Goal: Task Accomplishment & Management: Complete application form

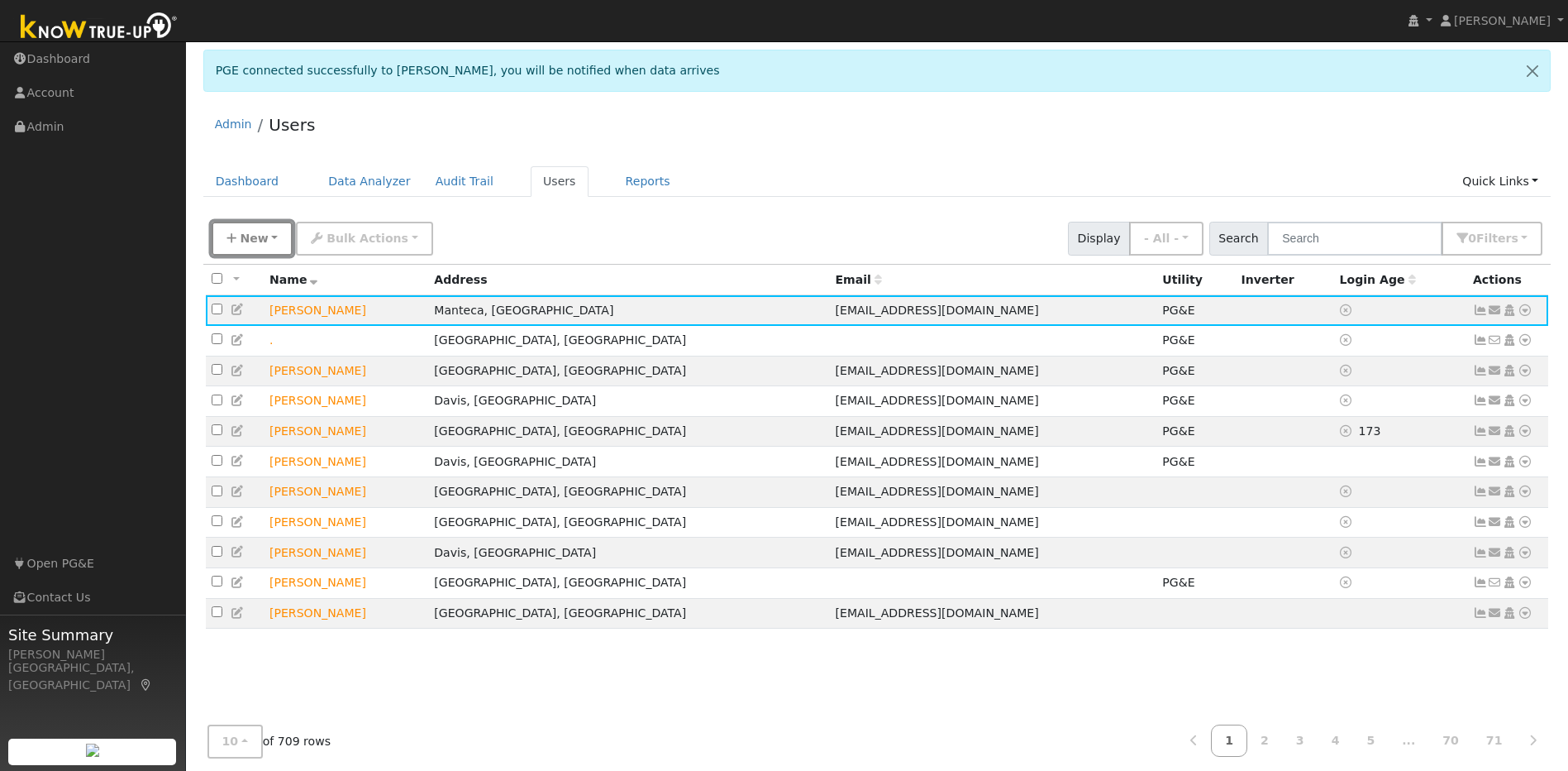
click at [262, 238] on span "New" at bounding box center [254, 237] width 28 height 13
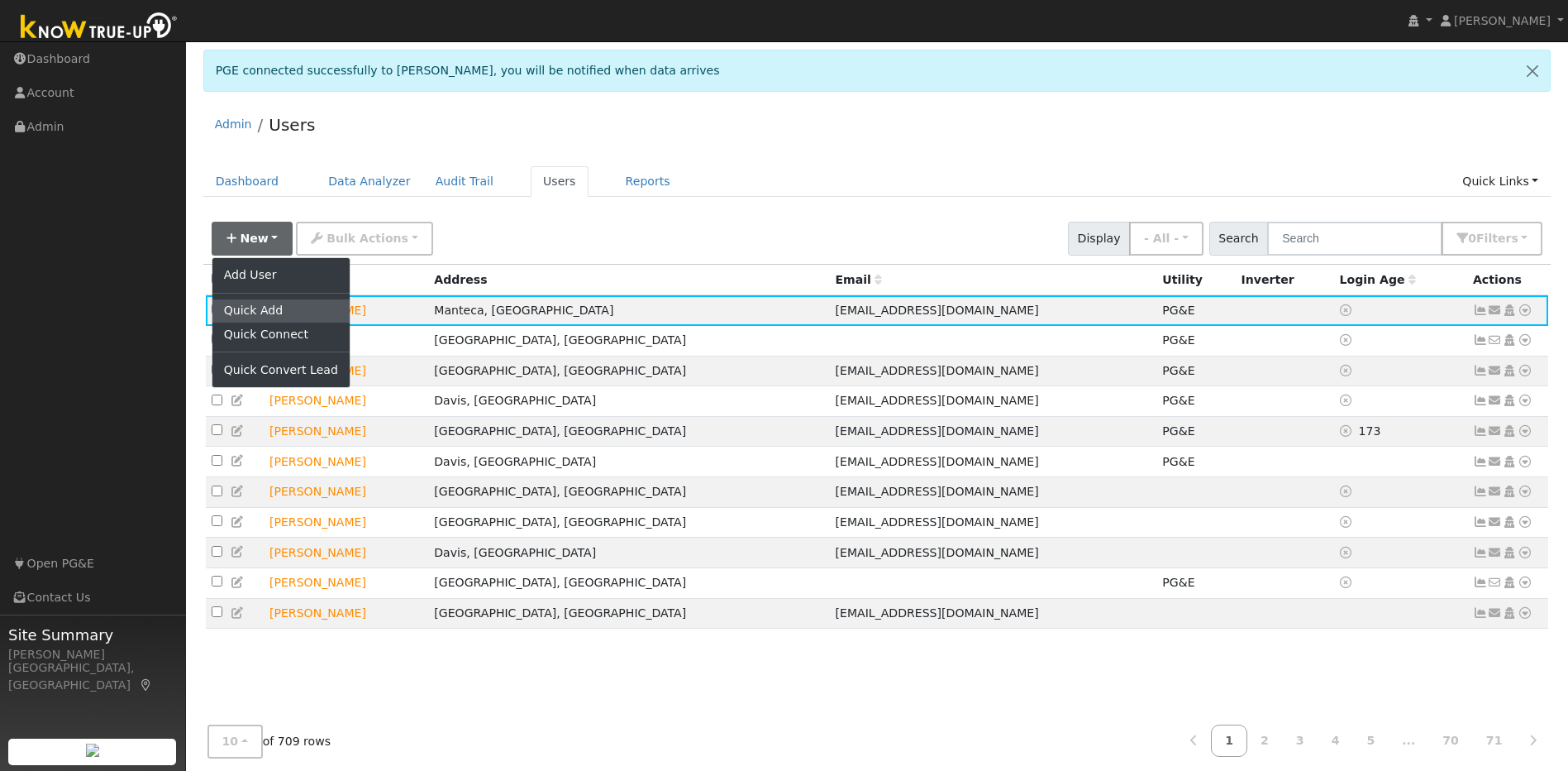
click at [287, 308] on link "Quick Add" at bounding box center [281, 310] width 137 height 23
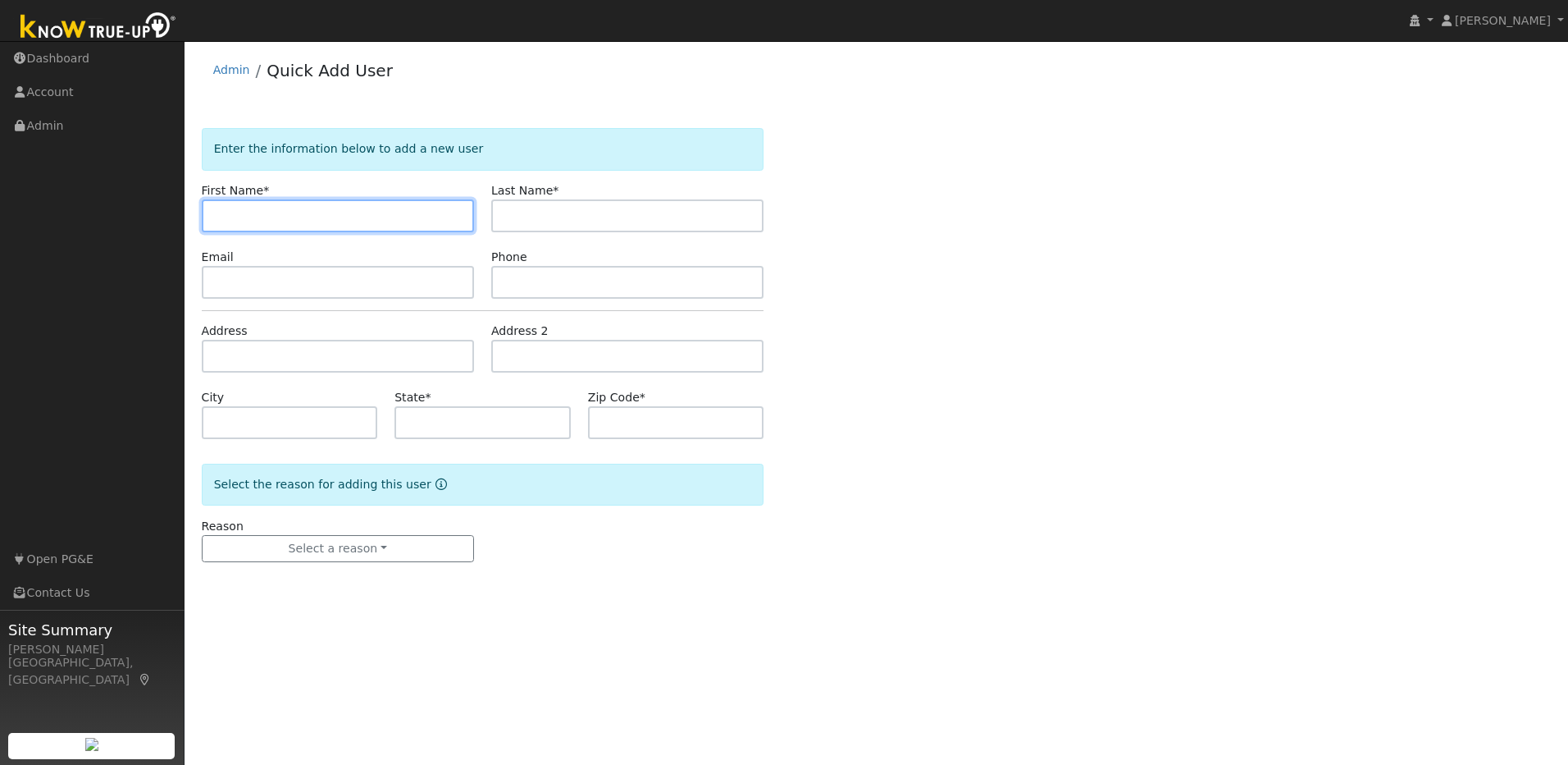
paste input "[PERSON_NAME]"
type input "[PERSON_NAME]"
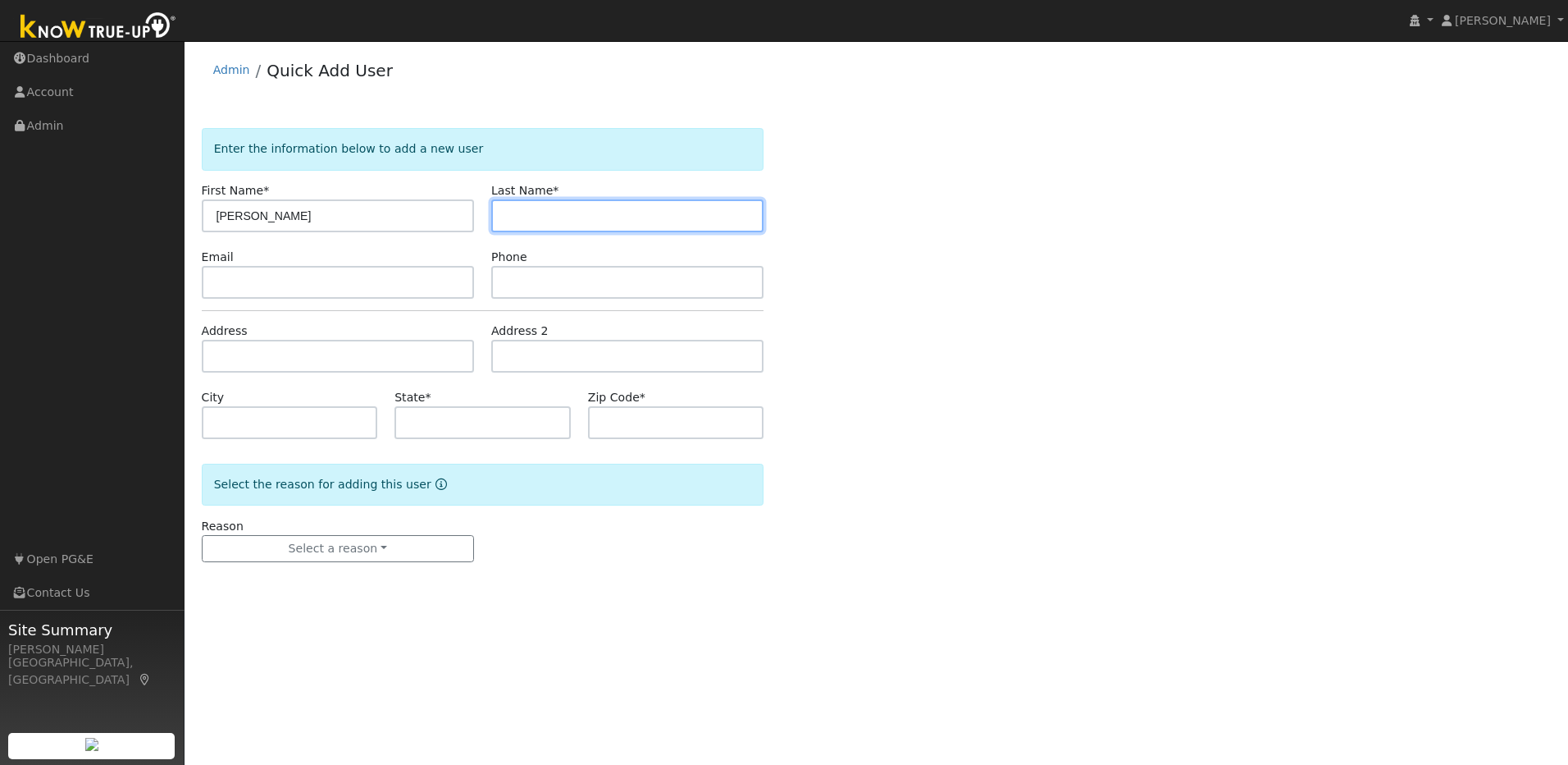
click at [558, 221] on input "text" at bounding box center [628, 215] width 273 height 32
paste input "[PERSON_NAME]"
type input "[PERSON_NAME]"
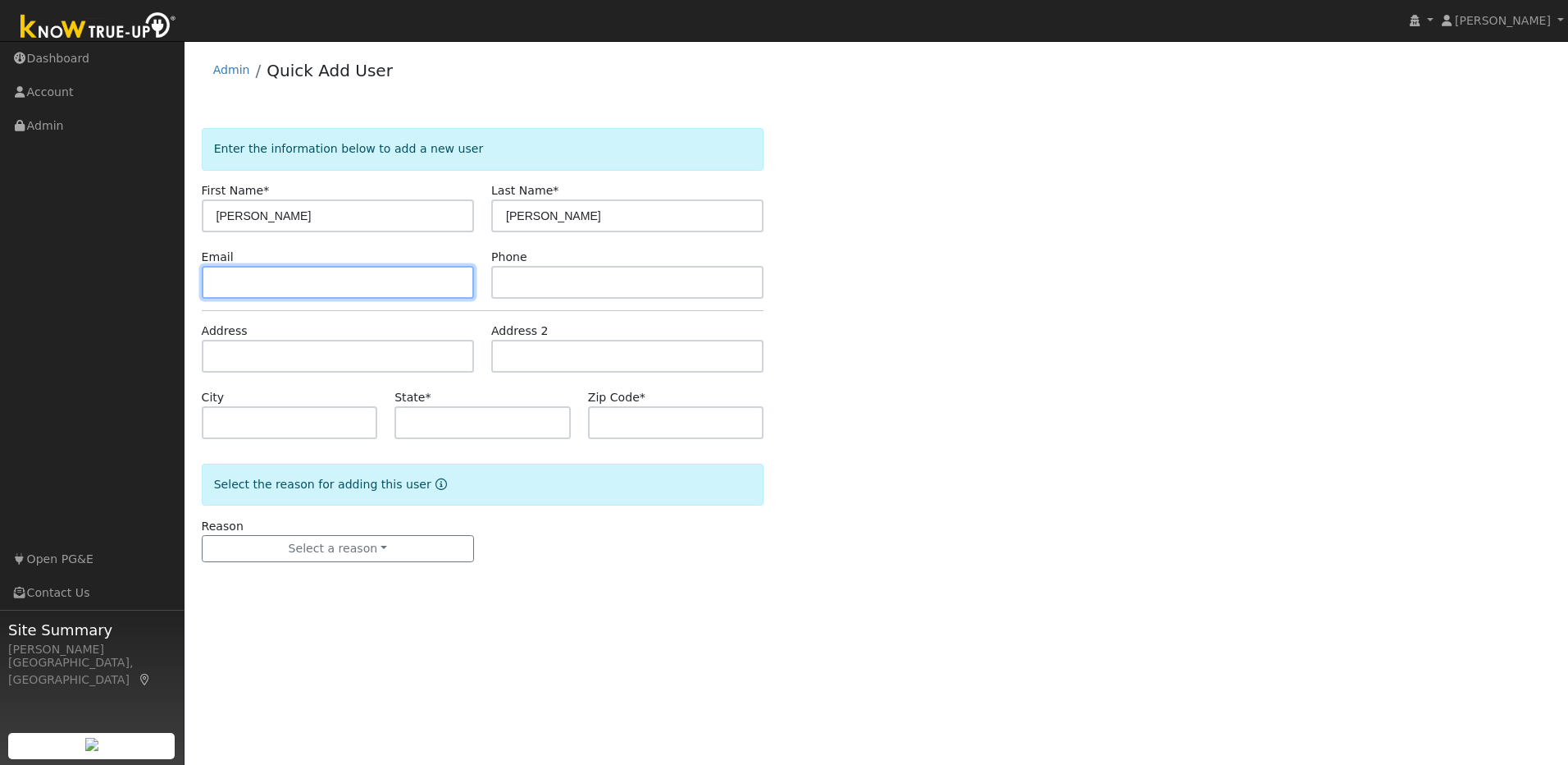
click at [364, 289] on input "text" at bounding box center [338, 281] width 273 height 32
paste input "[EMAIL_ADDRESS][DOMAIN_NAME]"
type input "[EMAIL_ADDRESS][DOMAIN_NAME]"
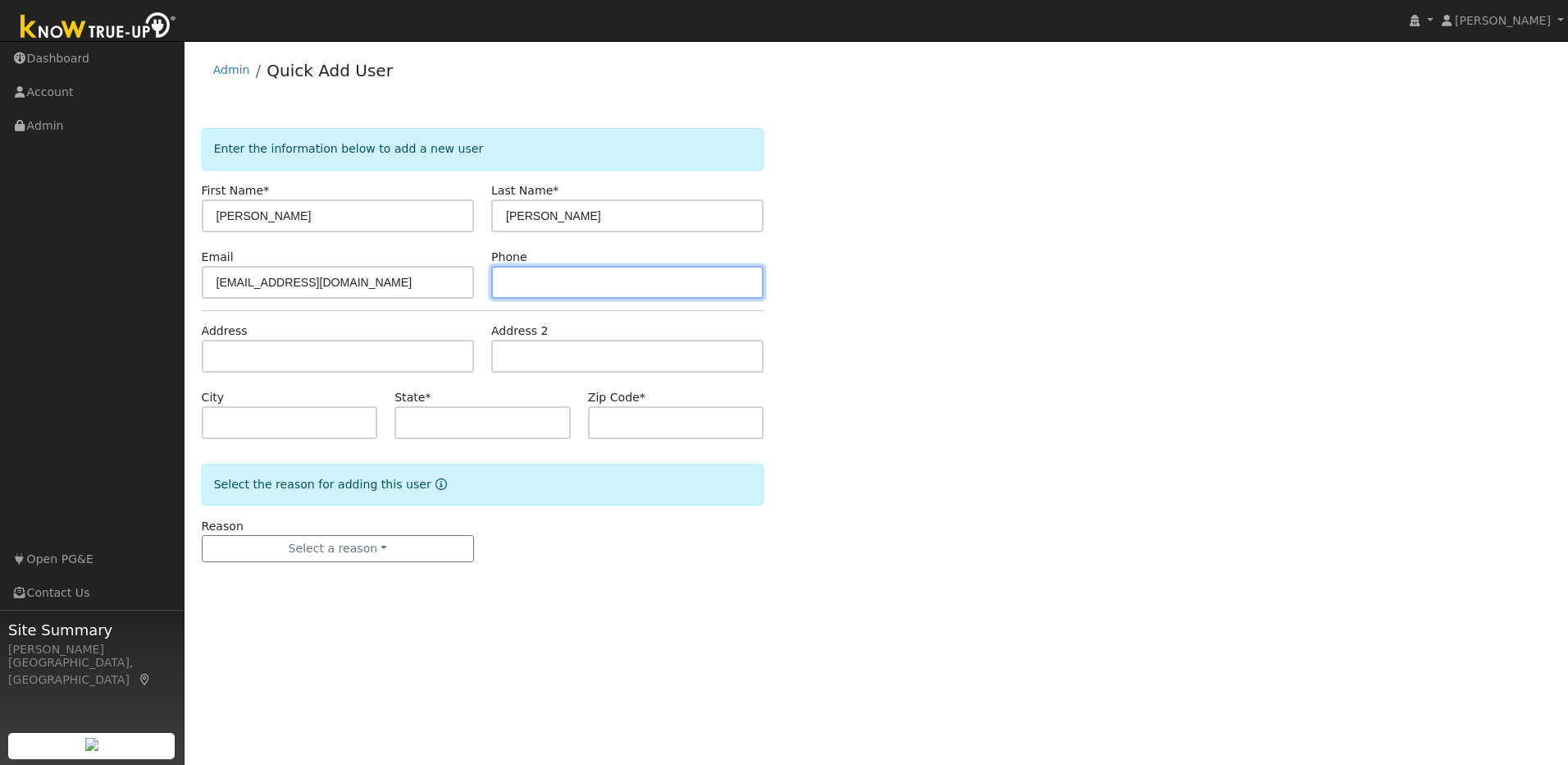
click at [509, 274] on input "text" at bounding box center [628, 281] width 273 height 32
paste input "[PHONE_NUMBER]"
type input "[PHONE_NUMBER]"
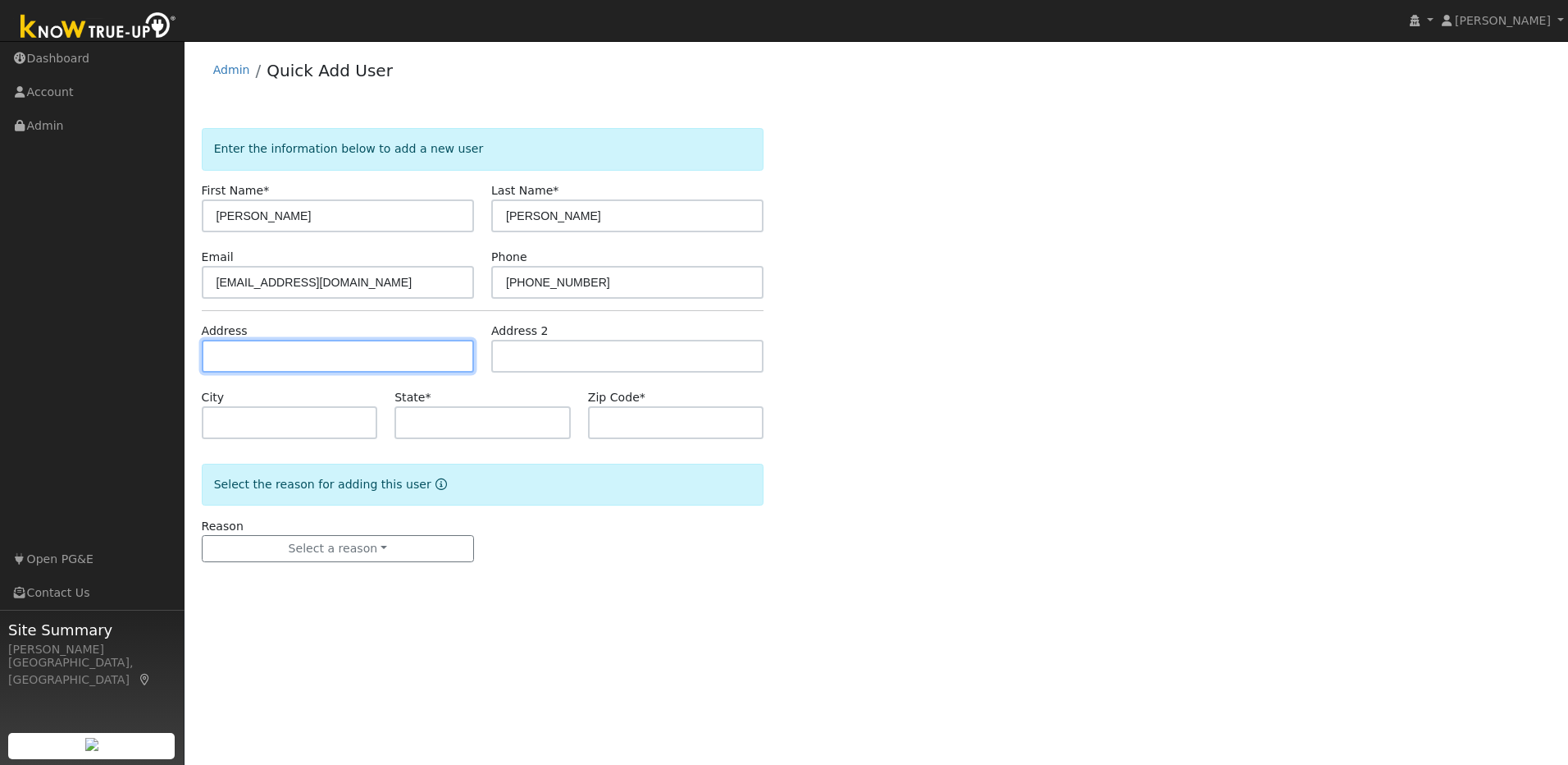
drag, startPoint x: 399, startPoint y: 370, endPoint x: 258, endPoint y: 362, distance: 141.2
click at [396, 370] on input "text" at bounding box center [338, 355] width 273 height 32
paste input "[STREET_ADDRESS]"
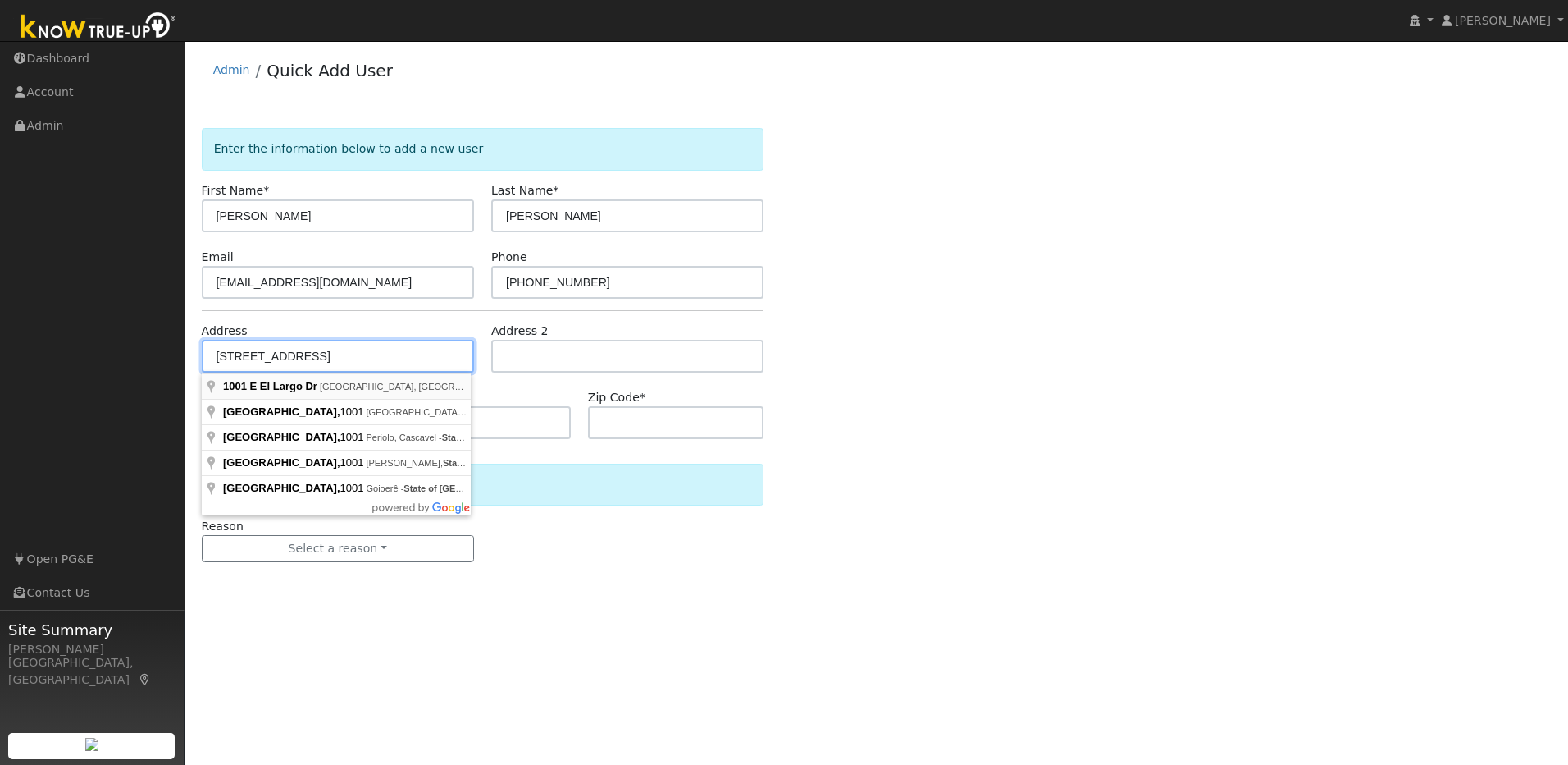
type input "[STREET_ADDRESS]"
type input "Placerville"
type input "CA"
type input "95667"
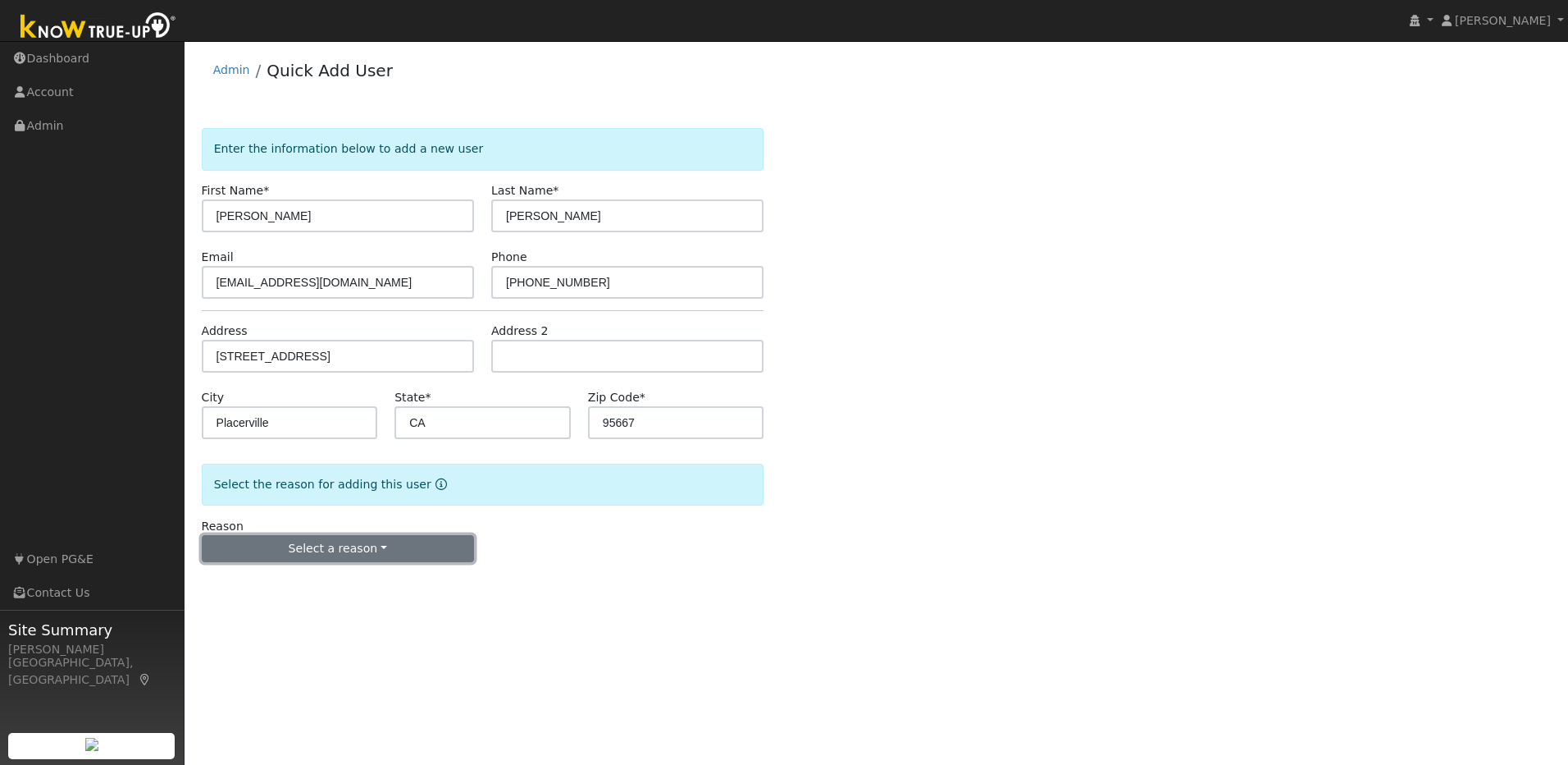
click at [389, 556] on button "Select a reason" at bounding box center [338, 548] width 273 height 27
click at [294, 583] on link "New lead" at bounding box center [293, 582] width 181 height 23
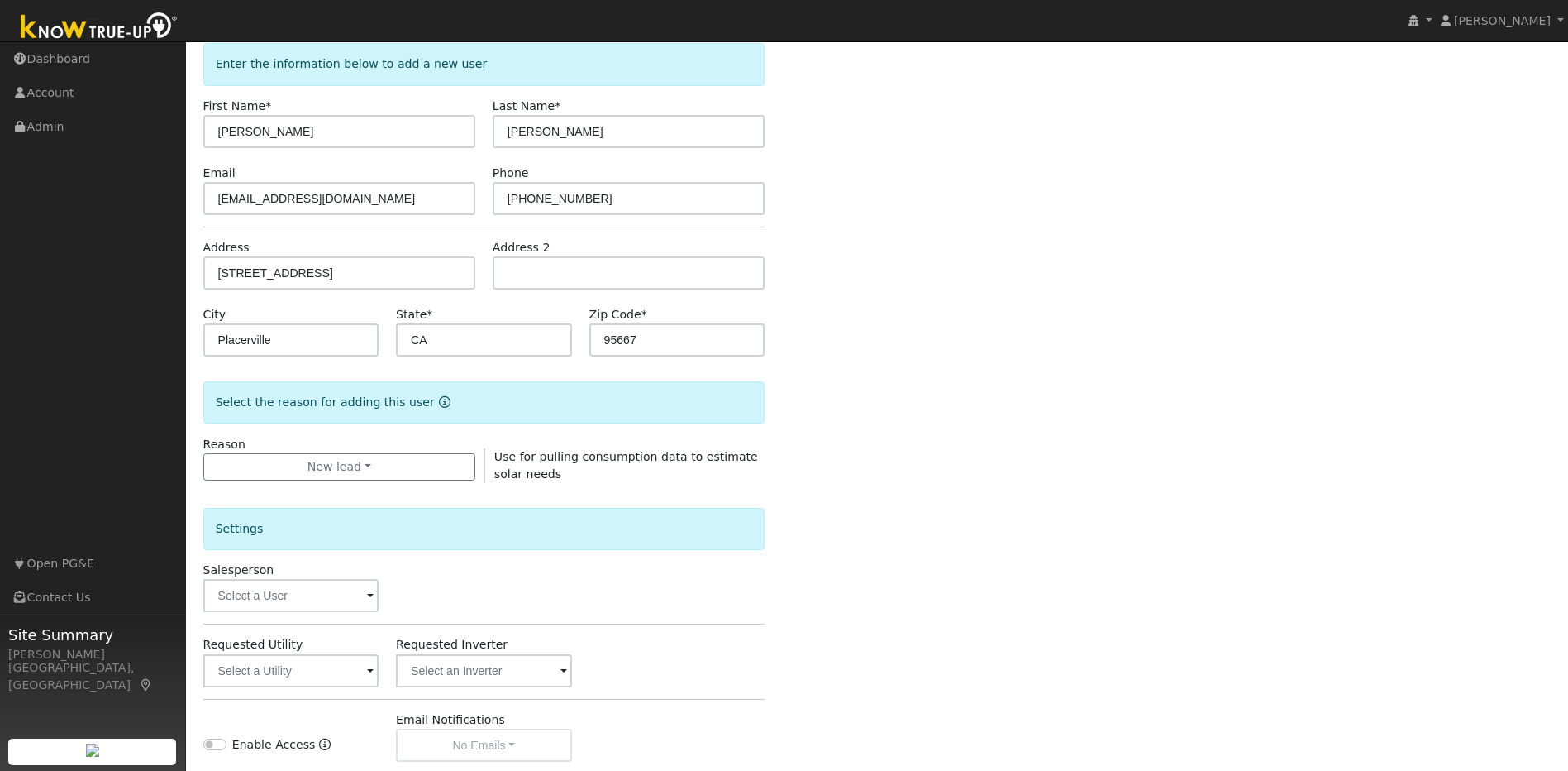
scroll to position [300, 0]
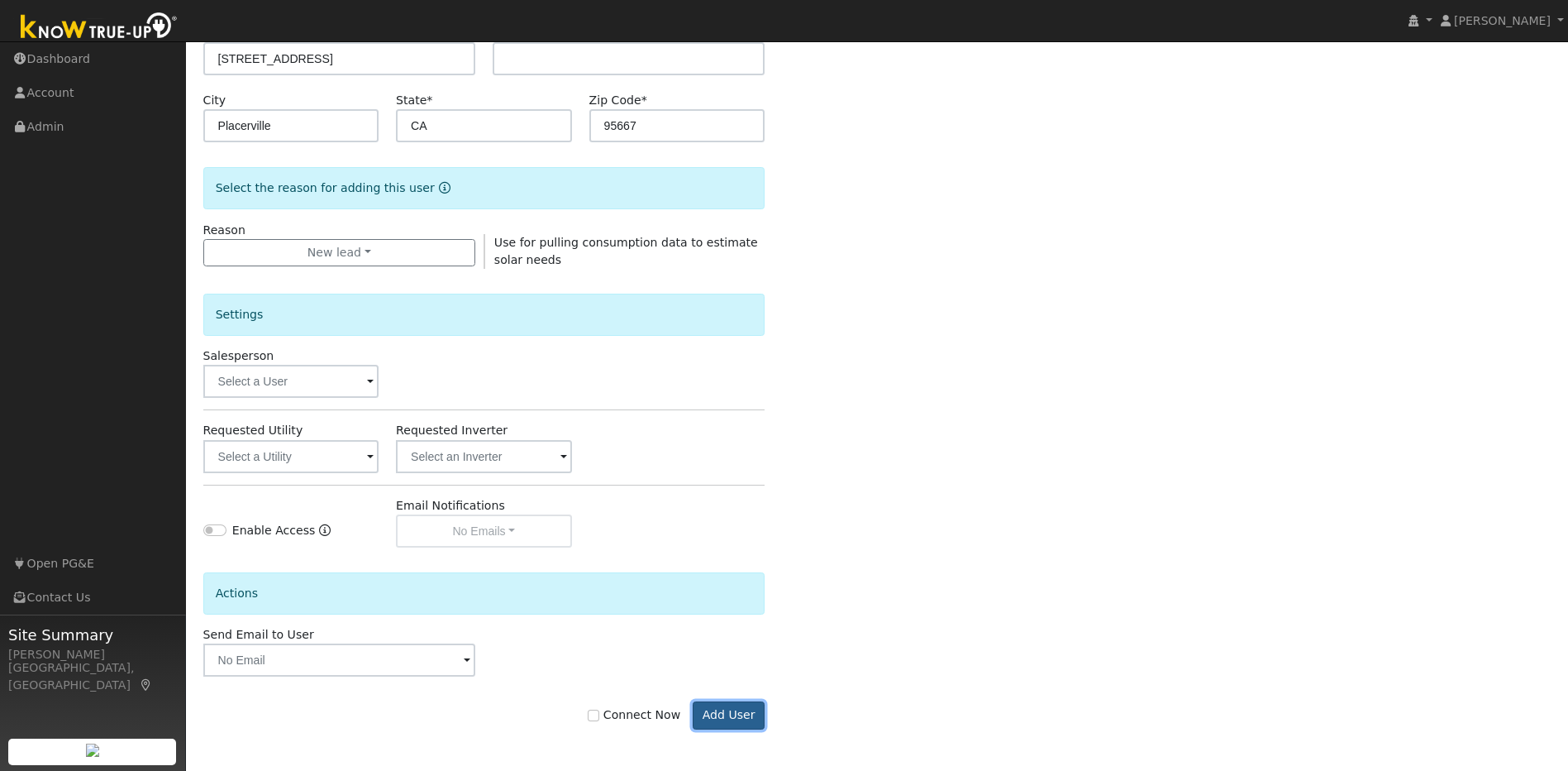
click at [736, 721] on button "Add User" at bounding box center [728, 715] width 72 height 28
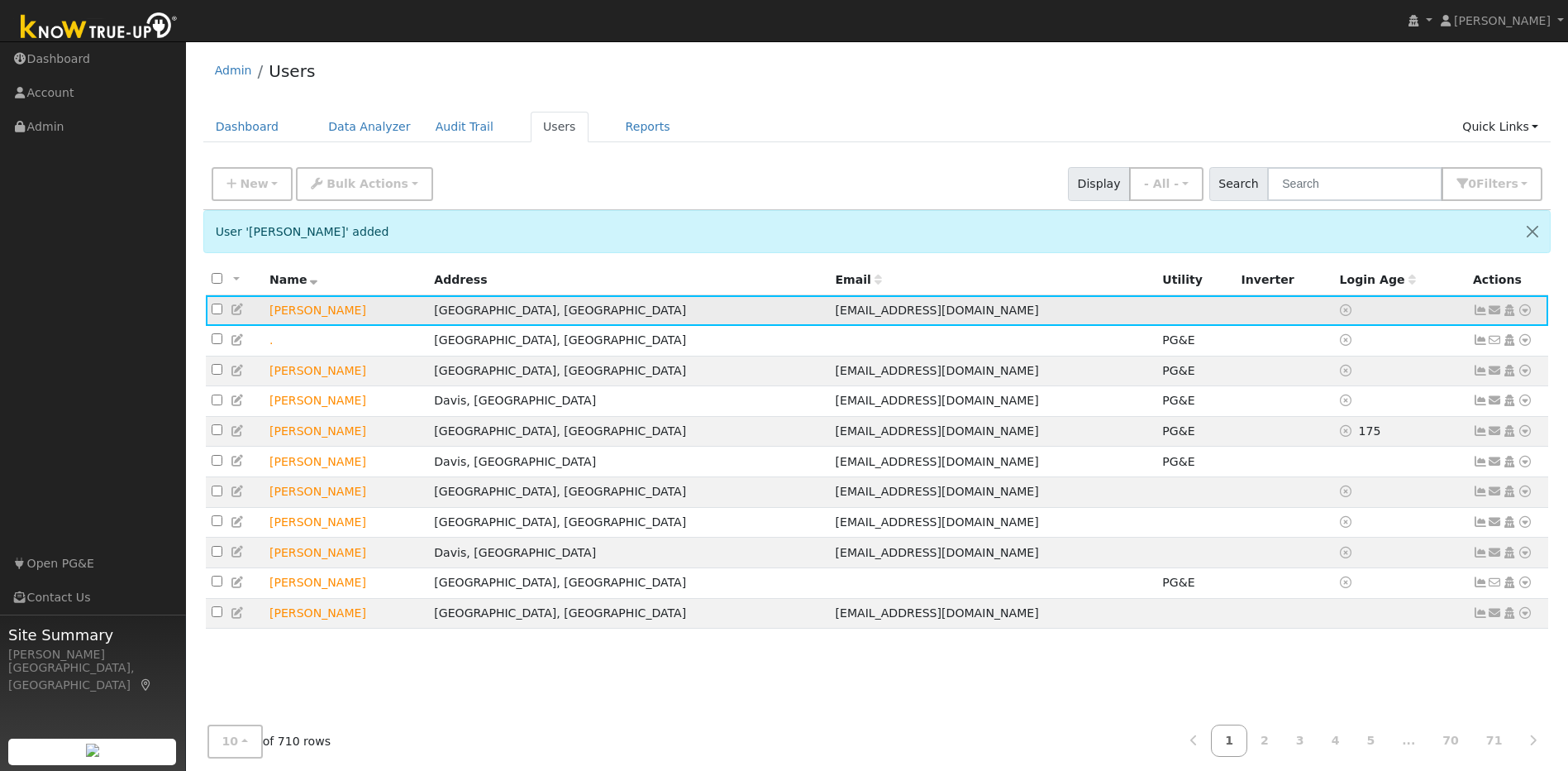
click at [240, 311] on icon at bounding box center [237, 309] width 15 height 12
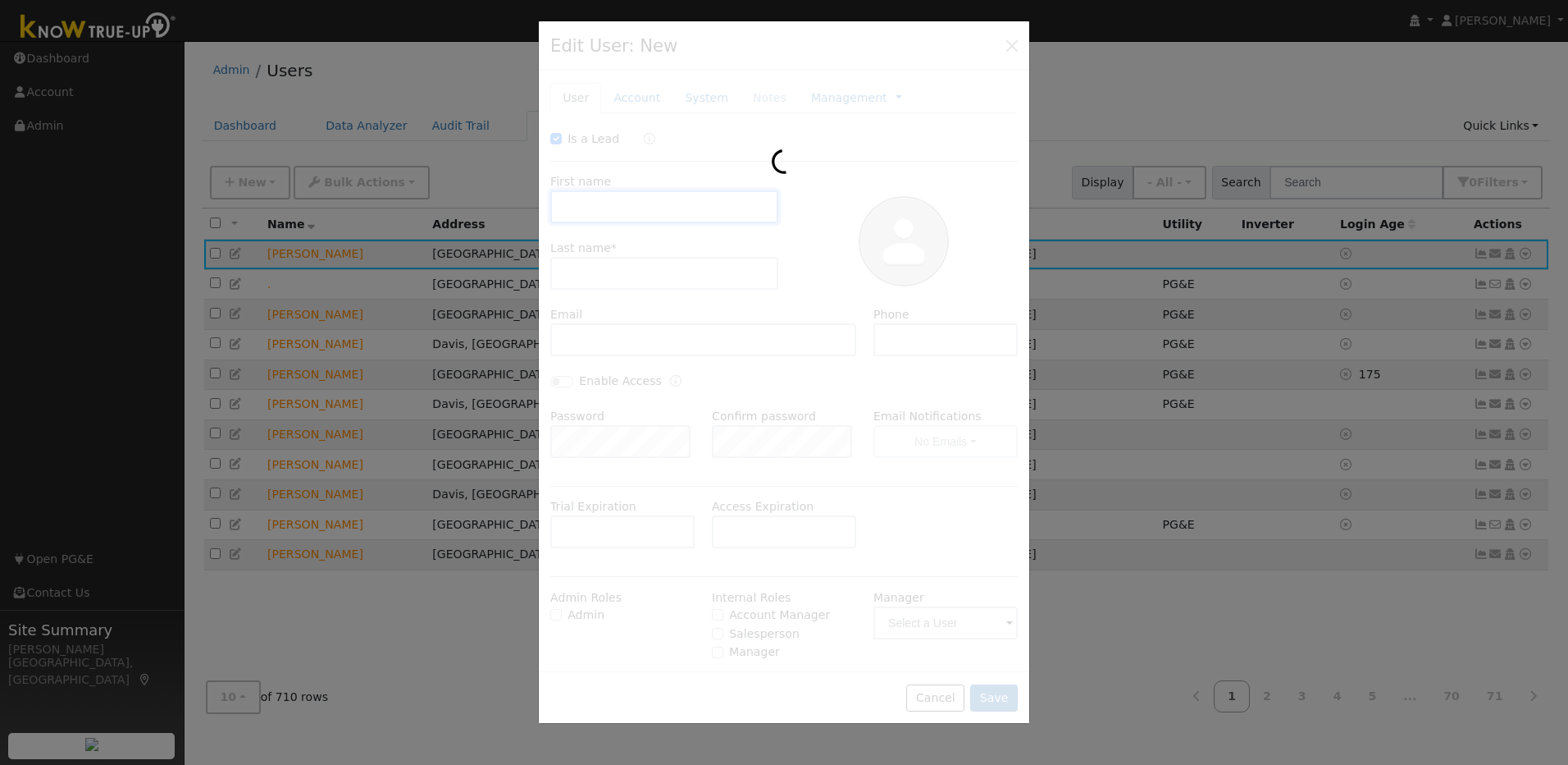
checkbox input "true"
type input "[PERSON_NAME]"
type input "[EMAIL_ADDRESS][DOMAIN_NAME]"
type input "[PHONE_NUMBER]"
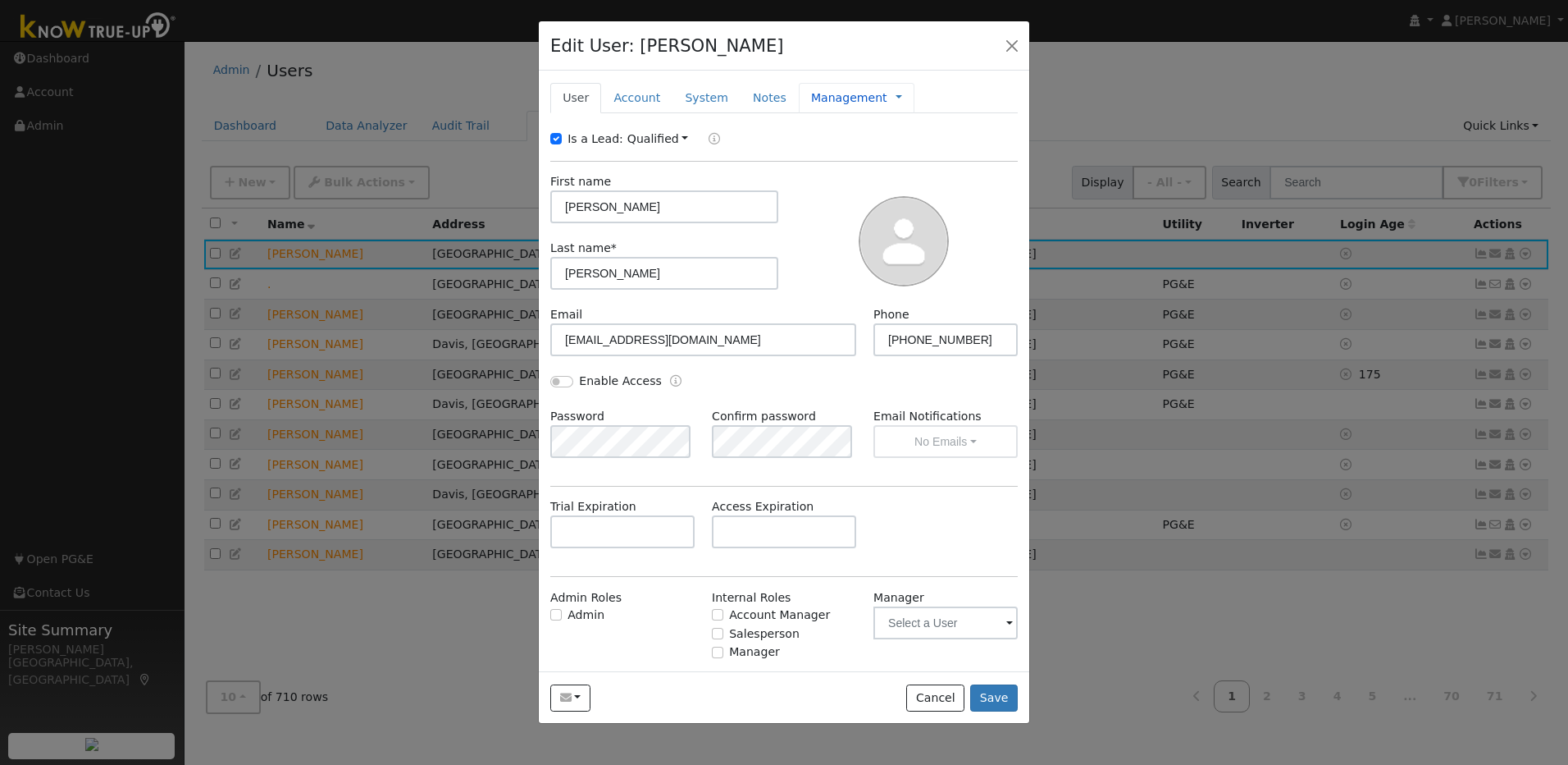
click at [840, 103] on link "Management" at bounding box center [849, 98] width 76 height 18
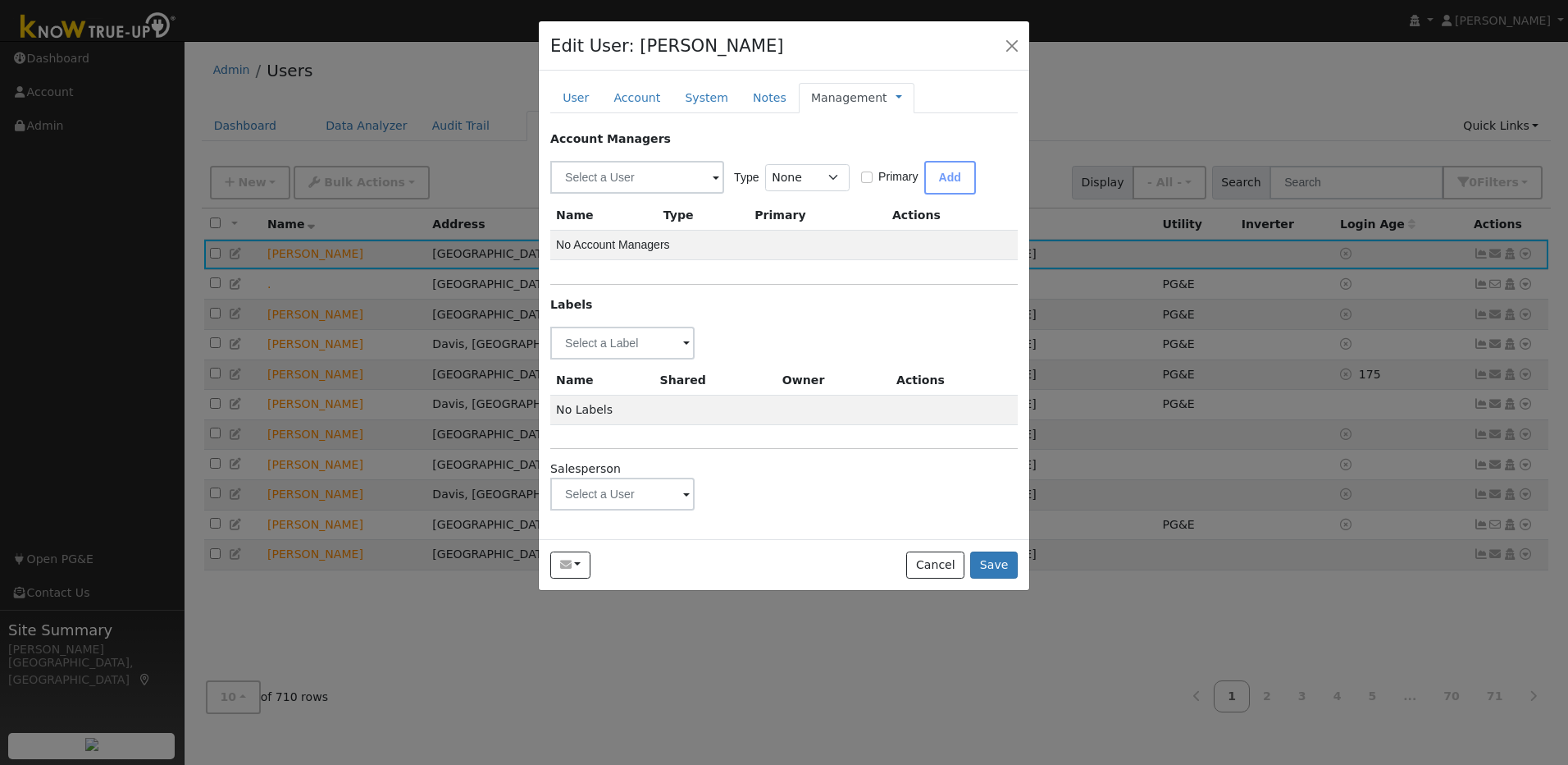
click at [684, 495] on span at bounding box center [686, 494] width 7 height 19
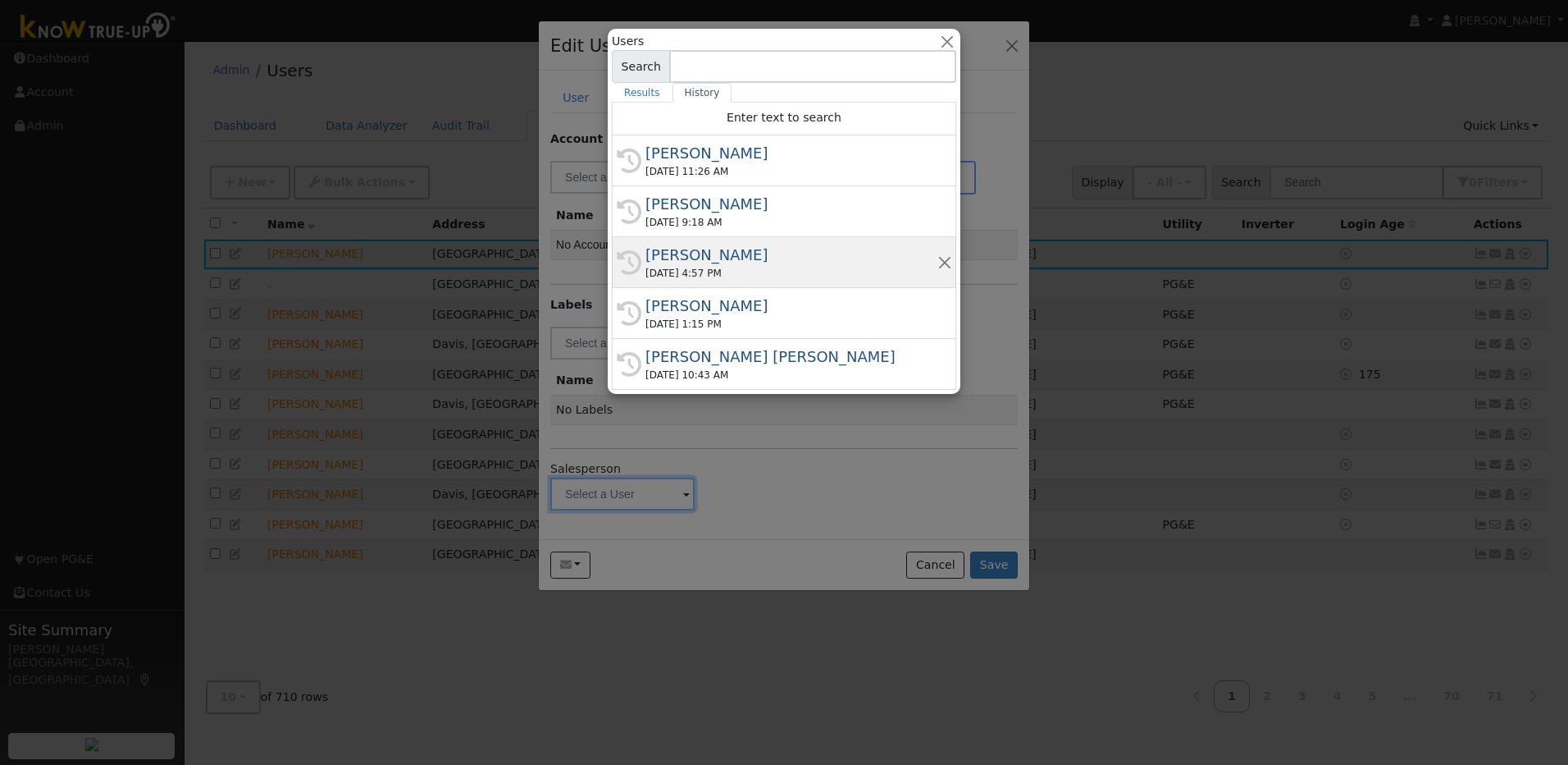
click at [691, 257] on div "Munro Boyd" at bounding box center [791, 254] width 292 height 23
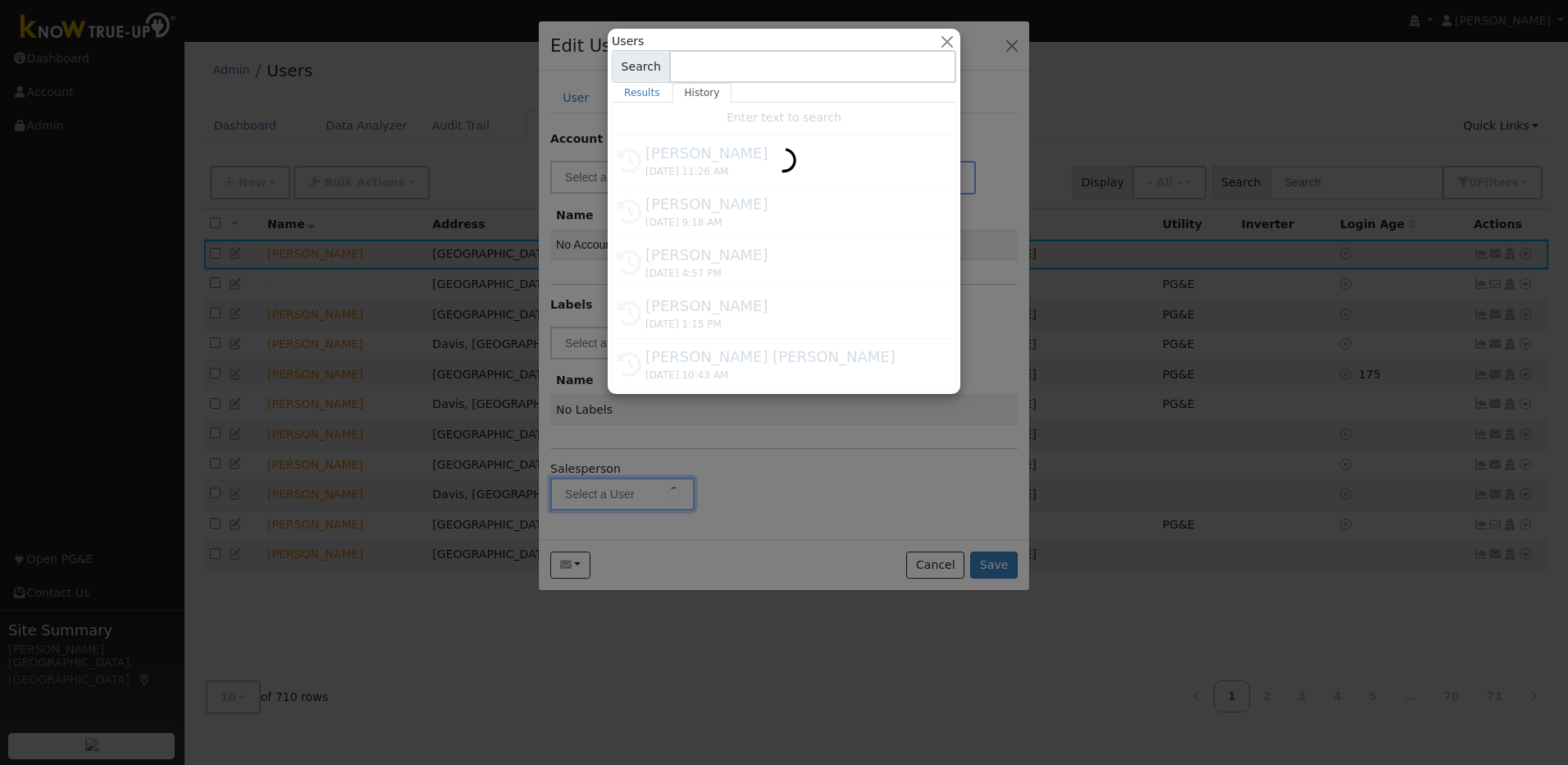
type input "Munro Boyd"
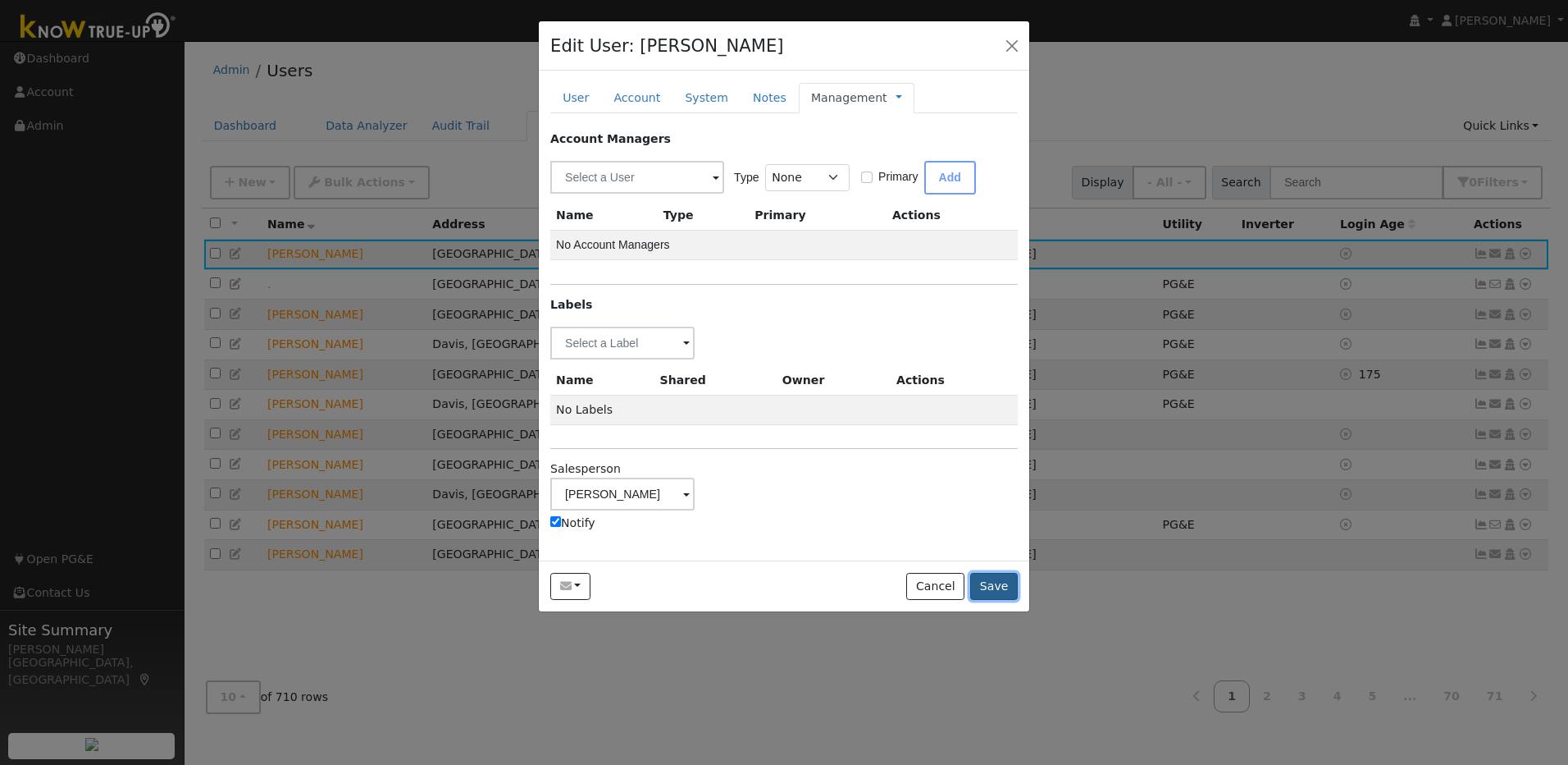
click at [982, 581] on button "Save" at bounding box center [994, 586] width 48 height 27
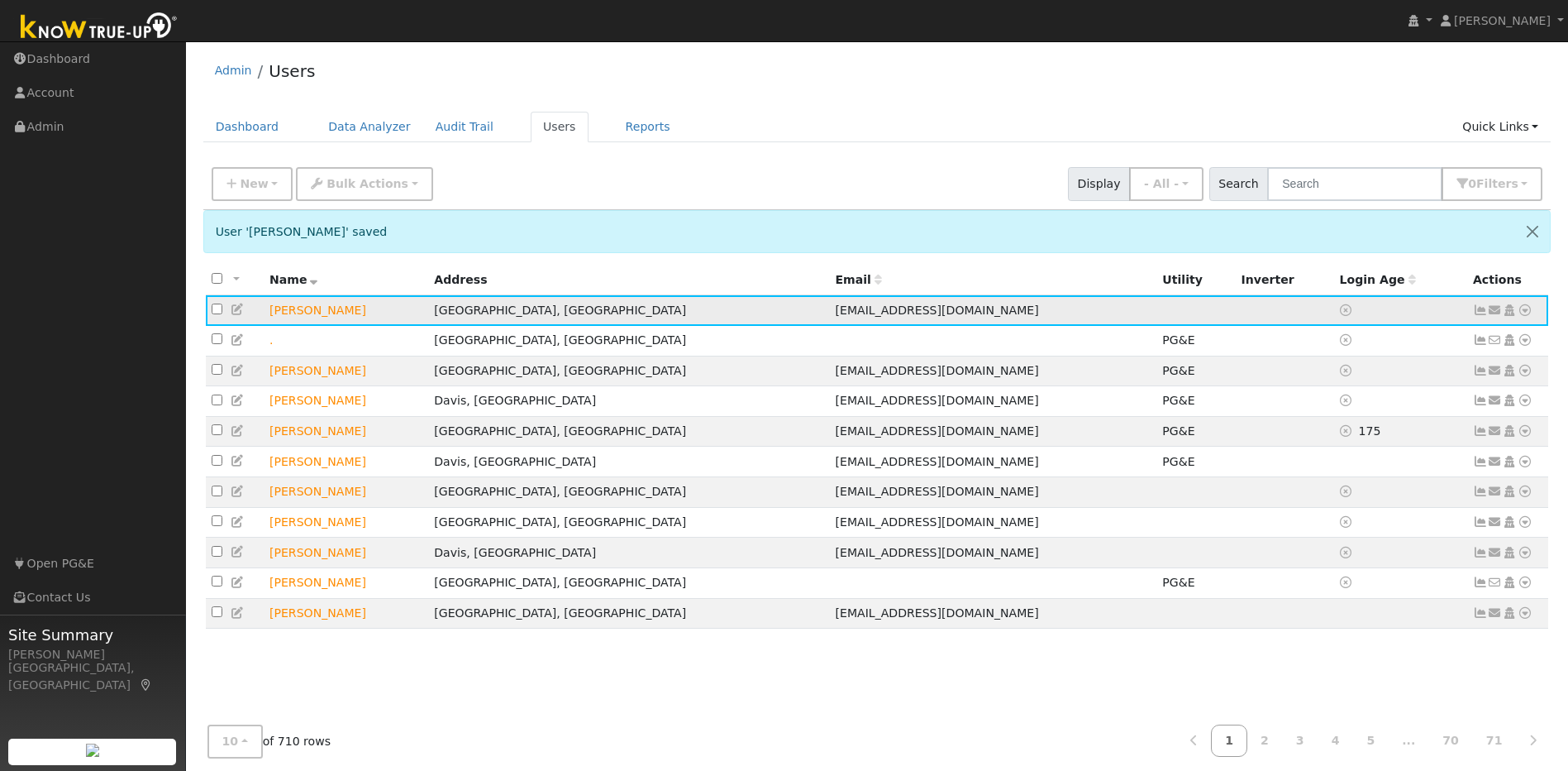
click at [1525, 312] on icon at bounding box center [1525, 310] width 15 height 12
click at [1358, 437] on link "Utility" at bounding box center [1354, 434] width 115 height 23
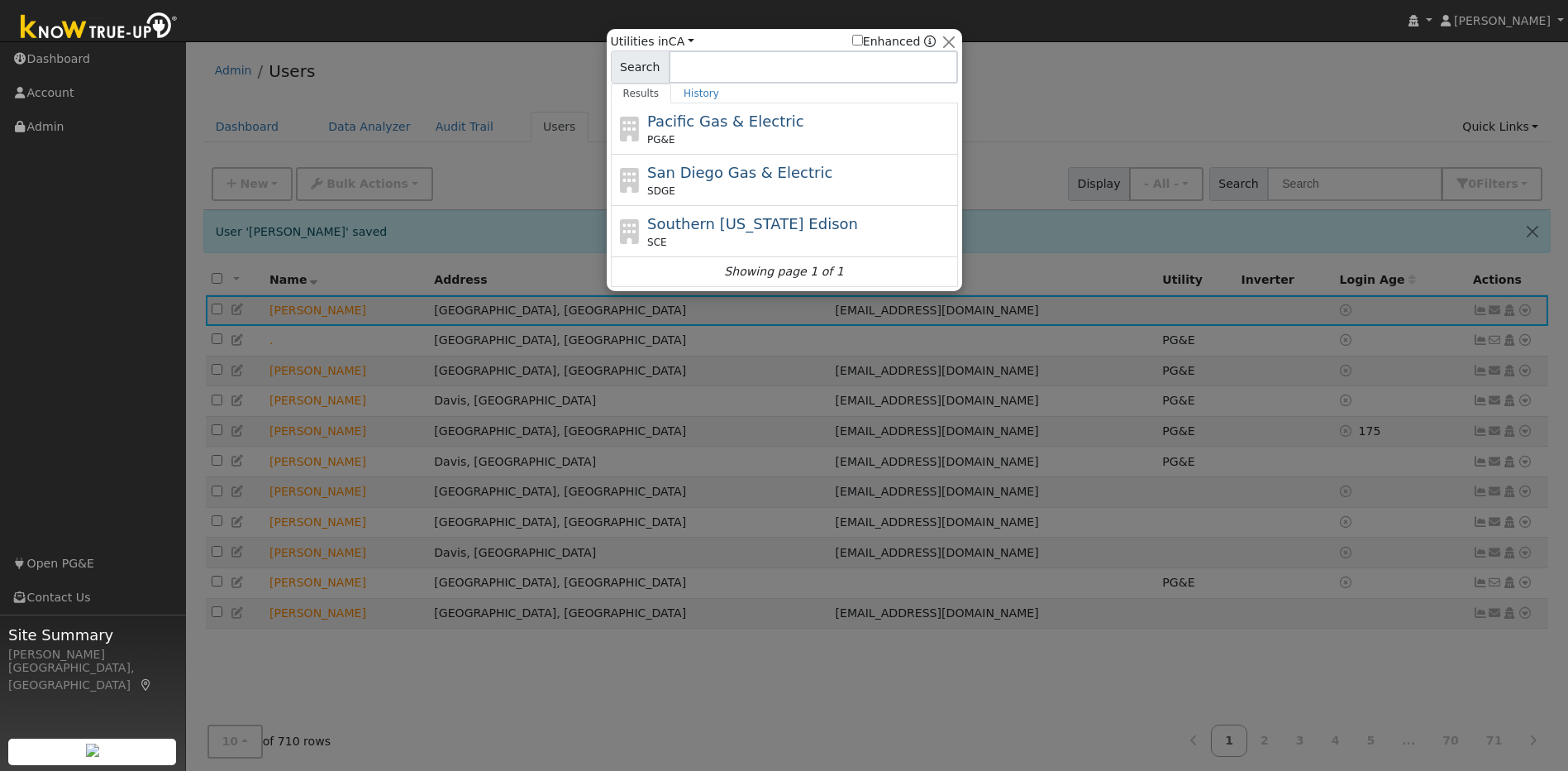
click at [673, 122] on span "Pacific Gas & Electric" at bounding box center [725, 122] width 156 height 18
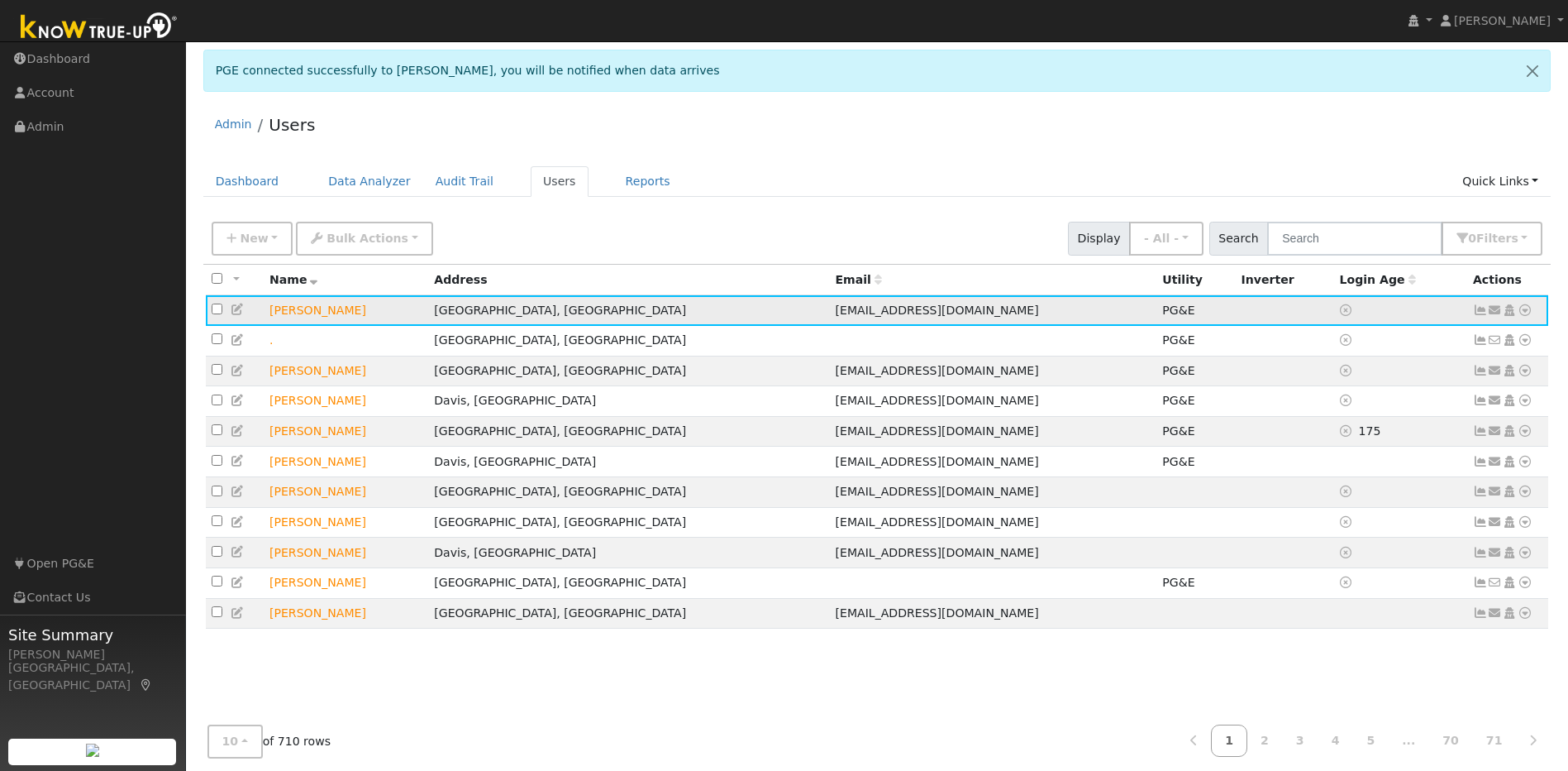
click at [1480, 316] on icon at bounding box center [1480, 310] width 15 height 12
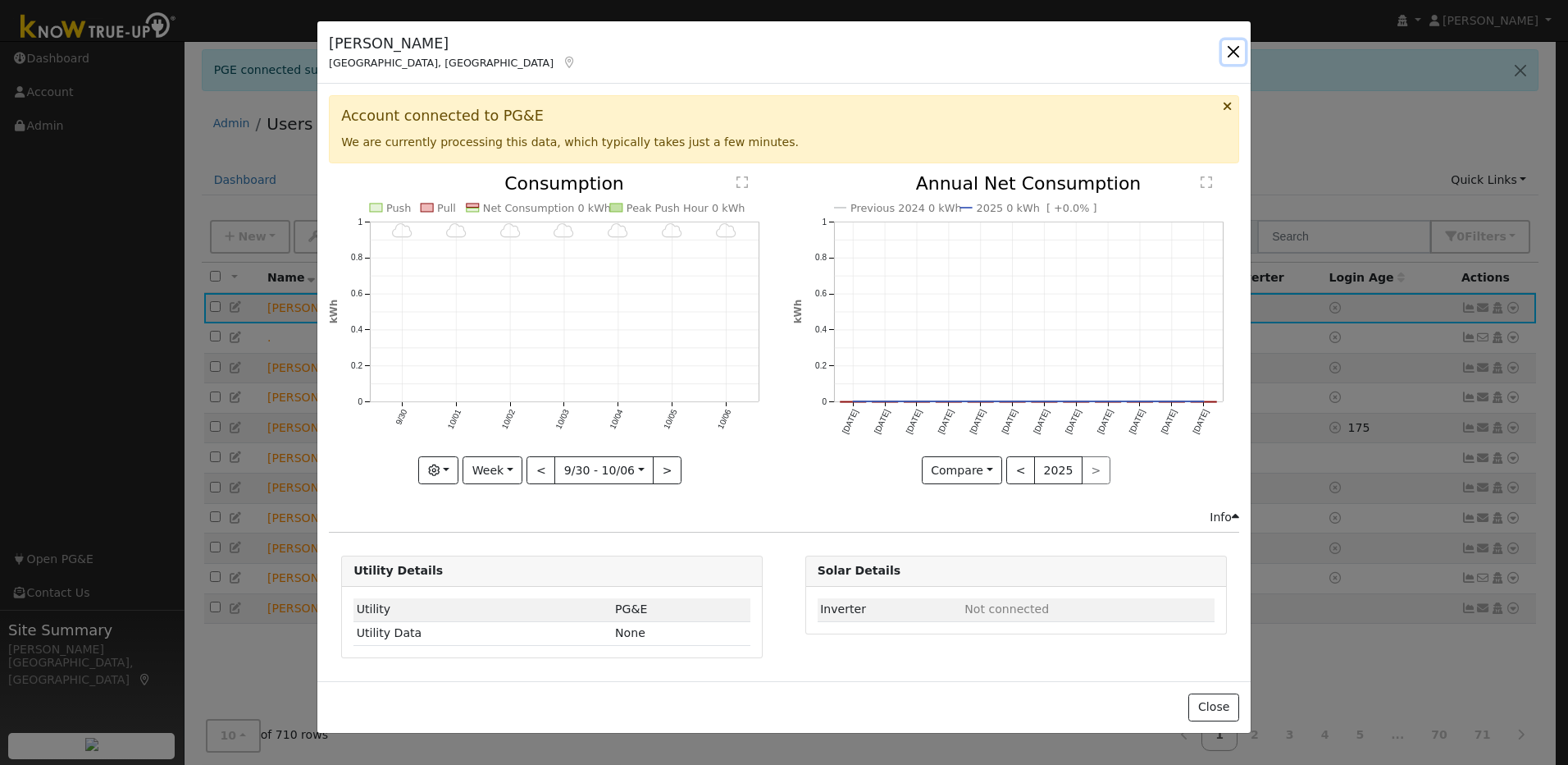
click at [1231, 58] on button "button" at bounding box center [1233, 51] width 23 height 23
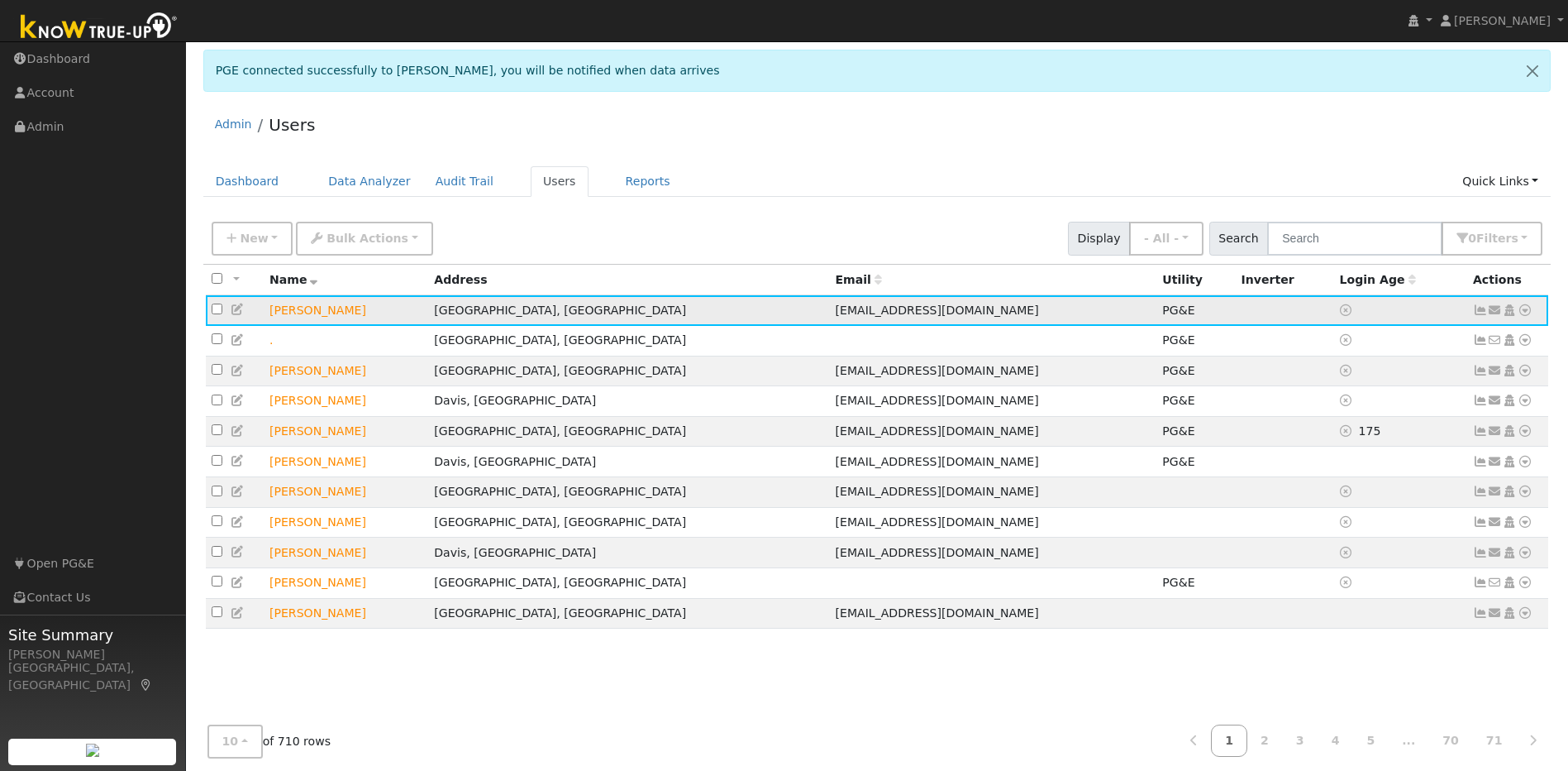
click at [1477, 312] on icon at bounding box center [1480, 310] width 15 height 12
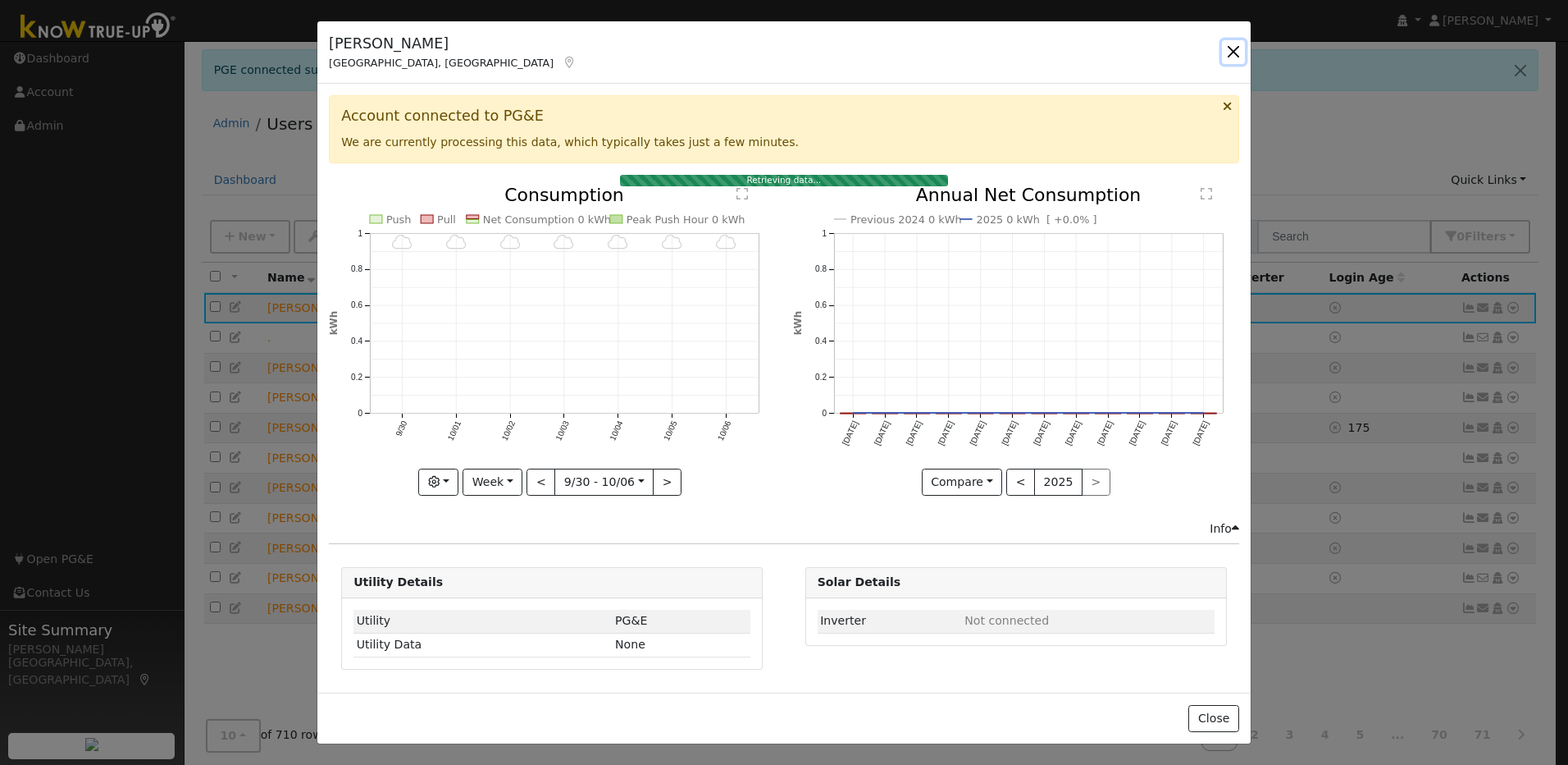
click at [1232, 48] on button "button" at bounding box center [1233, 51] width 23 height 23
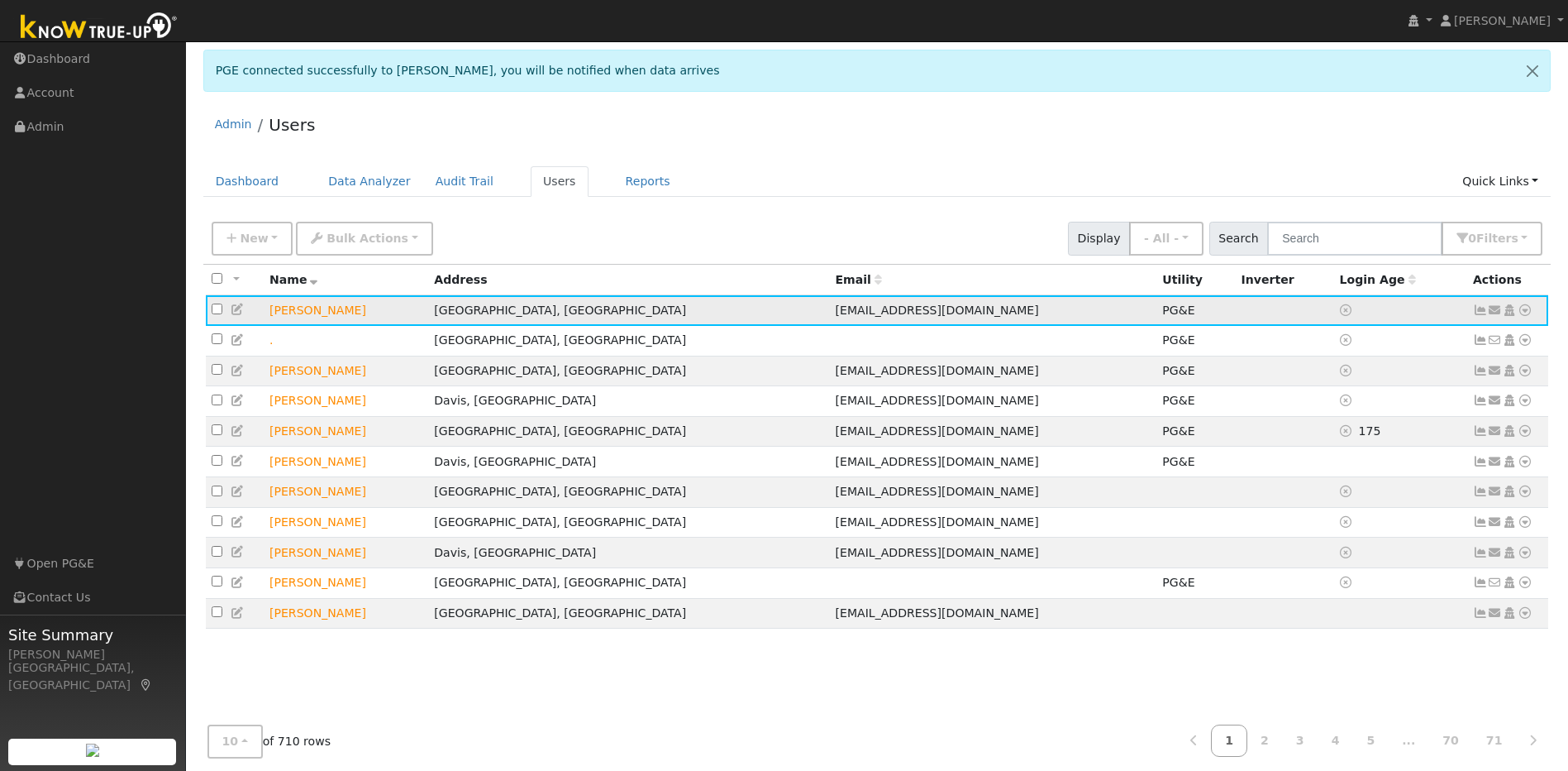
click at [1531, 313] on icon at bounding box center [1525, 310] width 15 height 12
click at [902, 136] on div "Admin Users" at bounding box center [877, 128] width 1348 height 50
click at [1477, 310] on icon at bounding box center [1480, 310] width 15 height 12
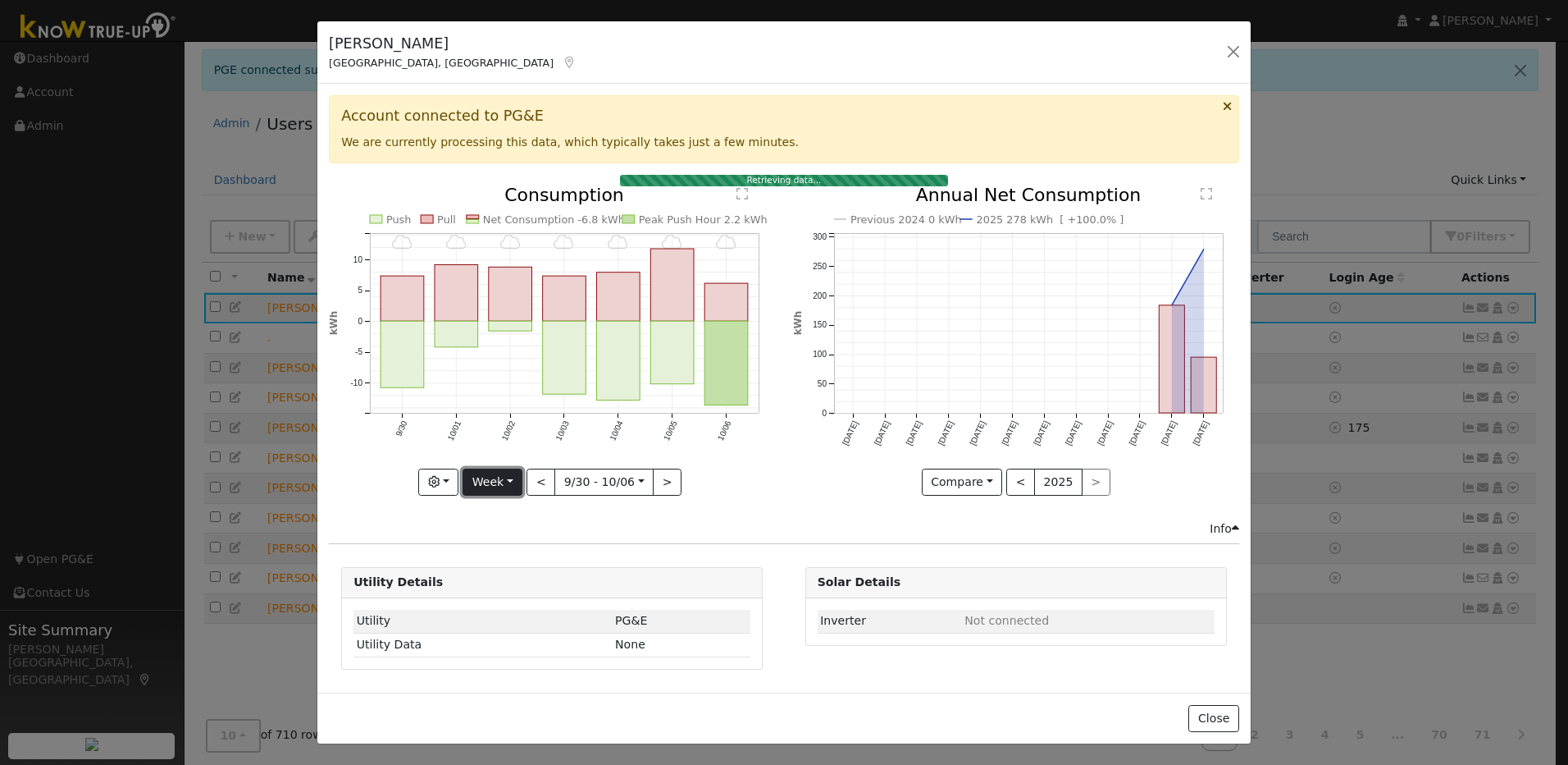
click at [508, 484] on button "Week" at bounding box center [492, 483] width 60 height 27
click at [526, 585] on link "Year" at bounding box center [521, 585] width 114 height 23
type input "2024-10-01"
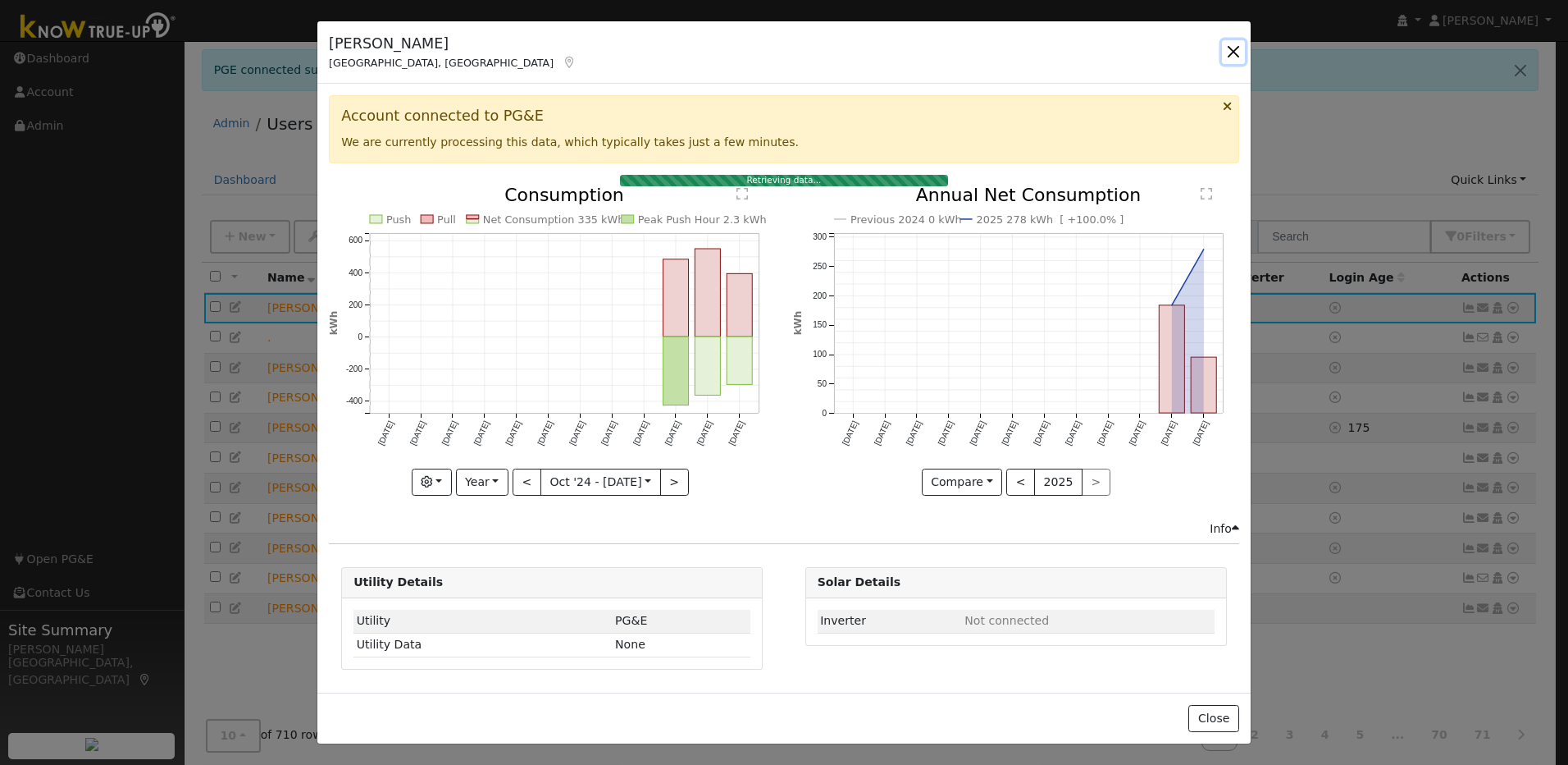
click at [1242, 50] on button "button" at bounding box center [1233, 51] width 23 height 23
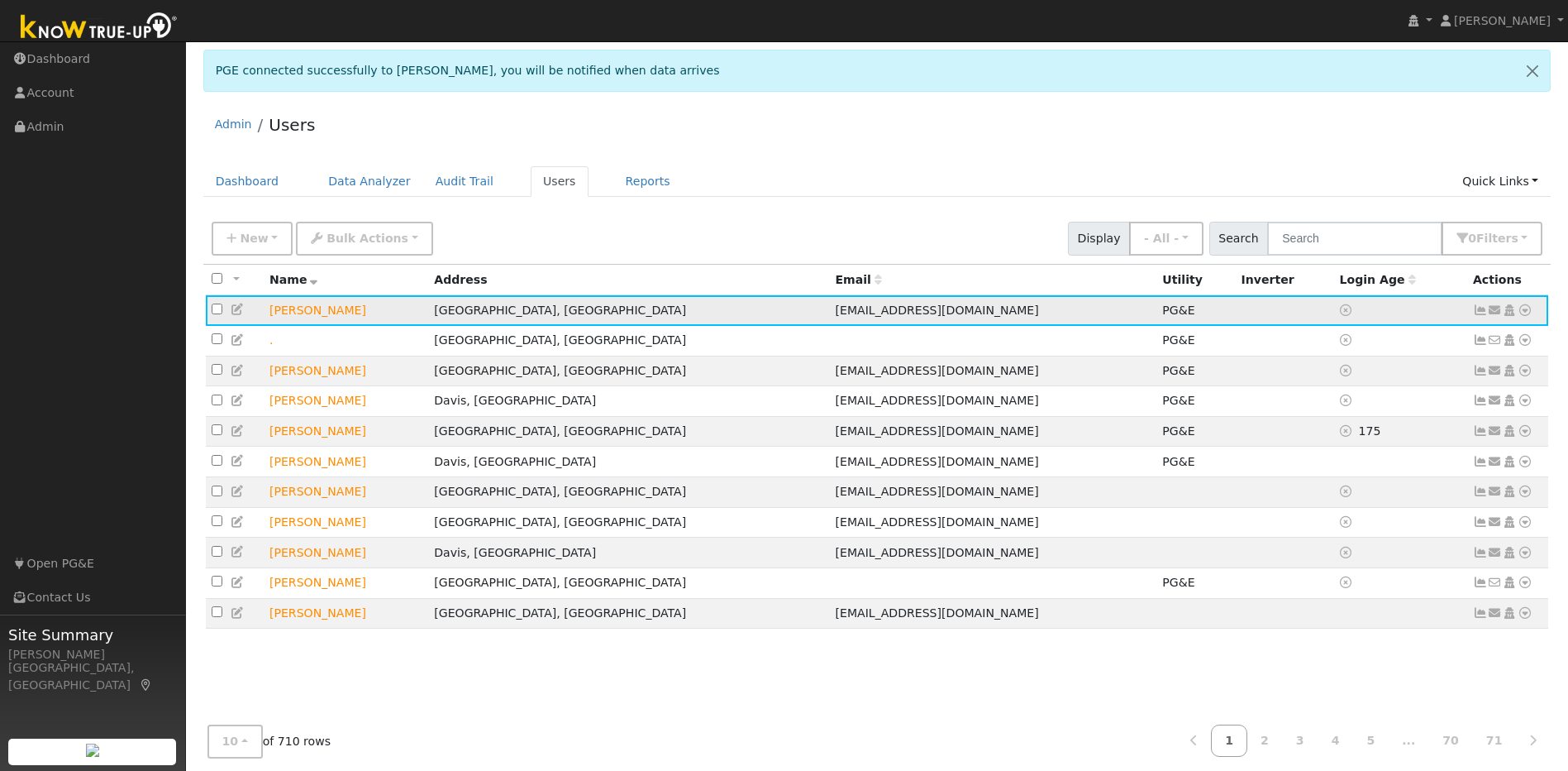
click at [1477, 316] on icon at bounding box center [1480, 310] width 15 height 12
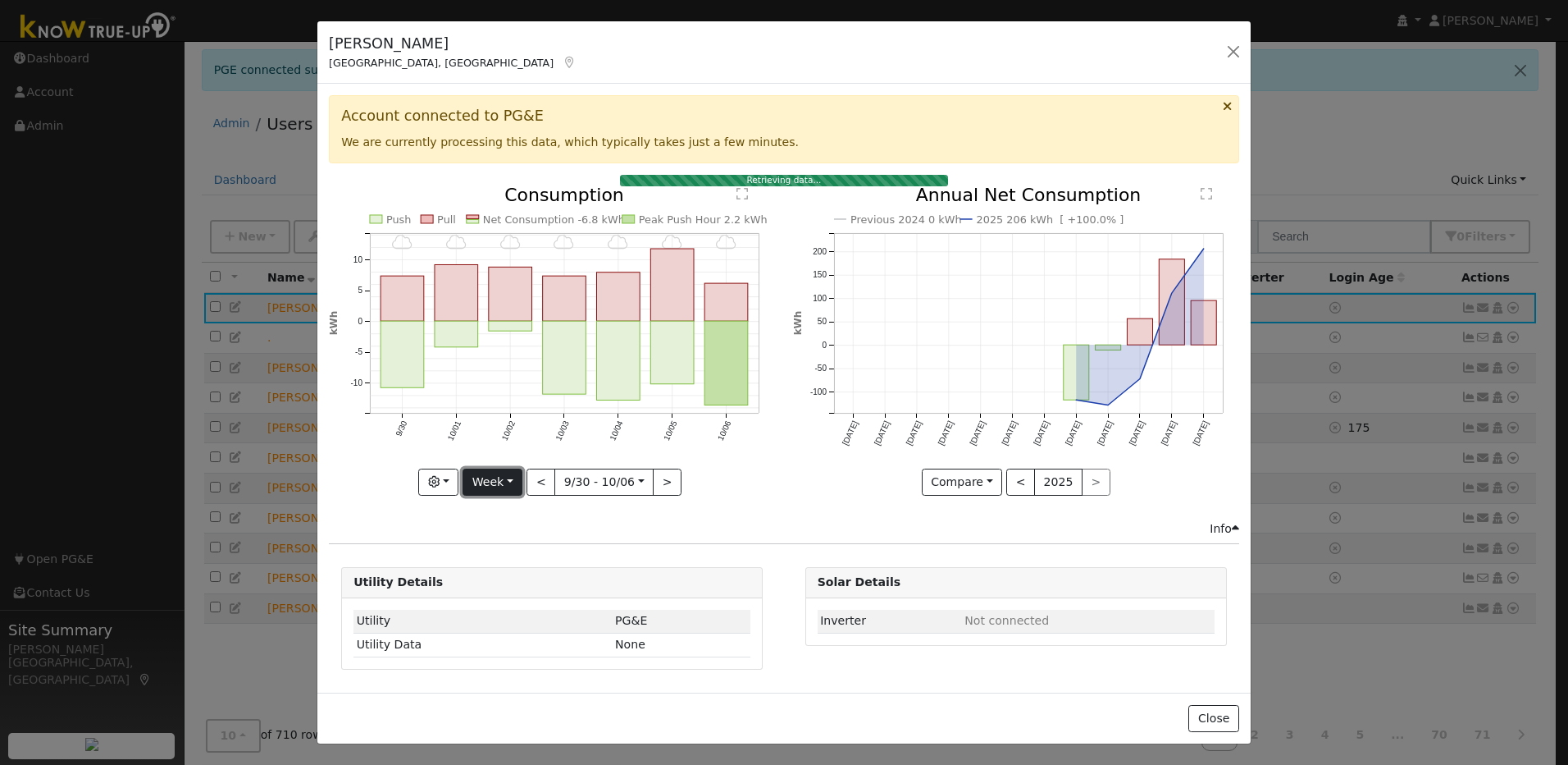
click at [499, 485] on button "Week" at bounding box center [492, 483] width 60 height 27
click at [498, 553] on link "Month" at bounding box center [521, 561] width 114 height 23
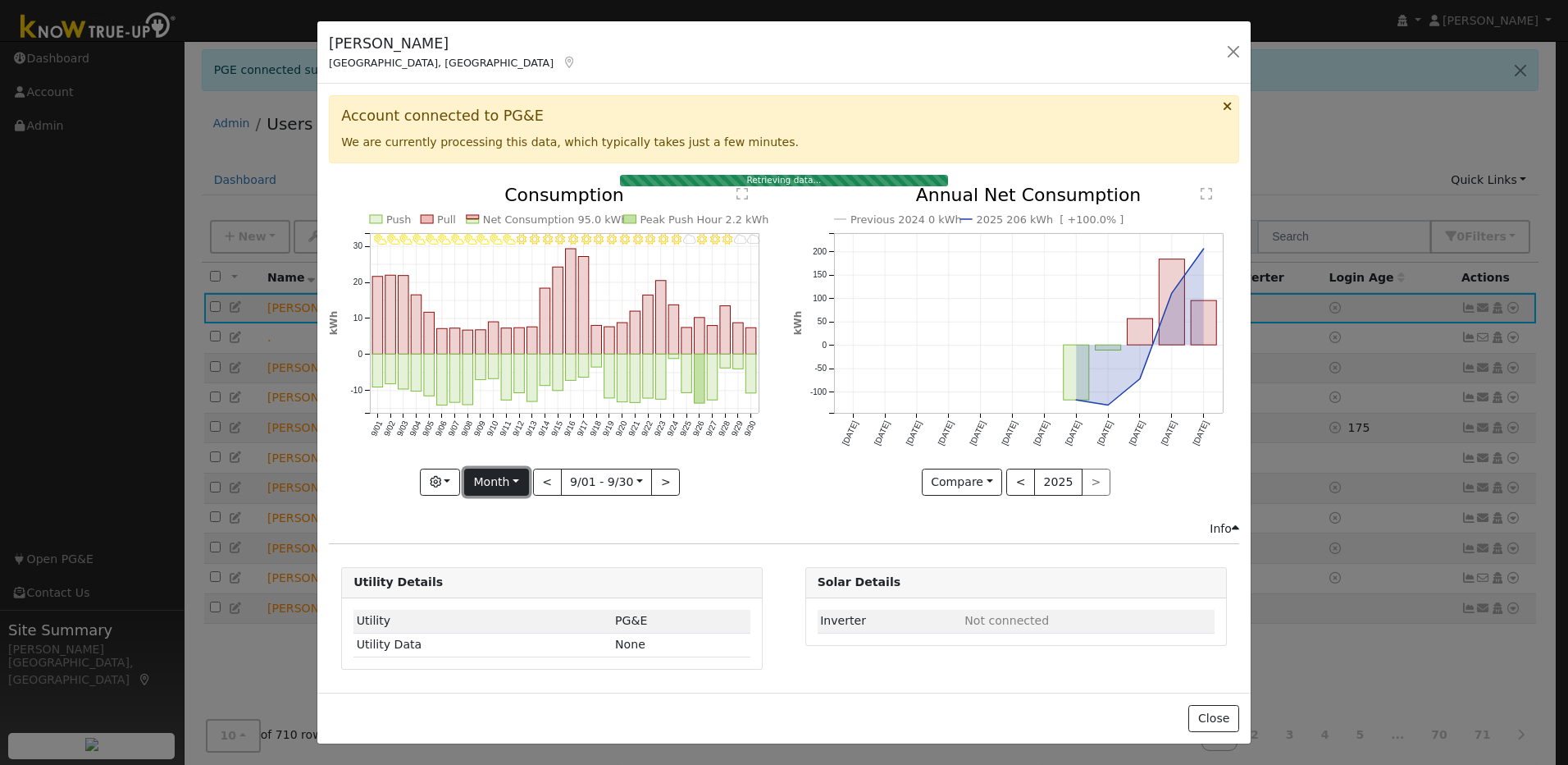
click at [509, 480] on button "Month" at bounding box center [496, 483] width 65 height 27
click at [504, 578] on link "Year" at bounding box center [522, 585] width 114 height 23
type input "2024-10-01"
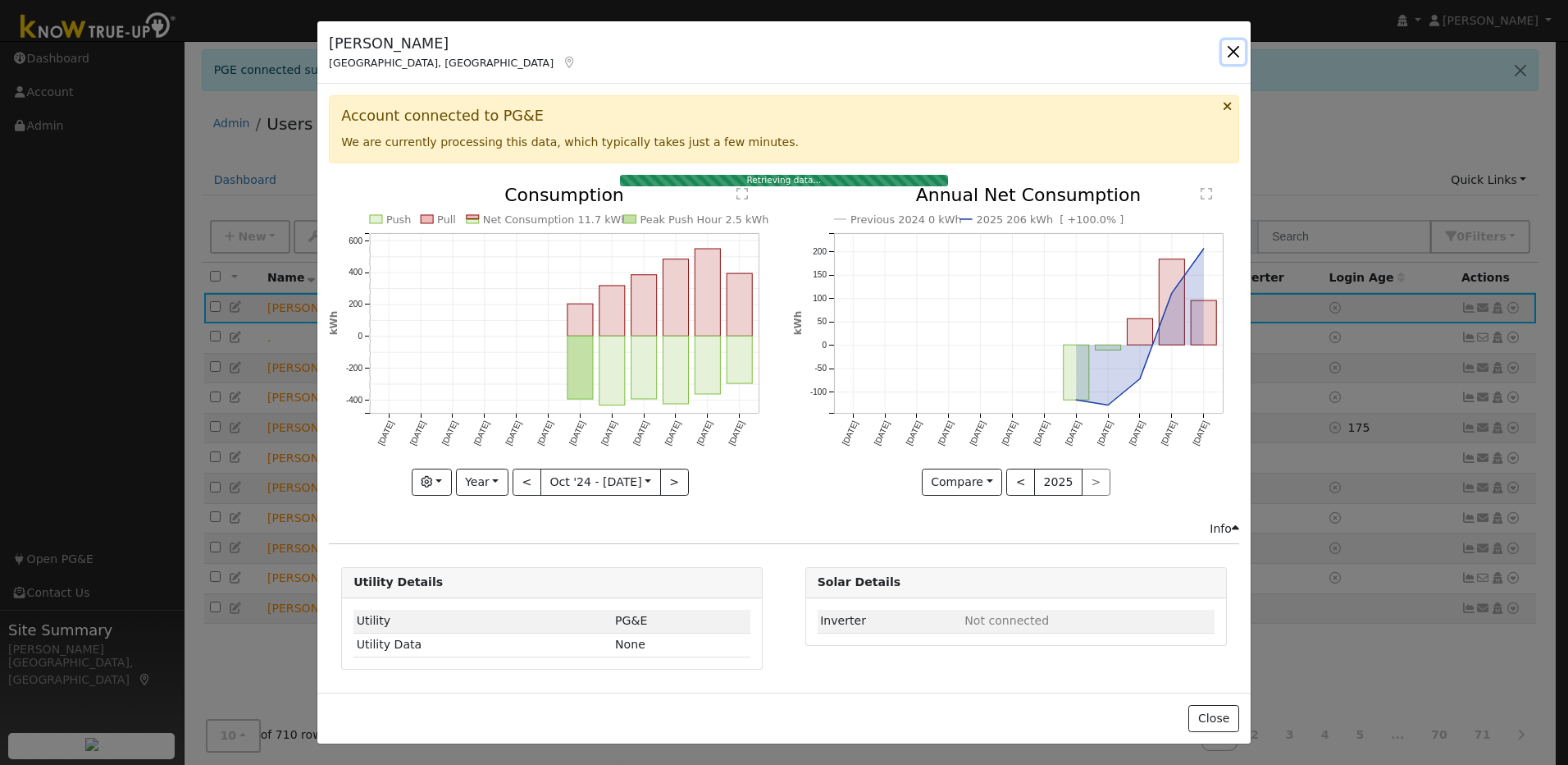
click at [1242, 48] on button "button" at bounding box center [1233, 51] width 23 height 23
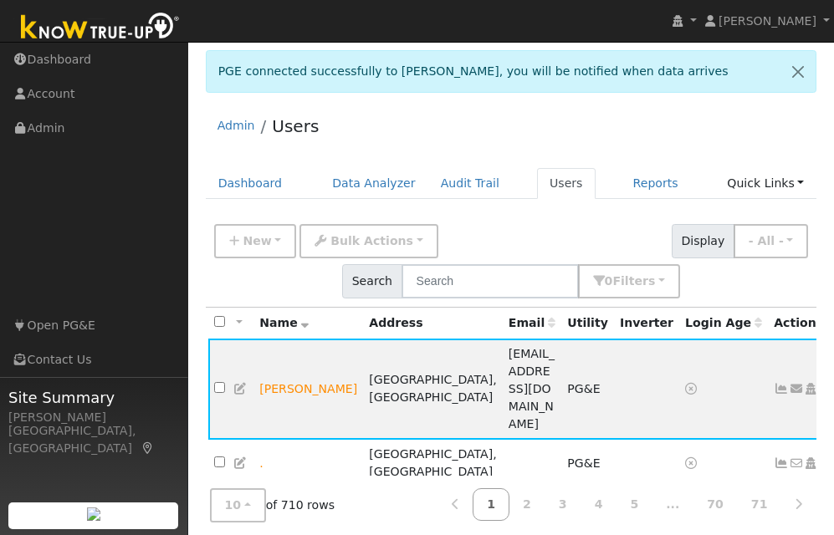
click at [254, 8] on nav "Shirley Cintron Shirley Cintron Profile My Company Help Center Terms Of Service…" at bounding box center [417, 21] width 834 height 43
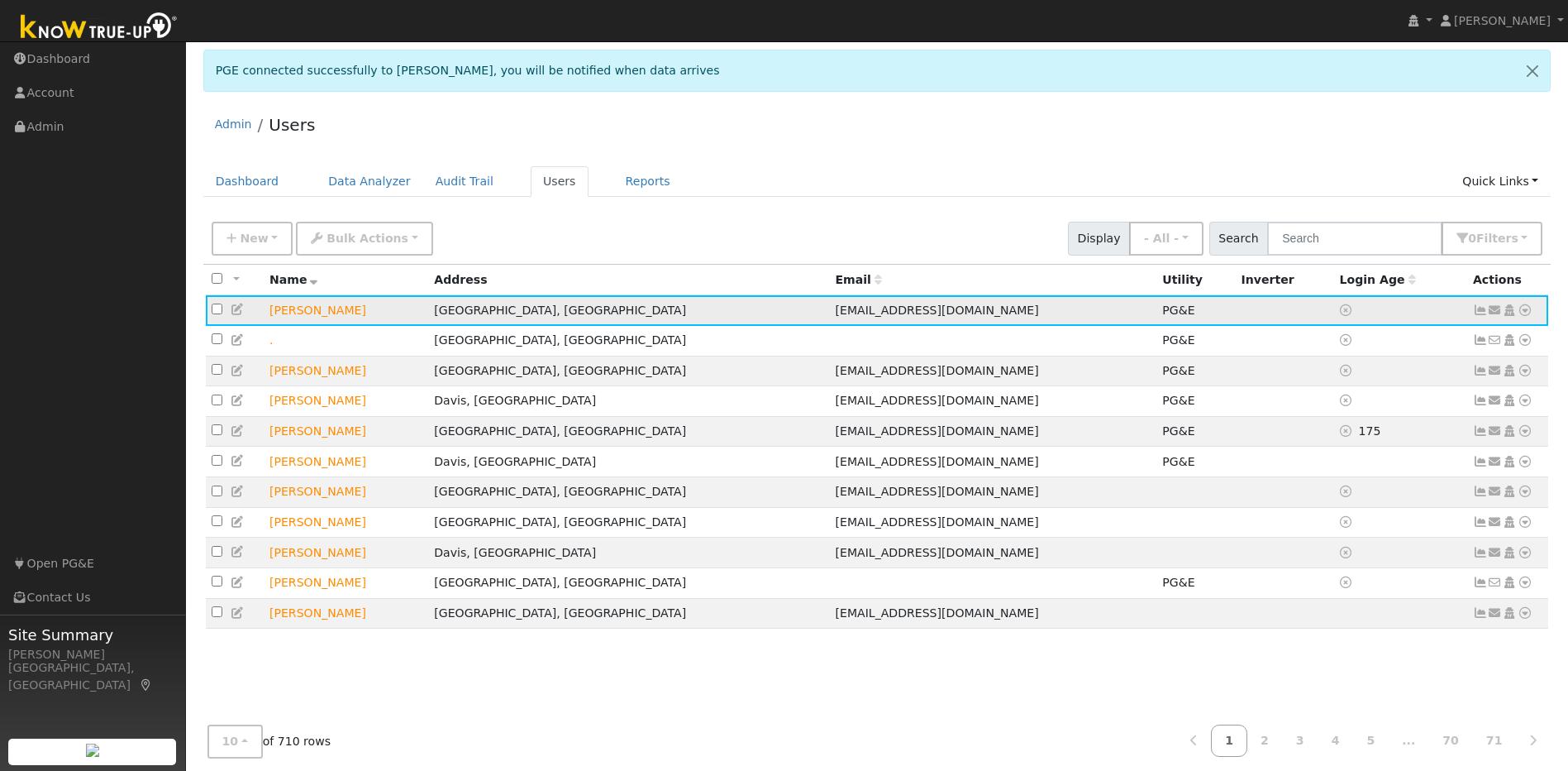
click at [1475, 311] on icon at bounding box center [1480, 310] width 15 height 12
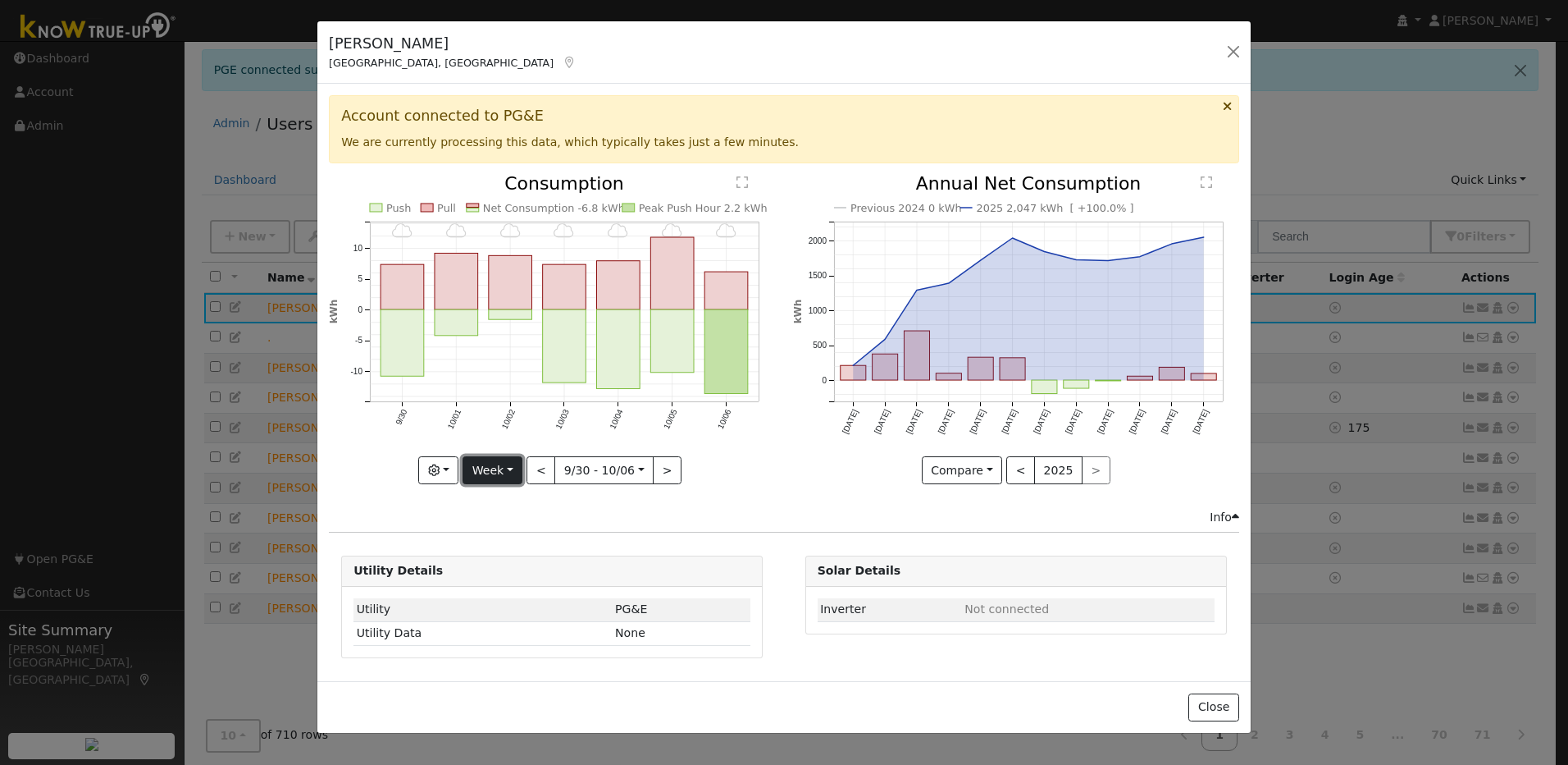
click at [504, 469] on button "Week" at bounding box center [492, 470] width 60 height 27
click at [502, 572] on link "Year" at bounding box center [521, 573] width 114 height 23
type input "2024-10-01"
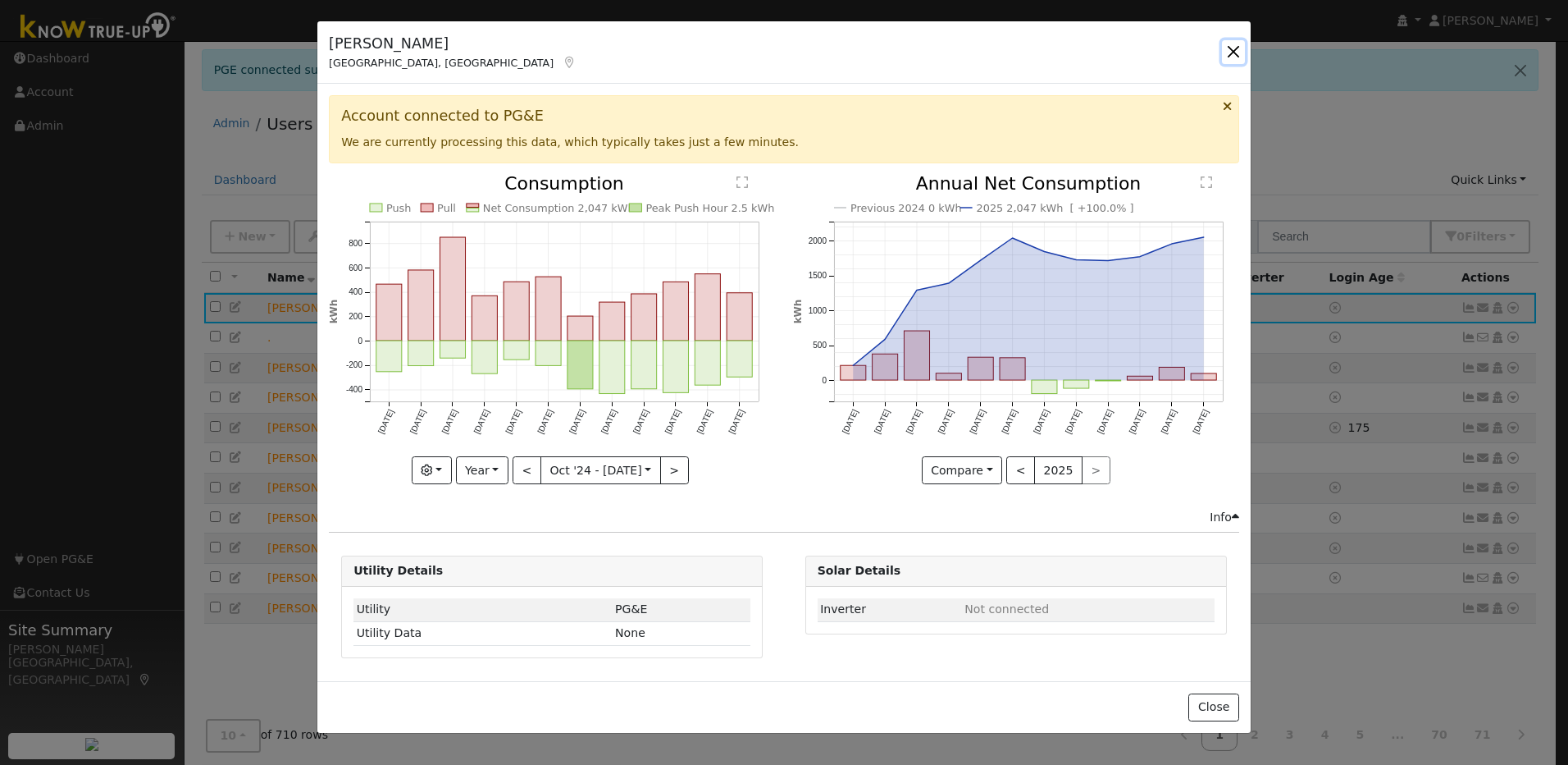
click at [1242, 53] on button "button" at bounding box center [1233, 51] width 23 height 23
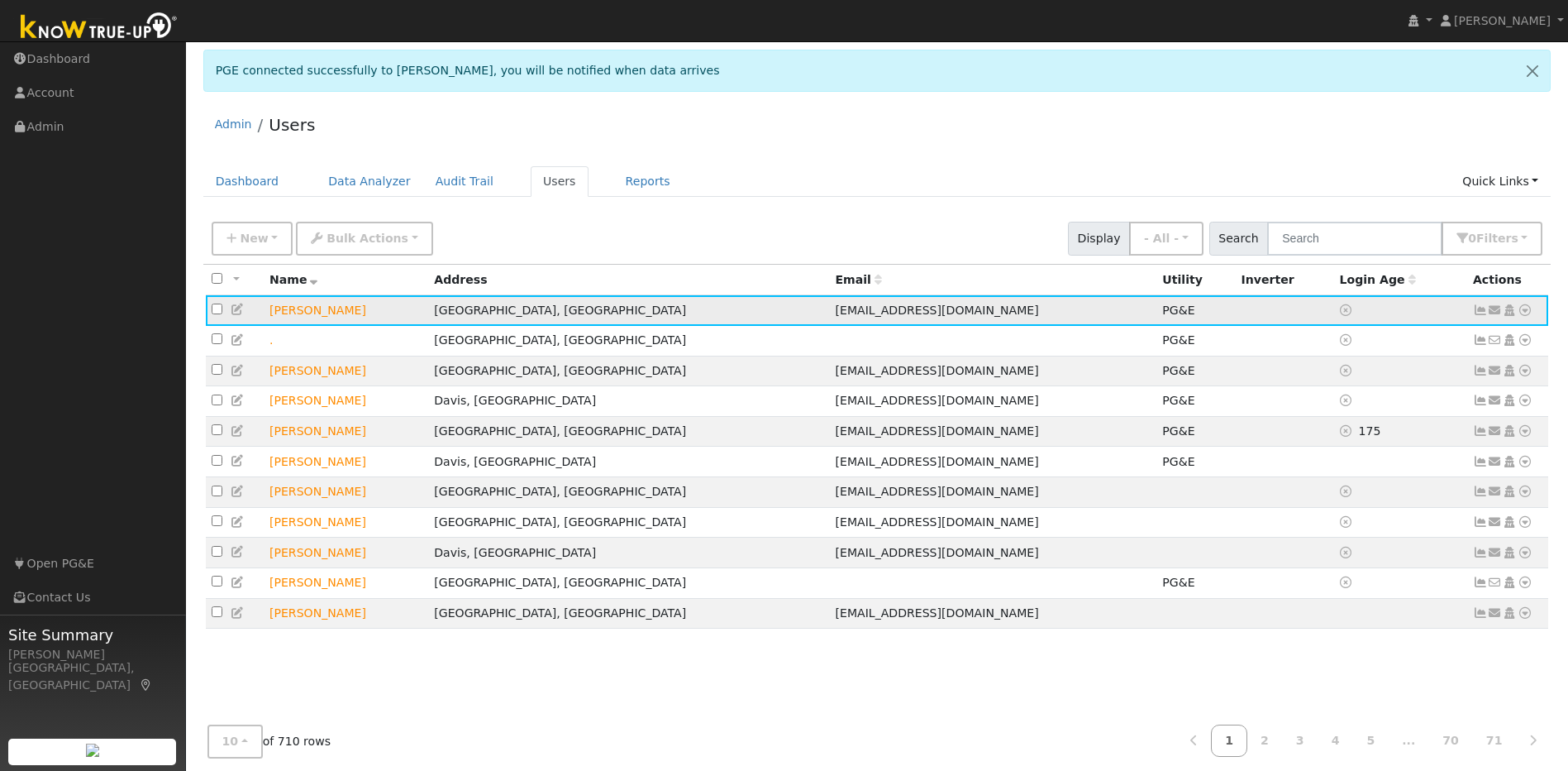
click at [1529, 308] on icon at bounding box center [1525, 310] width 15 height 12
click at [1449, 477] on link "Disconnect" at bounding box center [1477, 469] width 108 height 23
click at [1520, 314] on icon at bounding box center [1525, 310] width 15 height 12
click at [1453, 465] on link "Disconnect" at bounding box center [1477, 469] width 108 height 23
click at [1523, 314] on icon at bounding box center [1525, 310] width 15 height 12
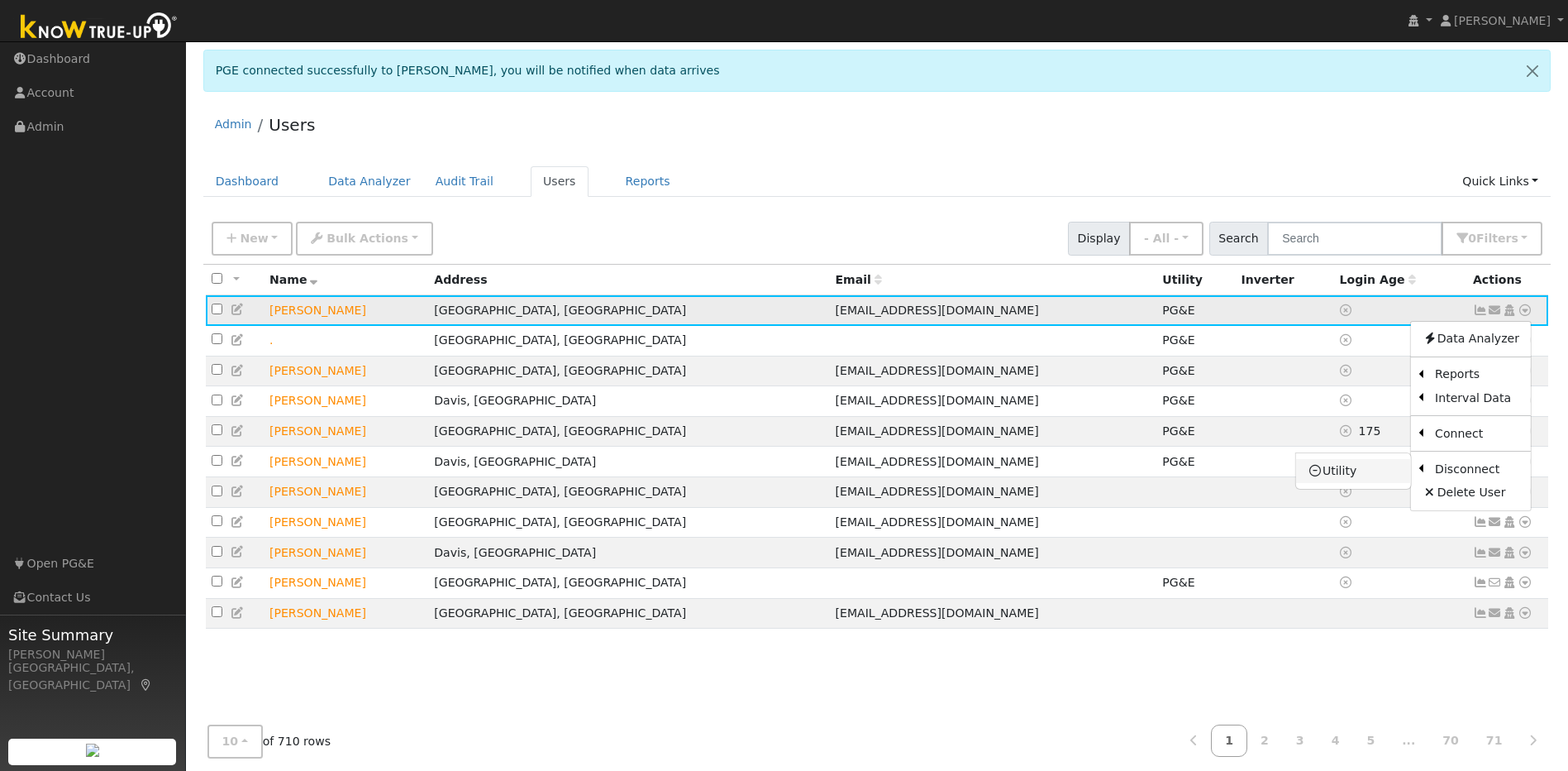
click at [1385, 472] on link "Utility" at bounding box center [1354, 470] width 115 height 23
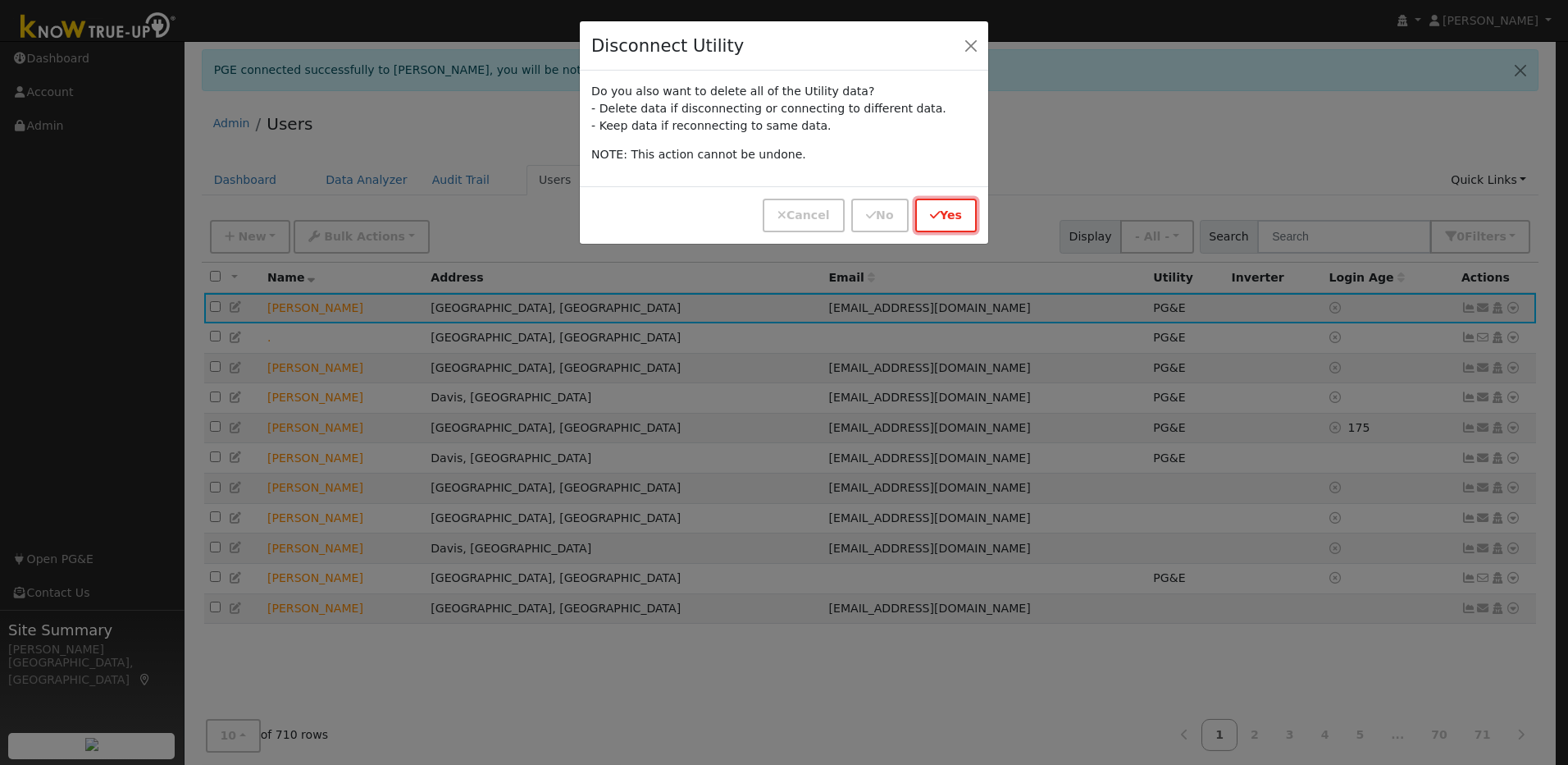
click at [959, 213] on button "Yes" at bounding box center [946, 215] width 62 height 33
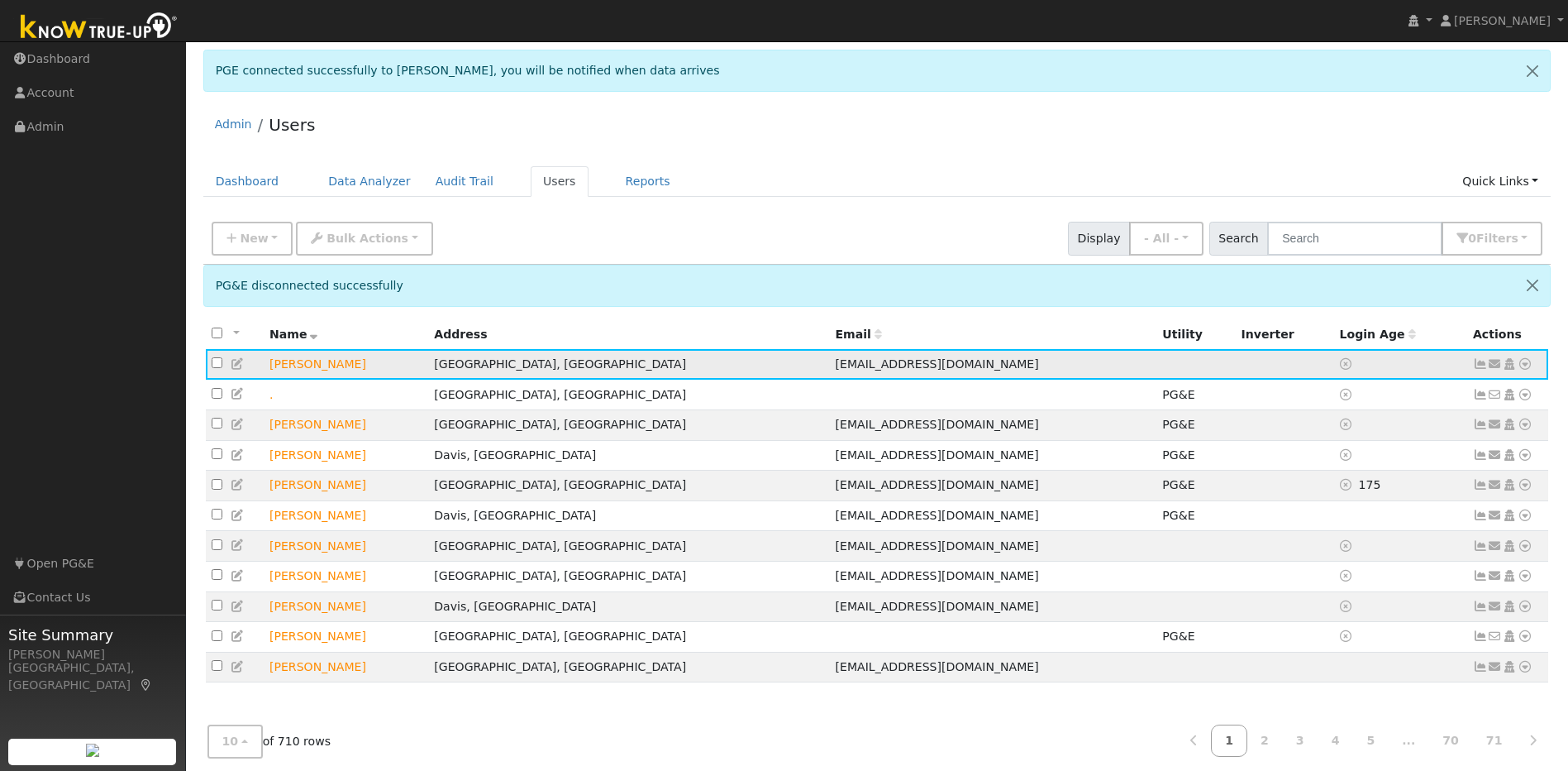
click at [1527, 365] on icon at bounding box center [1525, 364] width 15 height 12
click at [1349, 491] on link "Utility" at bounding box center [1354, 489] width 115 height 23
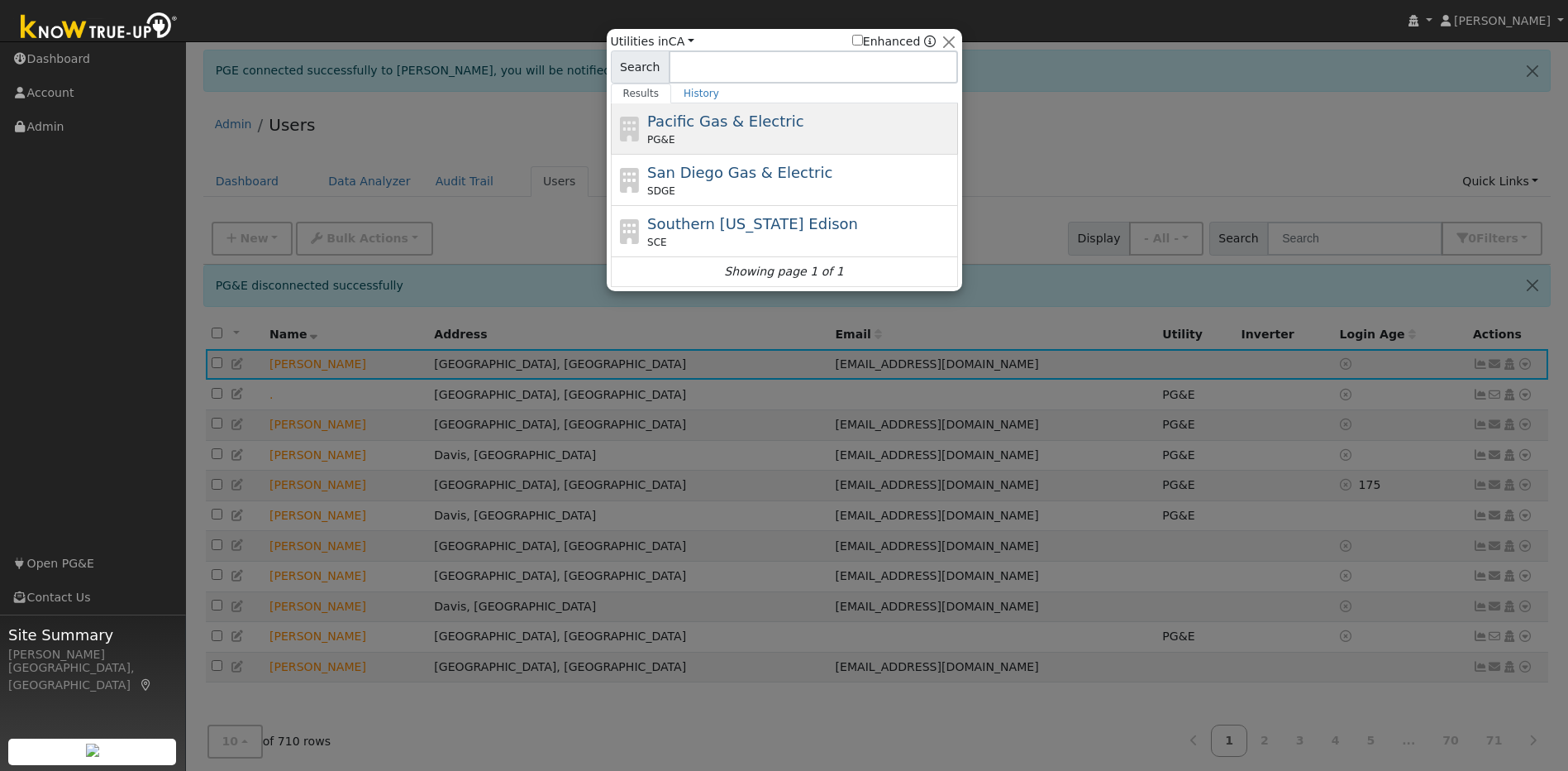
click at [740, 131] on div "Pacific Gas & Electric PG&E" at bounding box center [800, 128] width 306 height 38
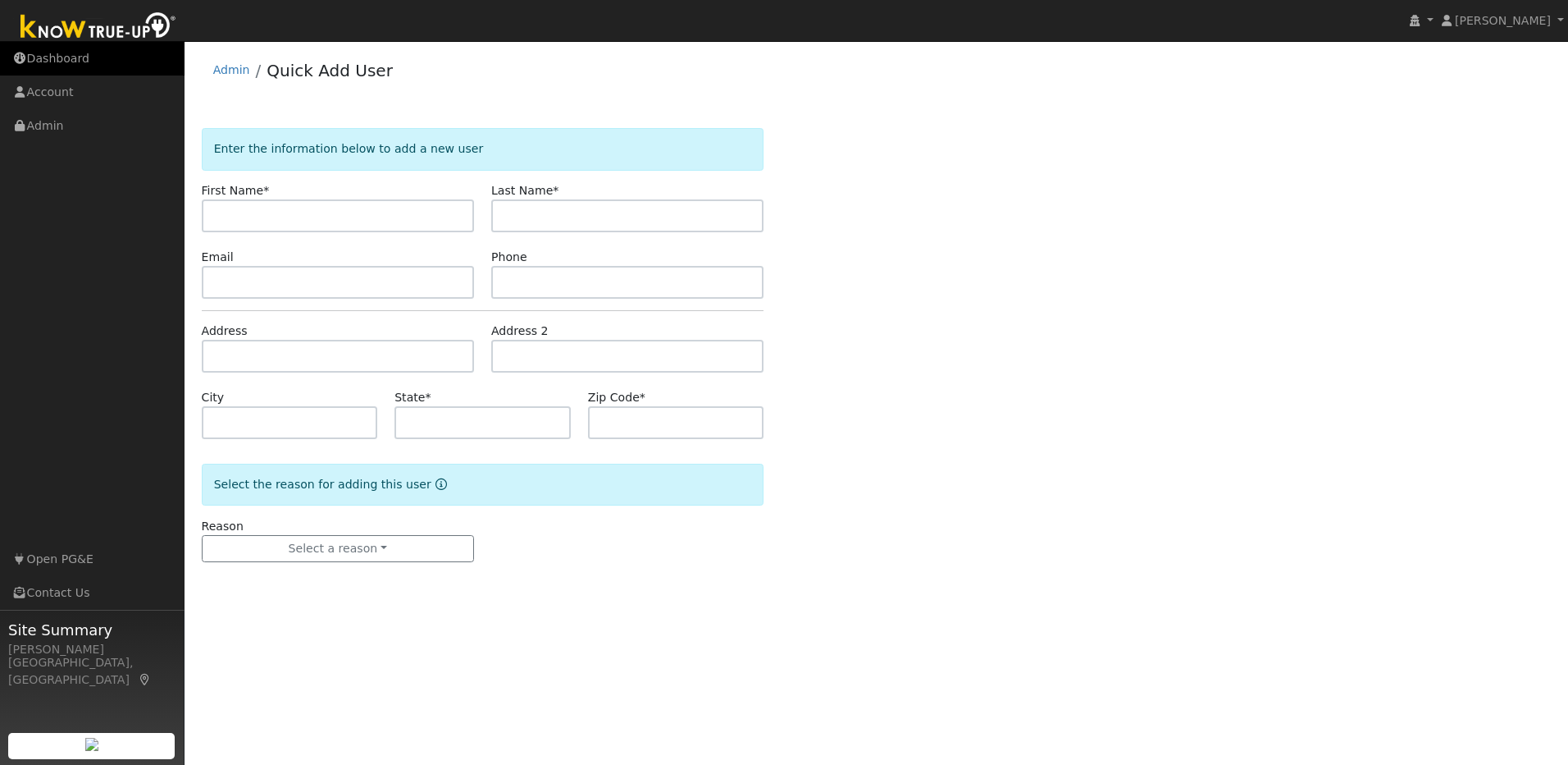
click at [74, 59] on link "Dashboard" at bounding box center [92, 59] width 184 height 33
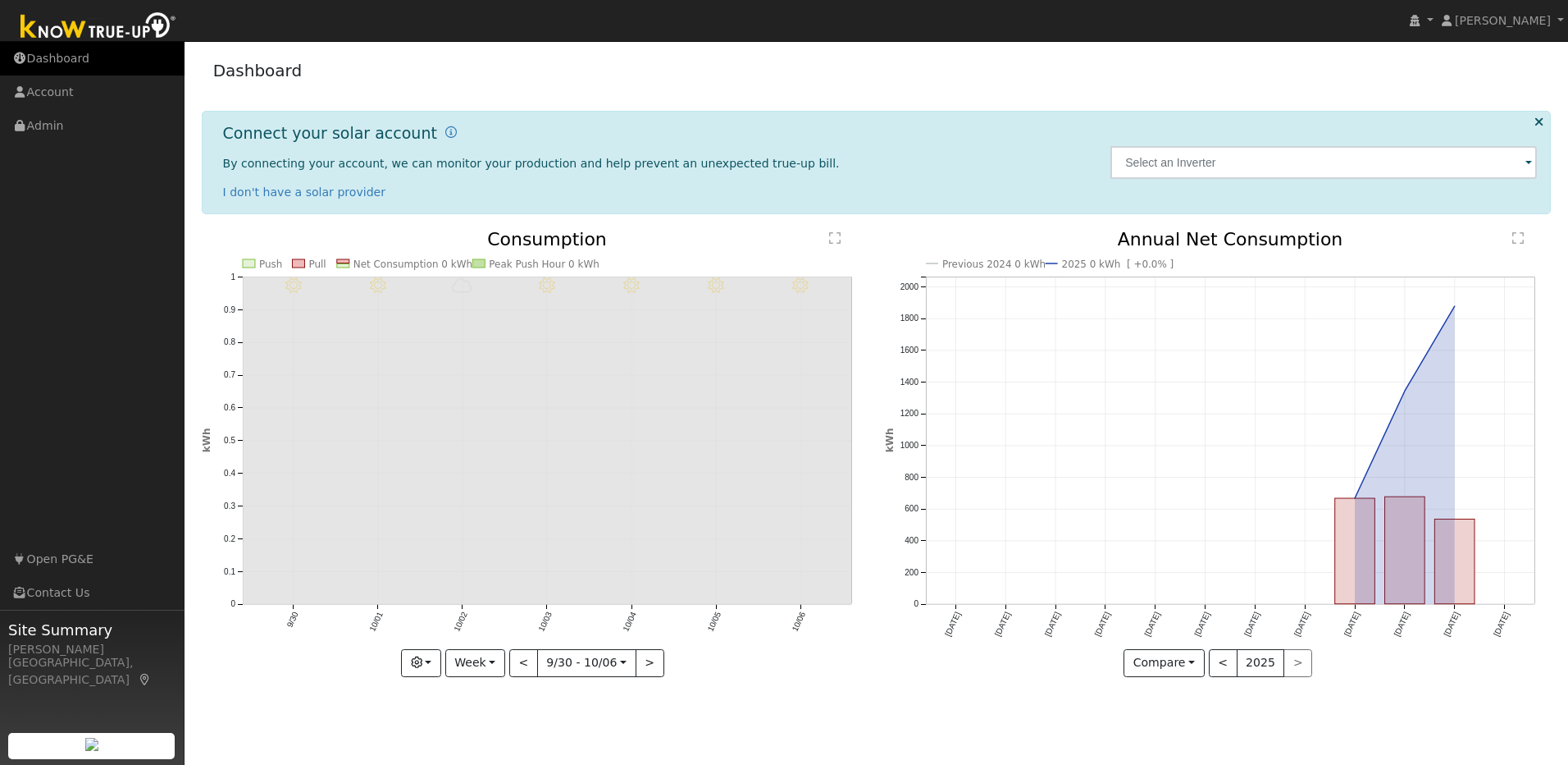
click at [82, 65] on link "Dashboard" at bounding box center [92, 59] width 184 height 33
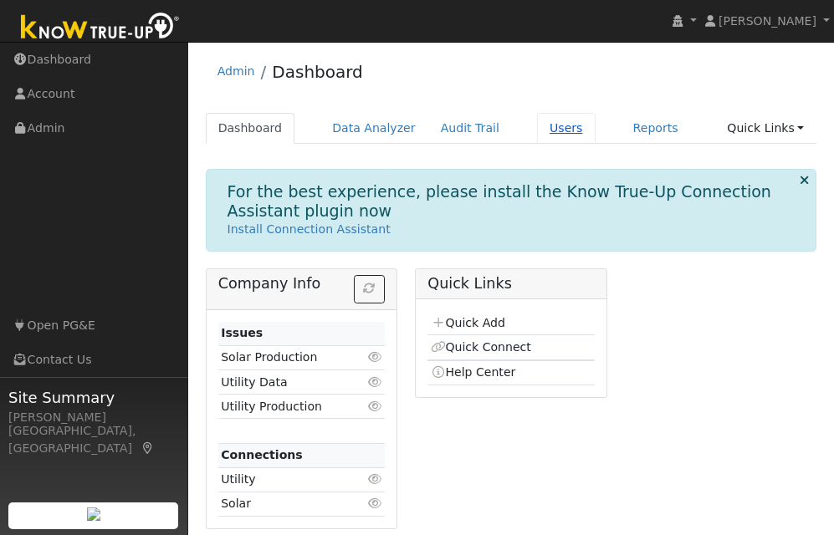
click at [552, 127] on link "Users" at bounding box center [566, 128] width 59 height 31
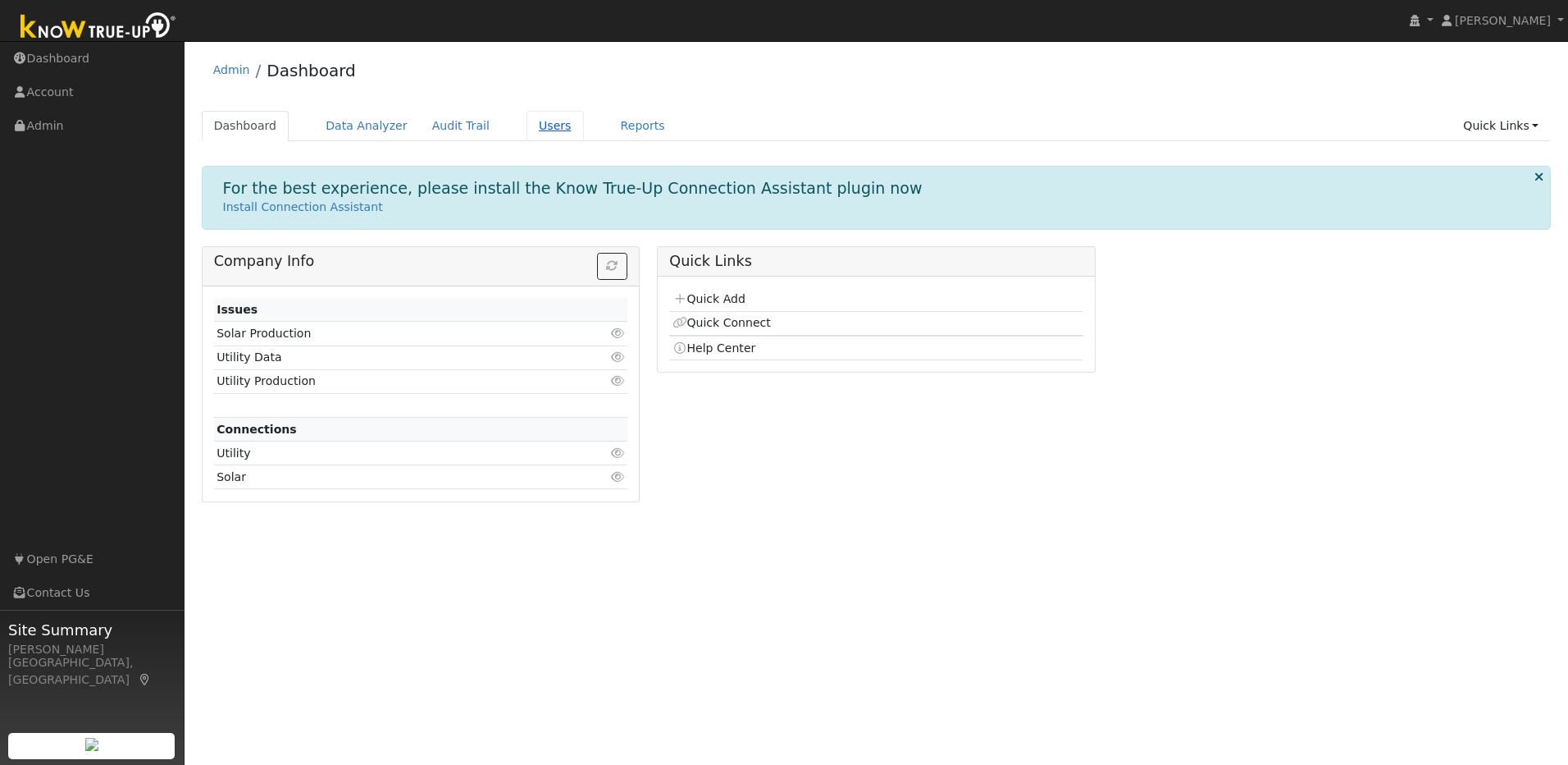
click at [527, 131] on link "Users" at bounding box center [555, 126] width 58 height 30
click at [459, 119] on link "Audit Trail" at bounding box center [461, 126] width 82 height 30
click at [549, 128] on link "Users" at bounding box center [555, 126] width 58 height 30
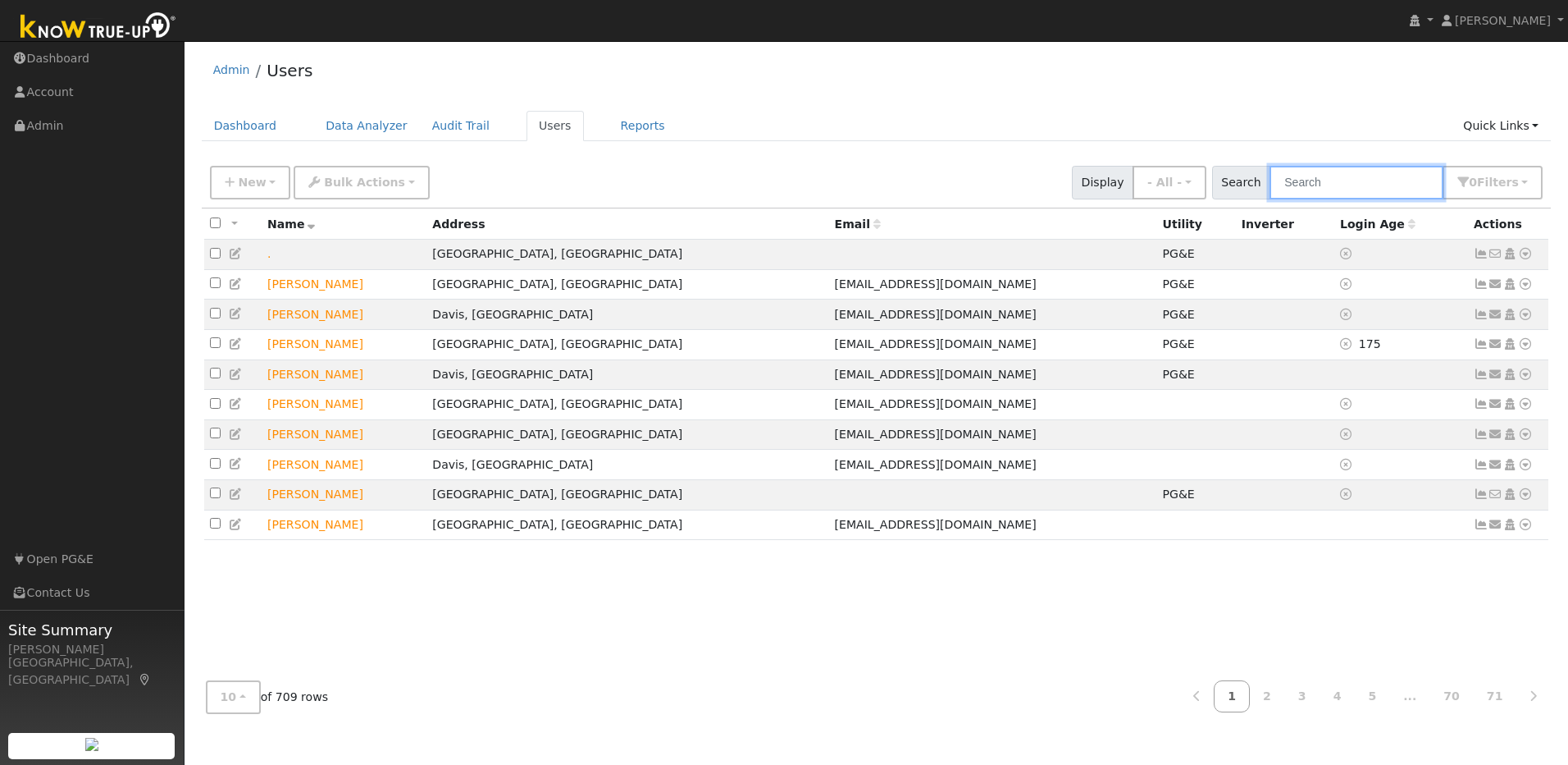
click at [830, 183] on input "text" at bounding box center [1356, 182] width 174 height 33
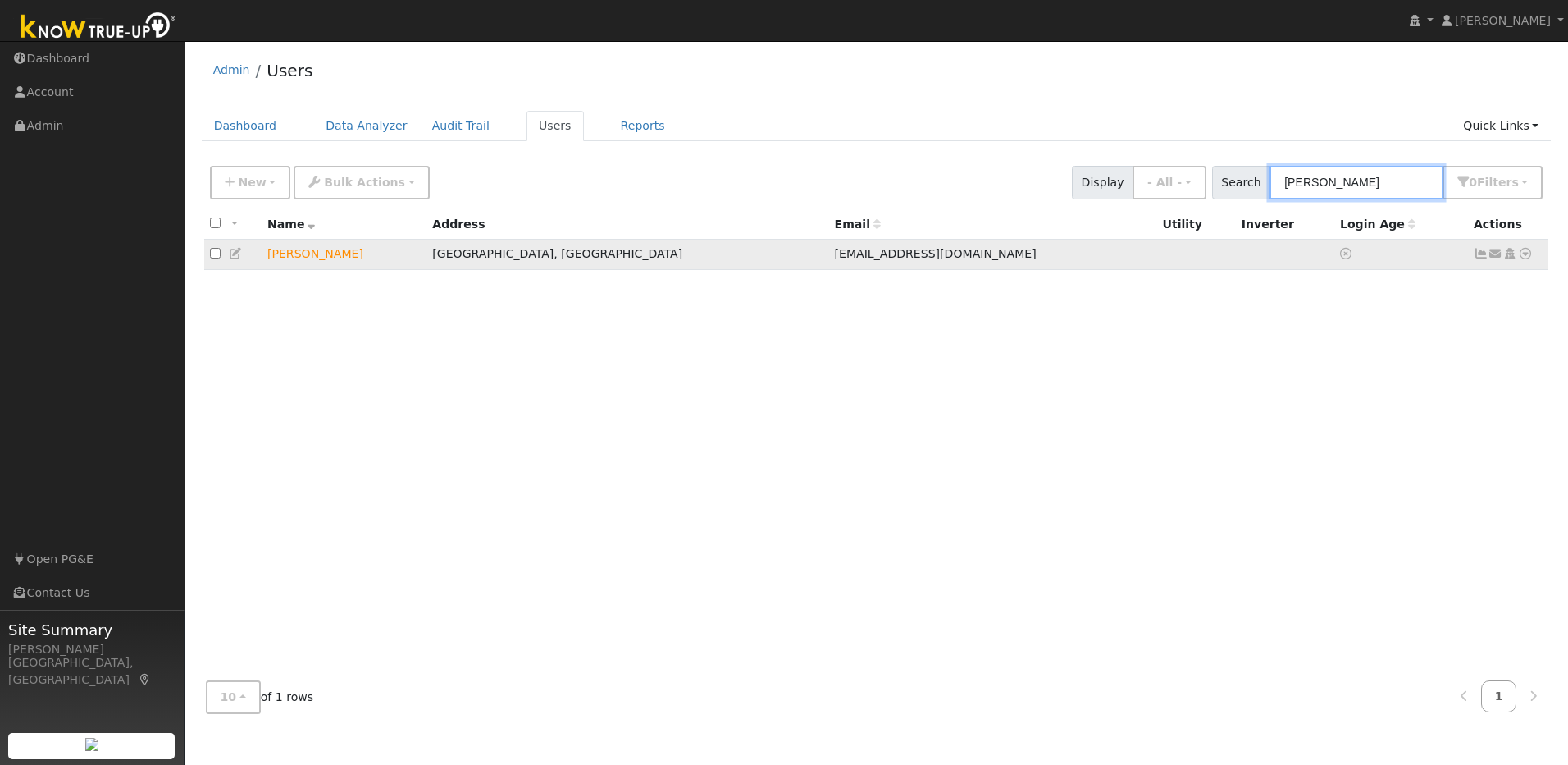
type input "[PERSON_NAME]"
click at [830, 259] on icon at bounding box center [1525, 254] width 15 height 12
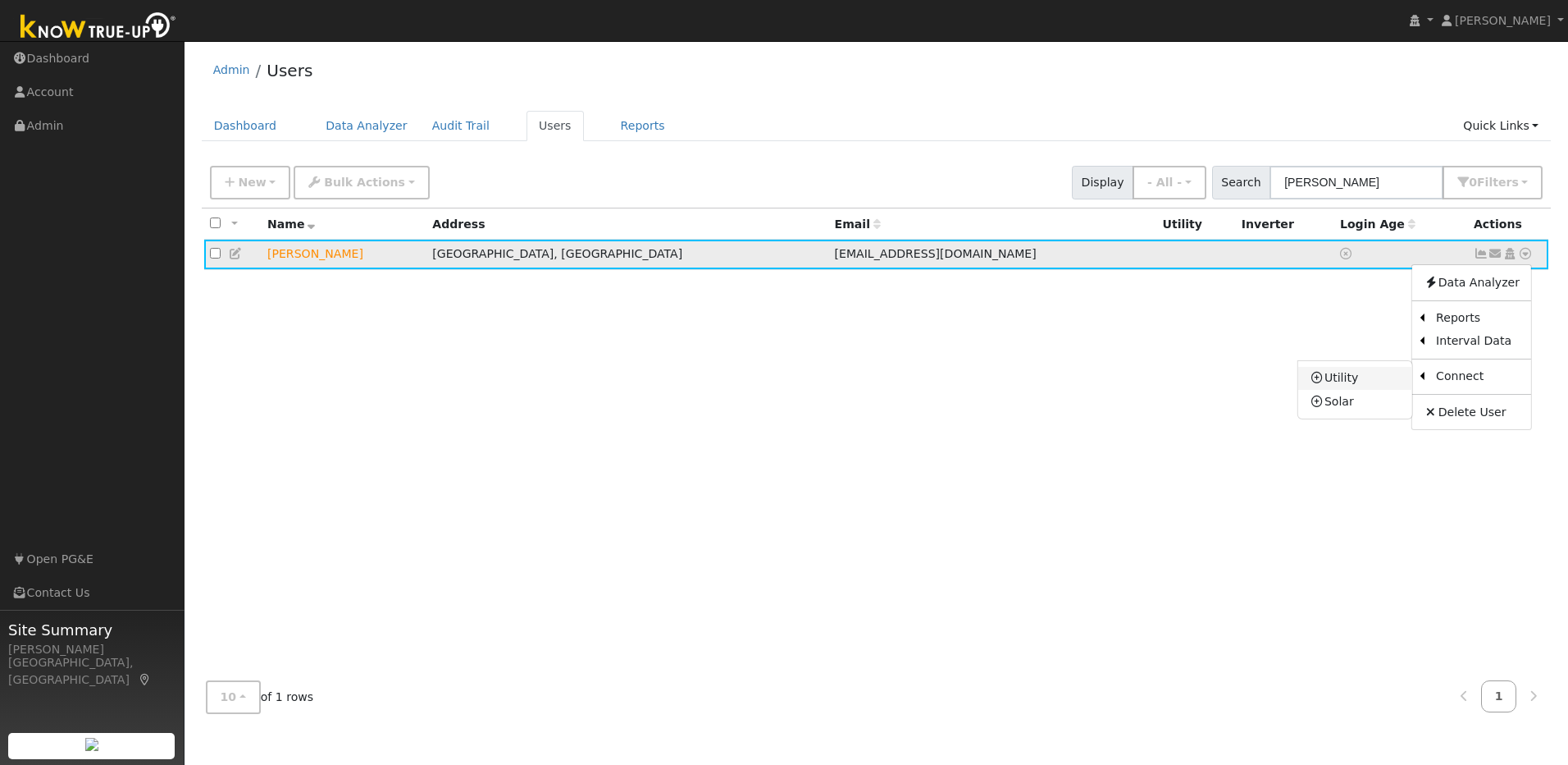
click at [830, 379] on link "Utility" at bounding box center [1355, 378] width 114 height 23
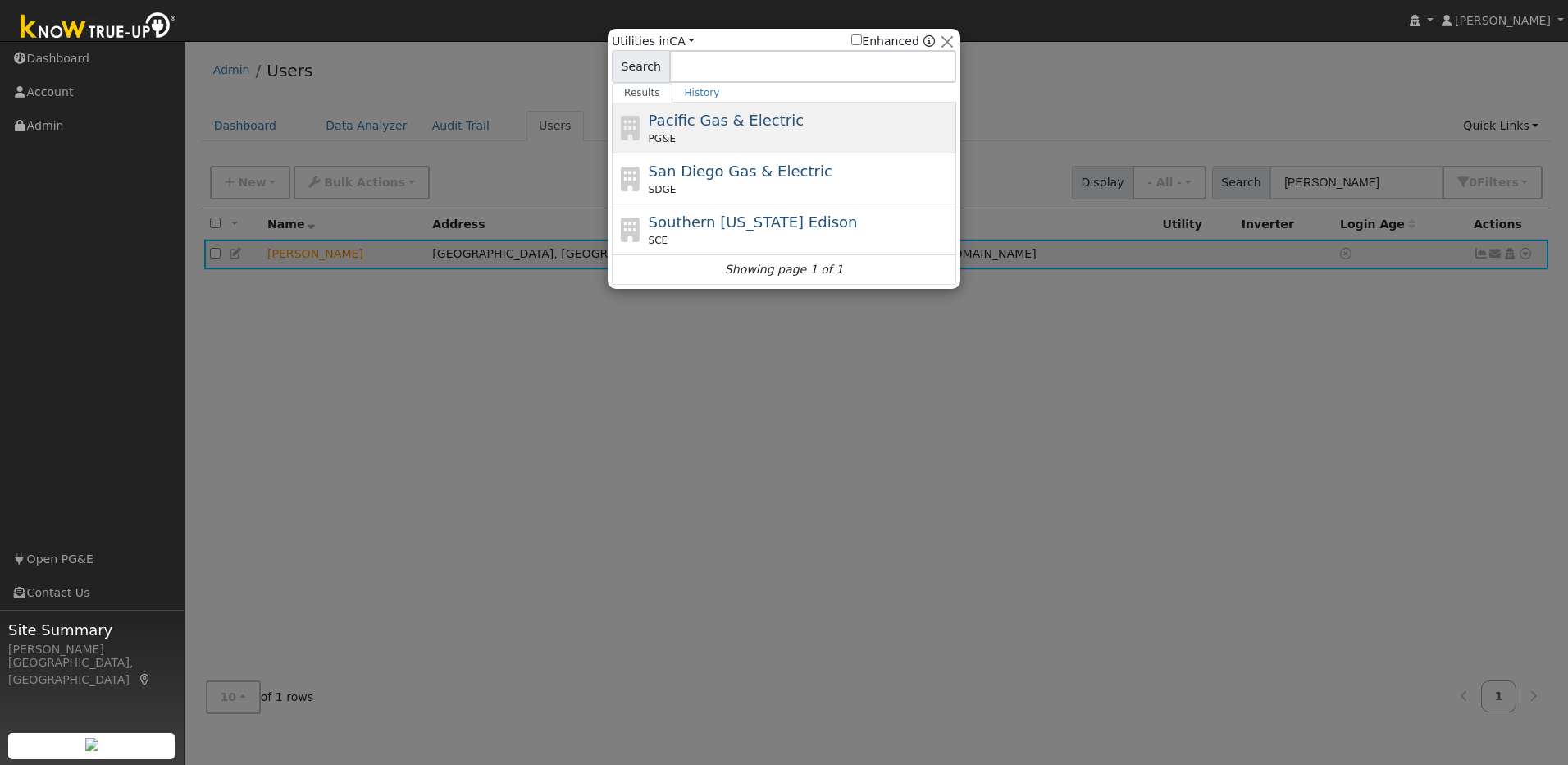
click at [761, 125] on span "Pacific Gas & Electric" at bounding box center [727, 121] width 155 height 18
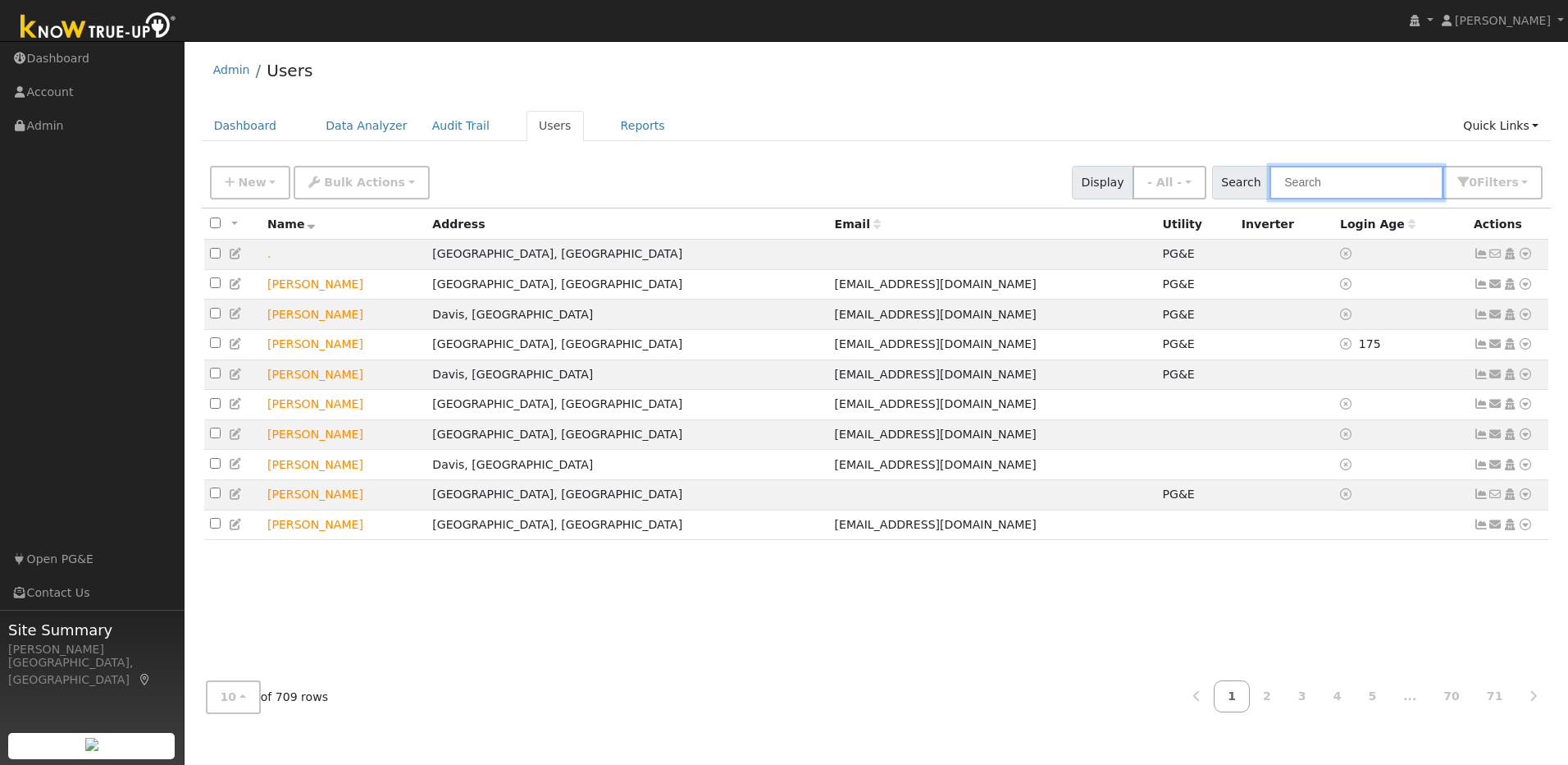
click at [1383, 190] on input "text" at bounding box center [1356, 182] width 174 height 33
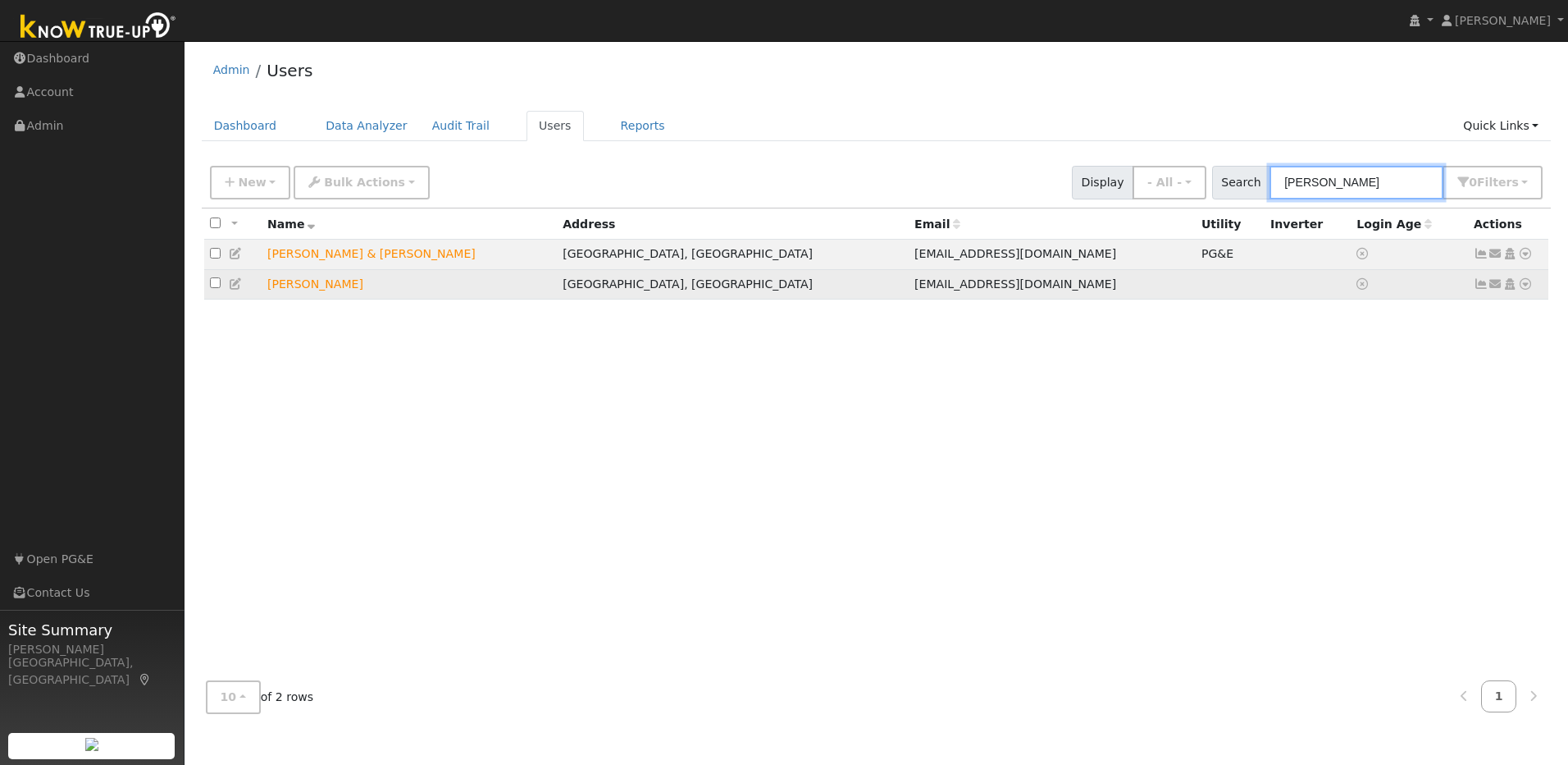
type input "nick"
click at [1530, 284] on icon at bounding box center [1525, 284] width 15 height 12
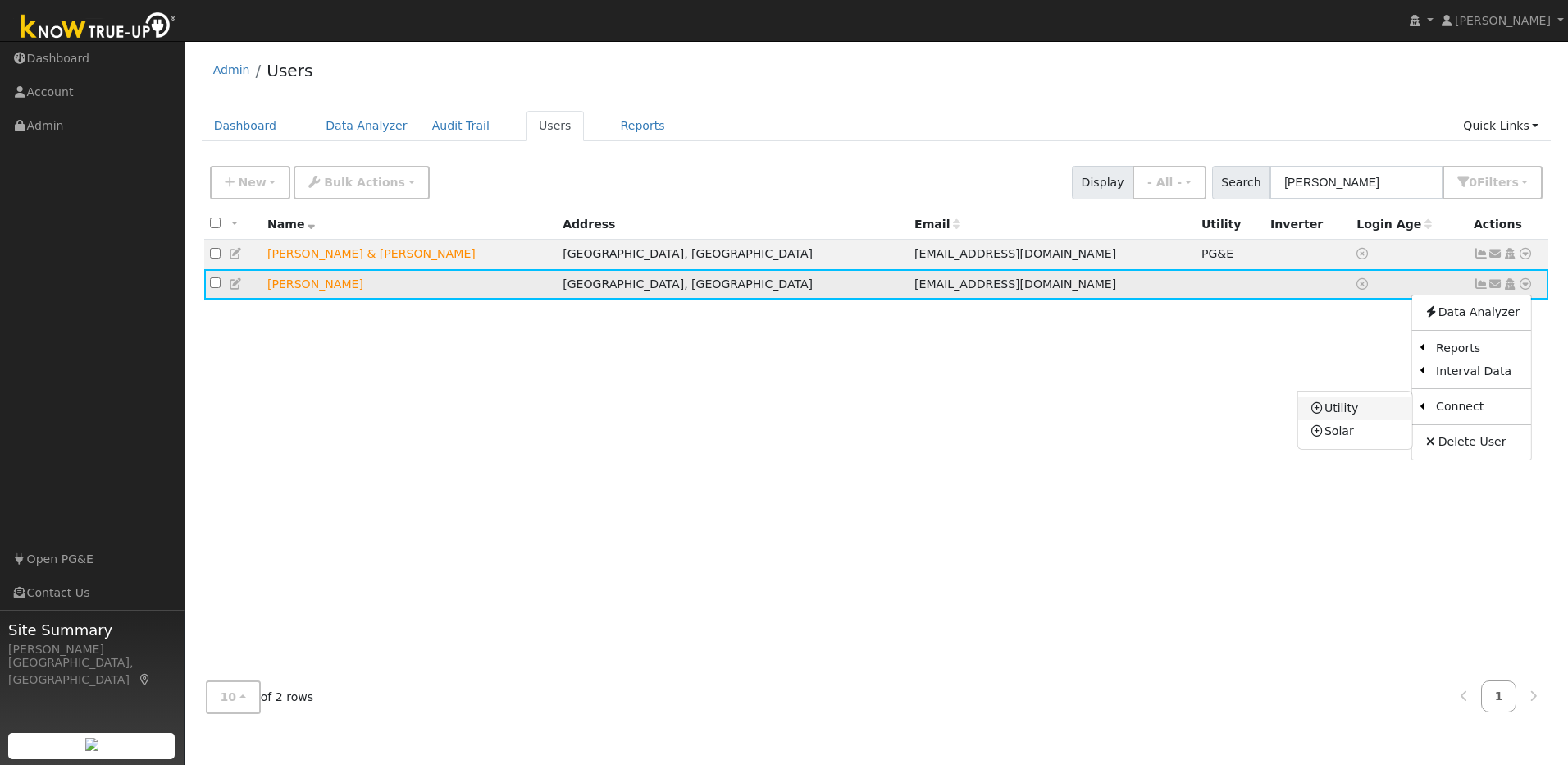
click at [1373, 409] on link "Utility" at bounding box center [1355, 408] width 114 height 23
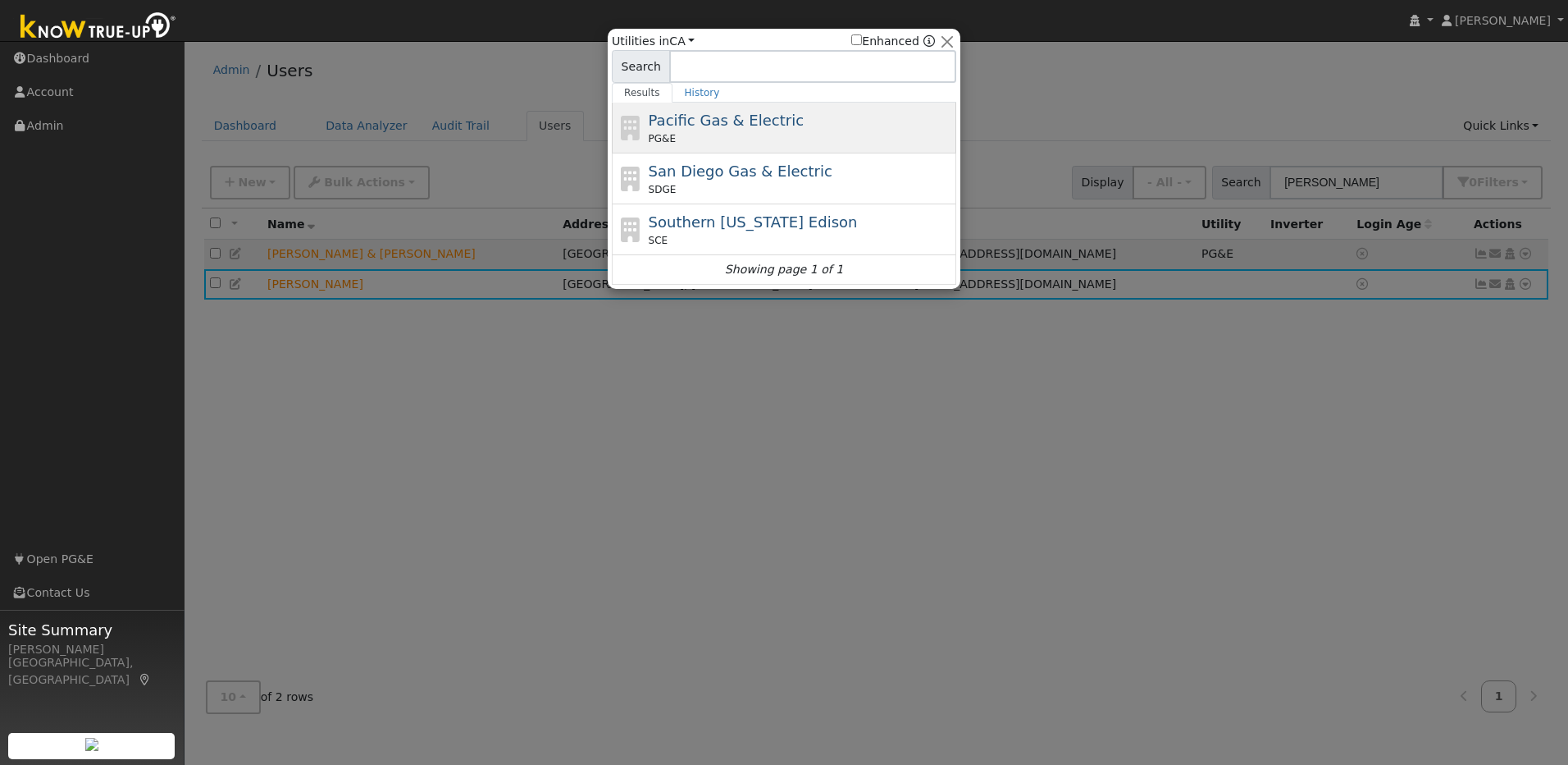
click at [785, 126] on div "Pacific Gas & Electric PG&E" at bounding box center [801, 128] width 304 height 37
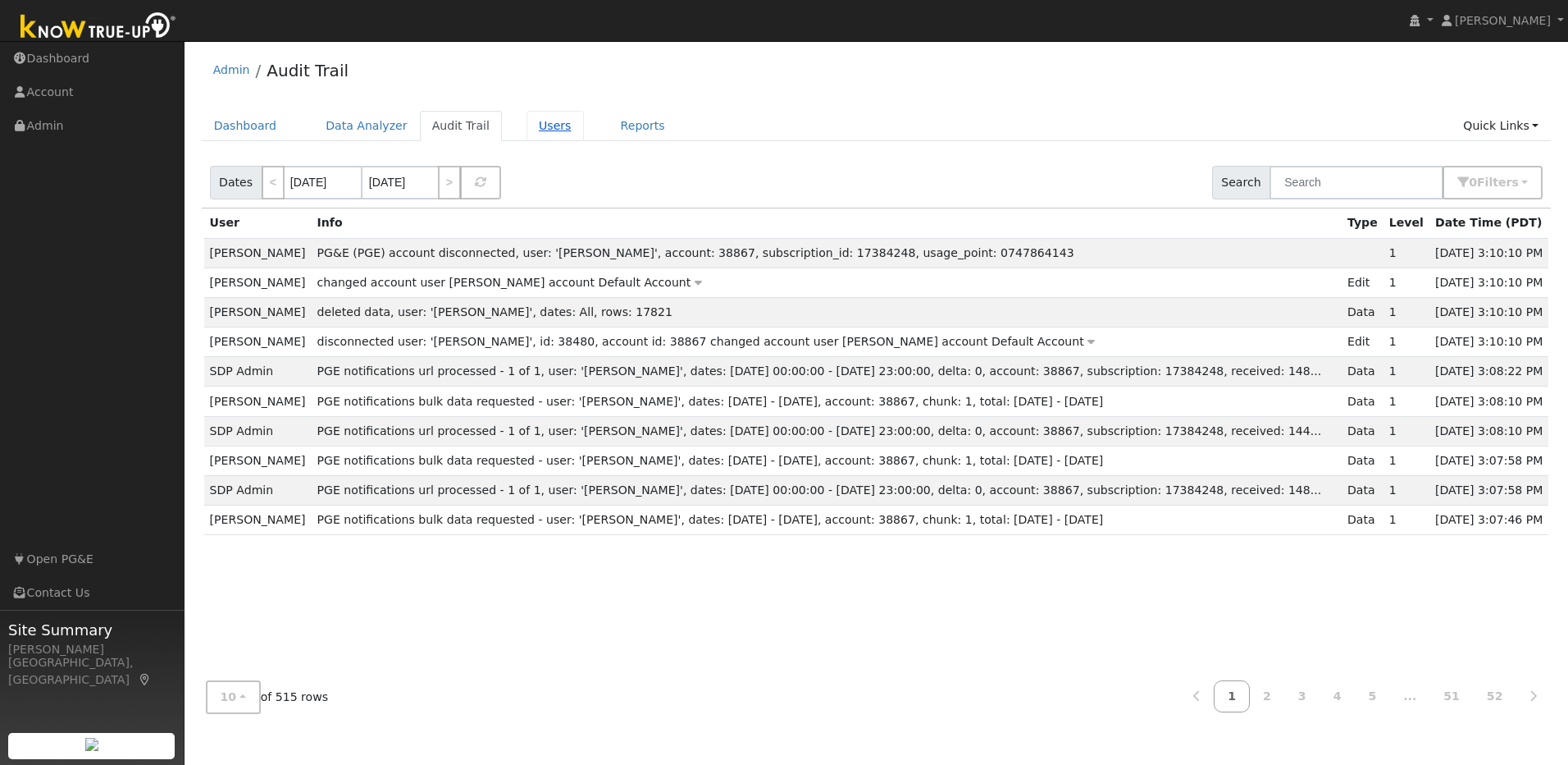
click at [527, 131] on link "Users" at bounding box center [555, 126] width 58 height 30
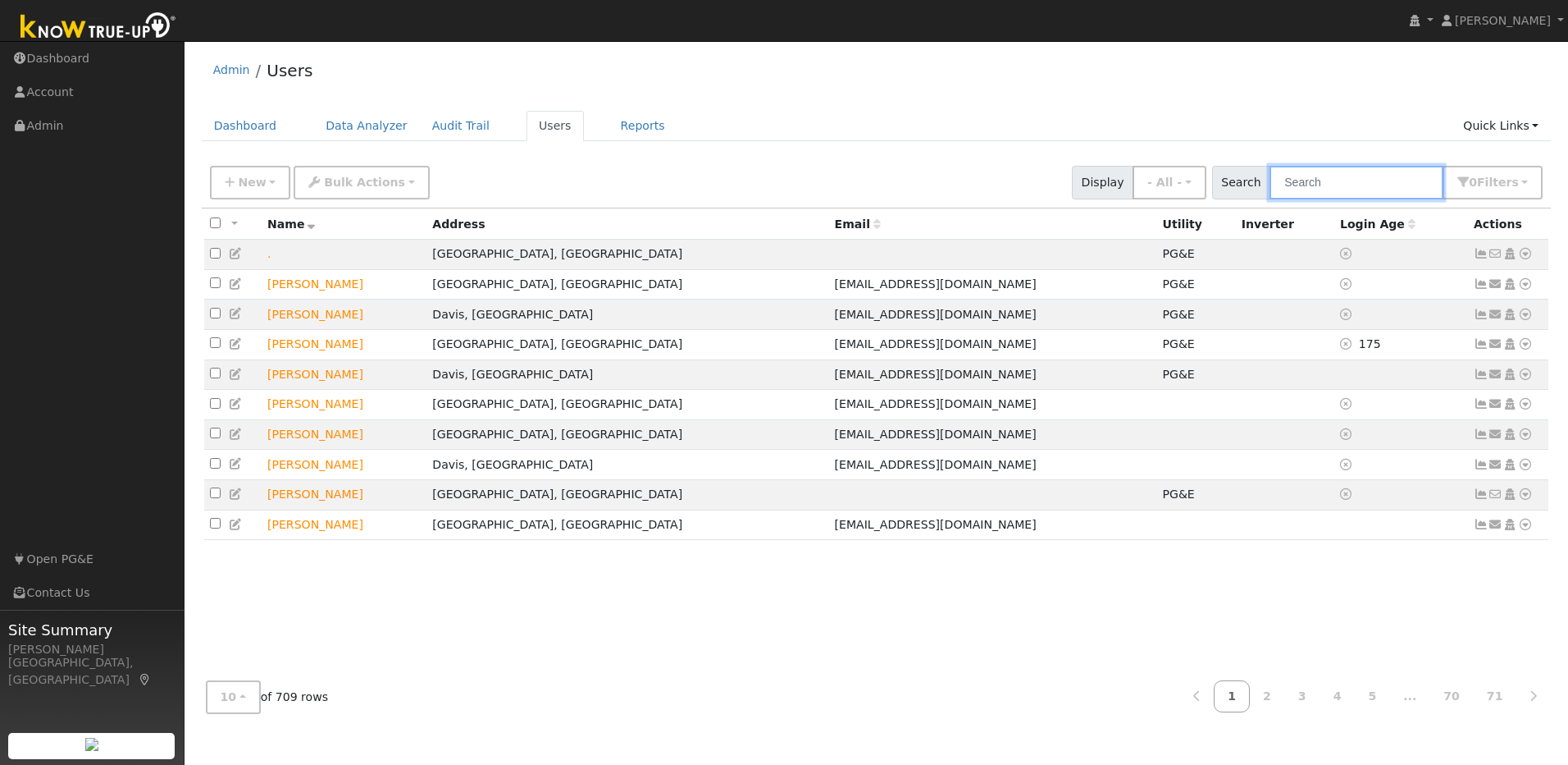
click at [1322, 189] on input "text" at bounding box center [1356, 182] width 174 height 33
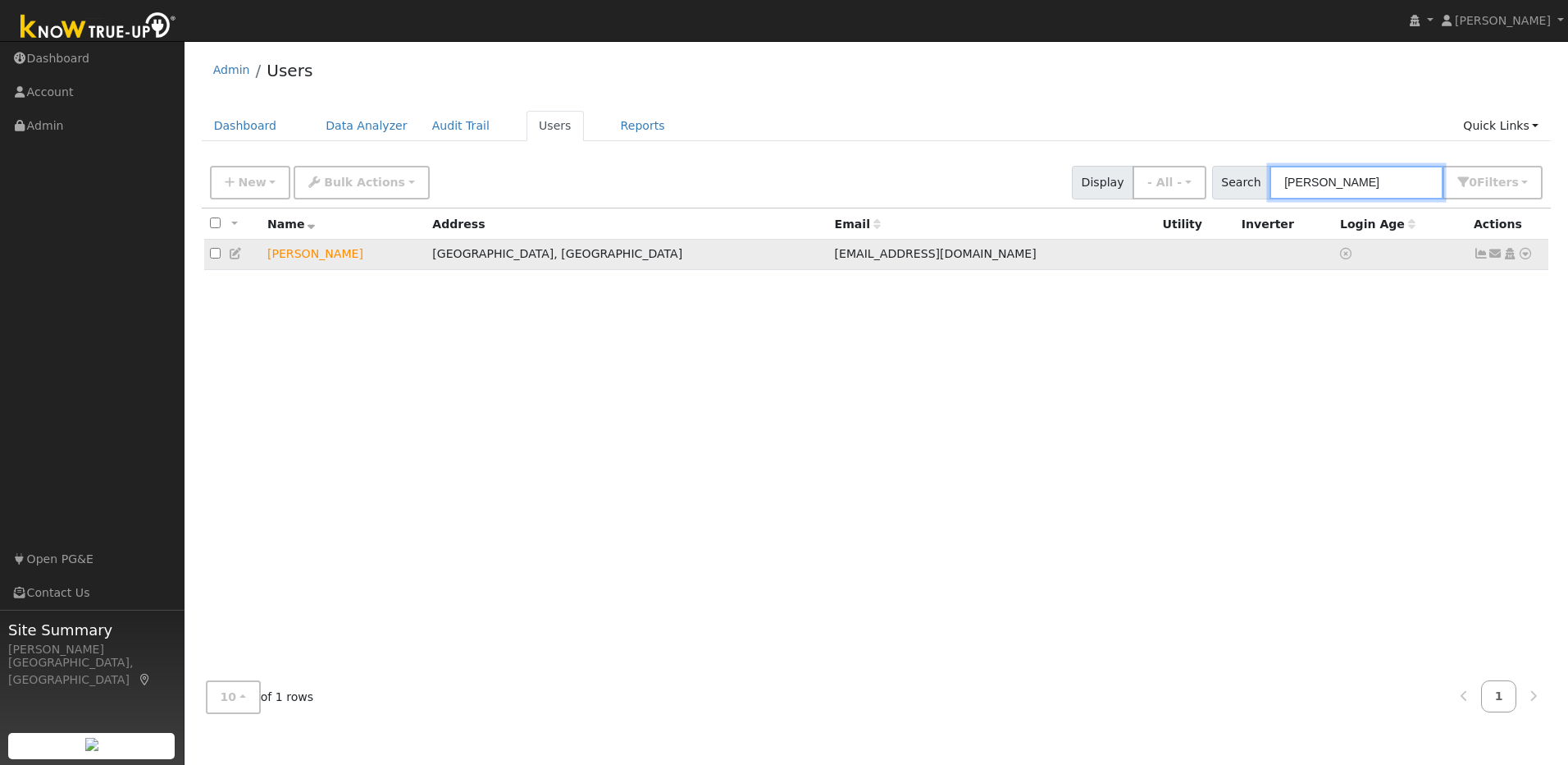
type input "[PERSON_NAME]"
click at [1480, 257] on icon at bounding box center [1481, 254] width 15 height 12
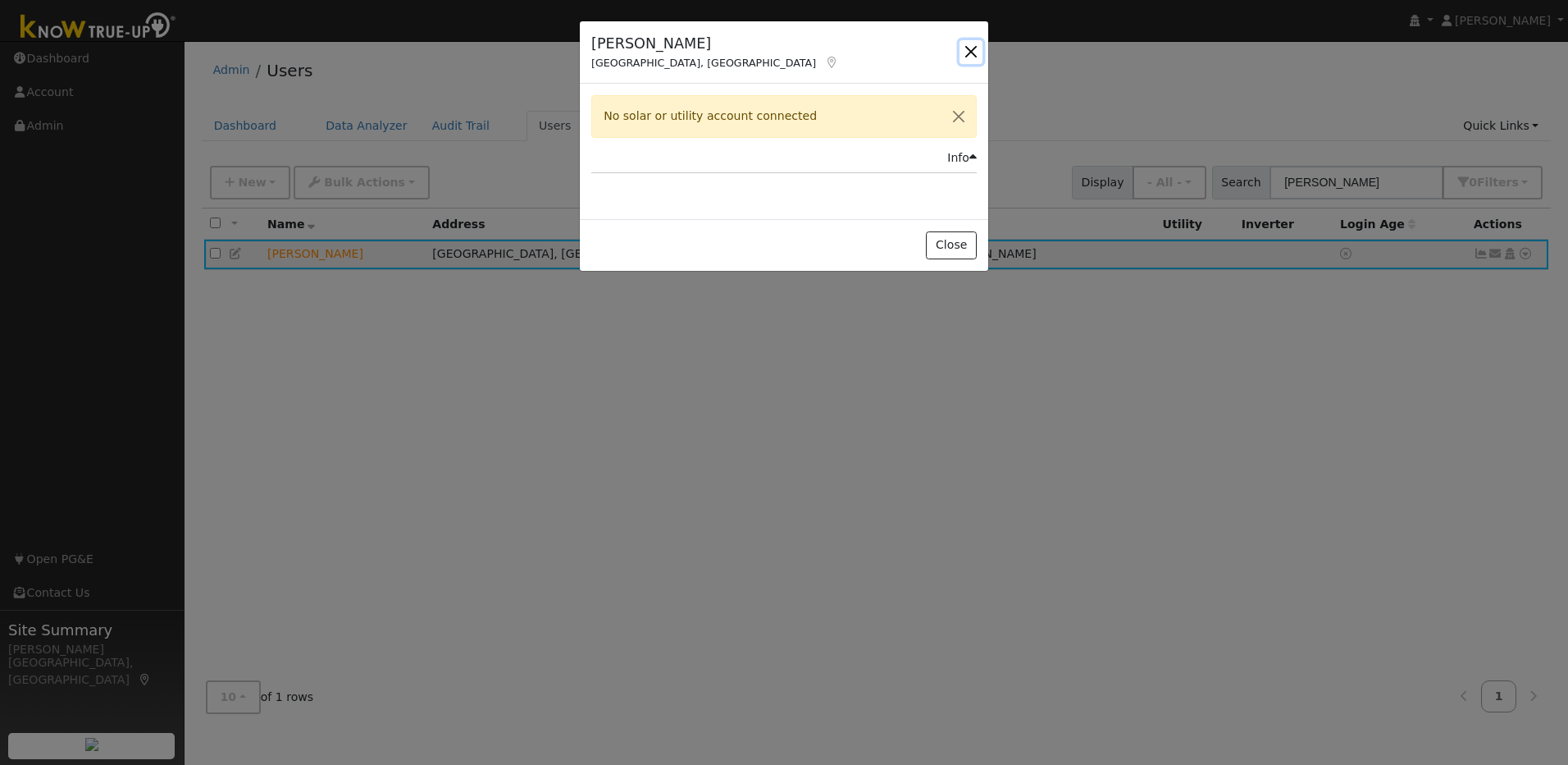
drag, startPoint x: 971, startPoint y: 48, endPoint x: 986, endPoint y: 53, distance: 15.8
click at [970, 50] on button "button" at bounding box center [971, 51] width 23 height 23
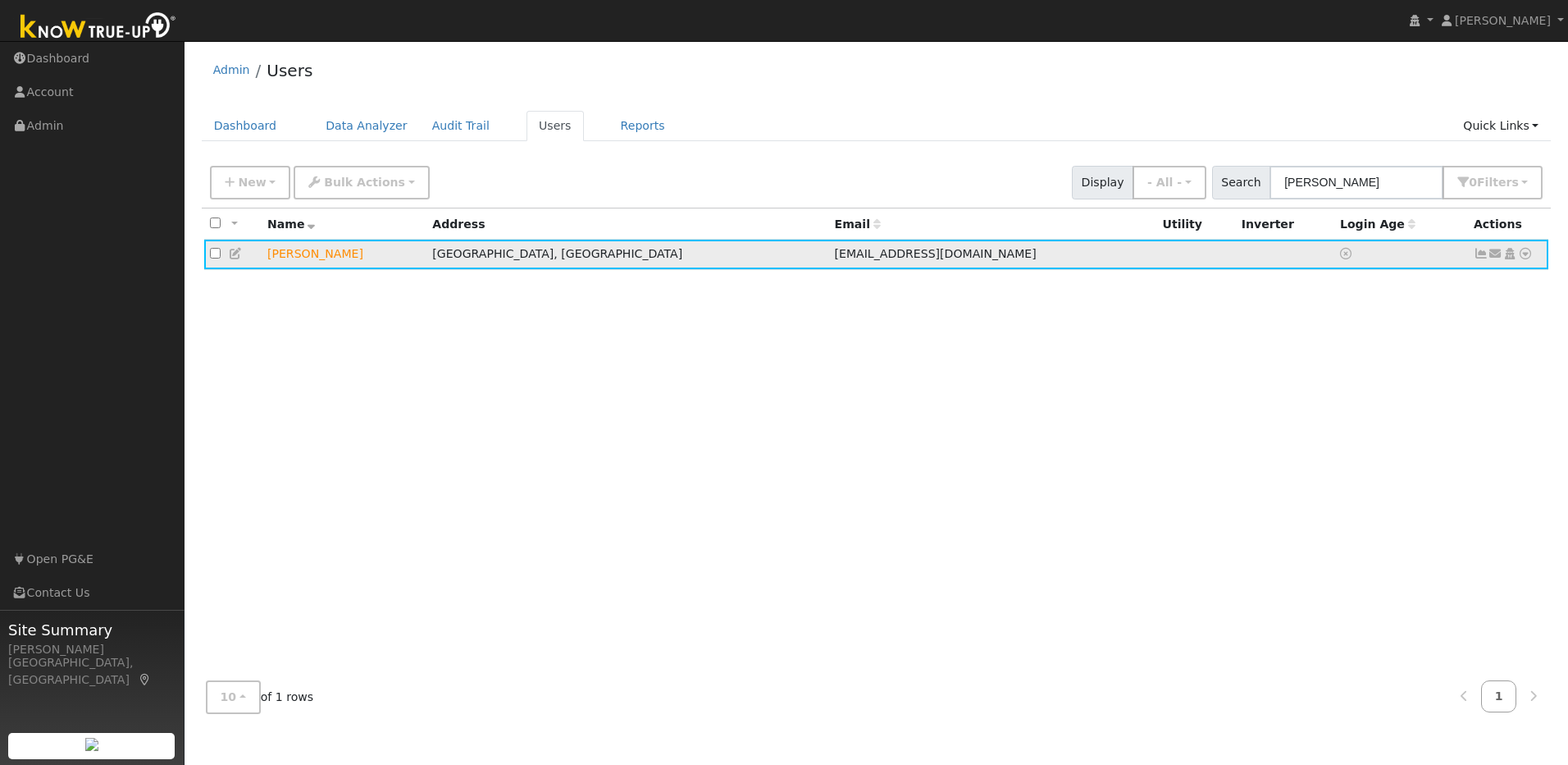
click at [1523, 258] on icon at bounding box center [1525, 254] width 15 height 12
click at [1366, 386] on link "Utility" at bounding box center [1355, 378] width 114 height 23
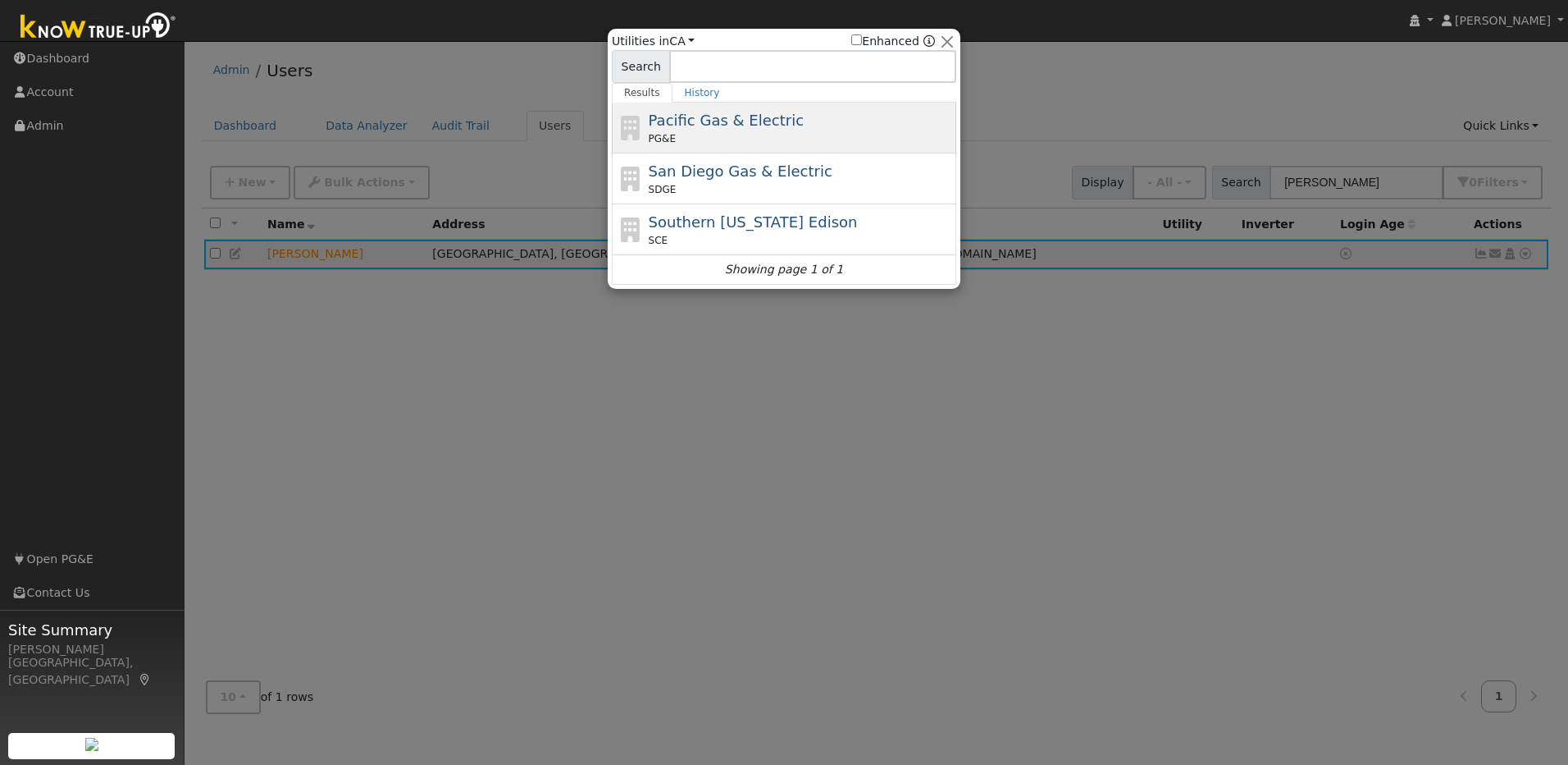
click at [785, 142] on div "PG&E" at bounding box center [801, 138] width 304 height 15
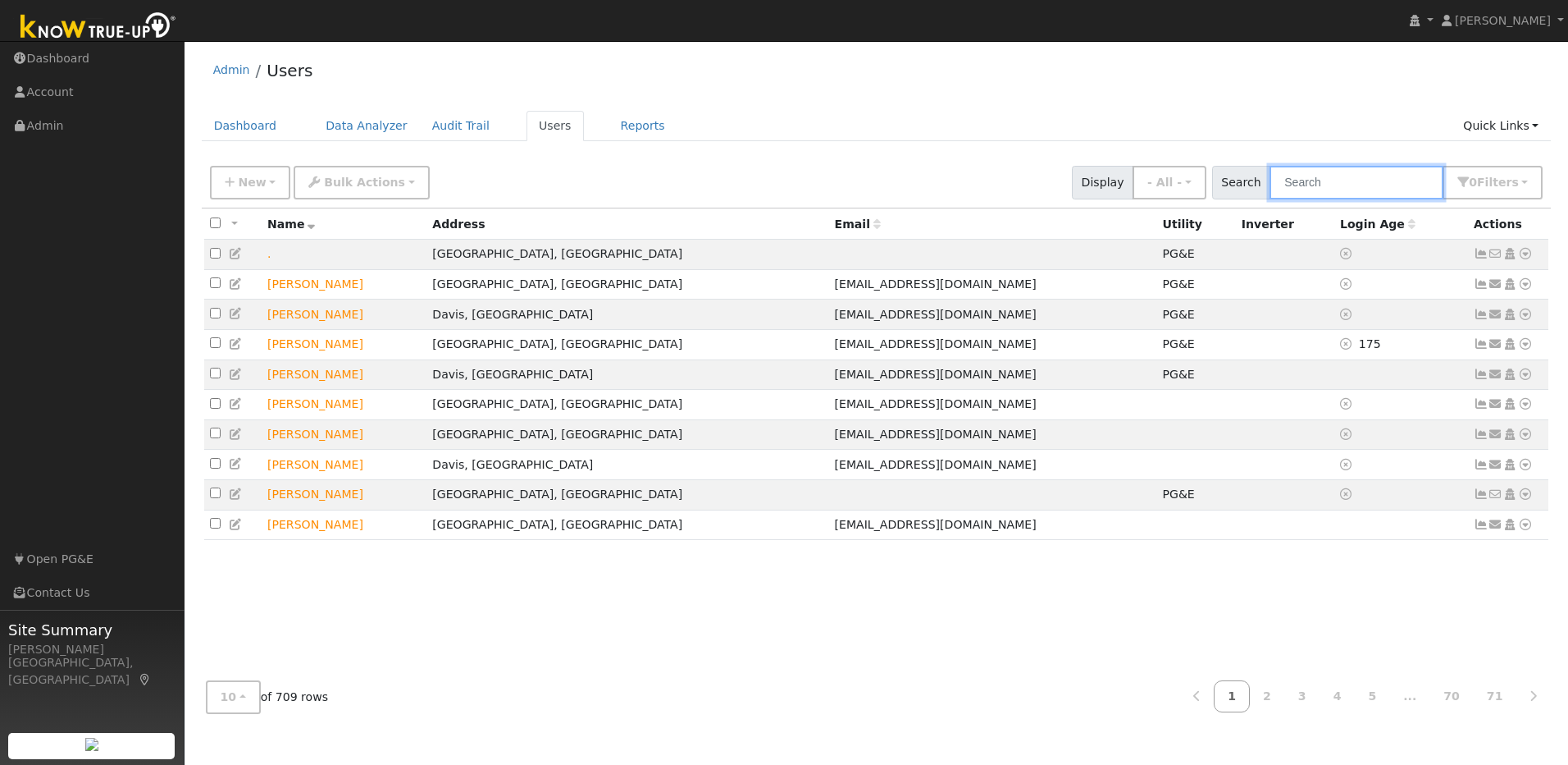
click at [1348, 188] on input "text" at bounding box center [1356, 182] width 174 height 33
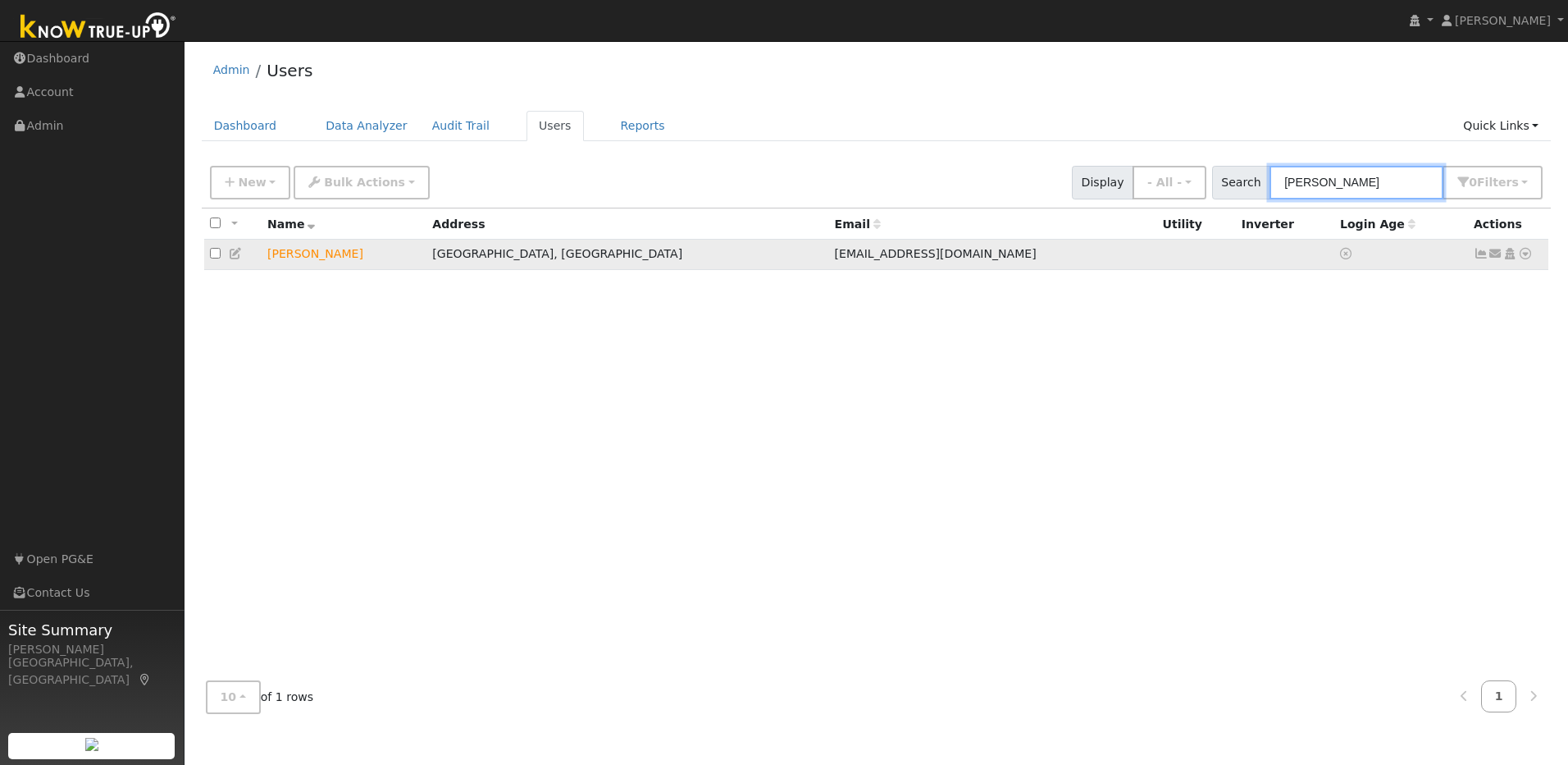
type input "[PERSON_NAME]"
click at [1530, 256] on icon at bounding box center [1525, 254] width 15 height 12
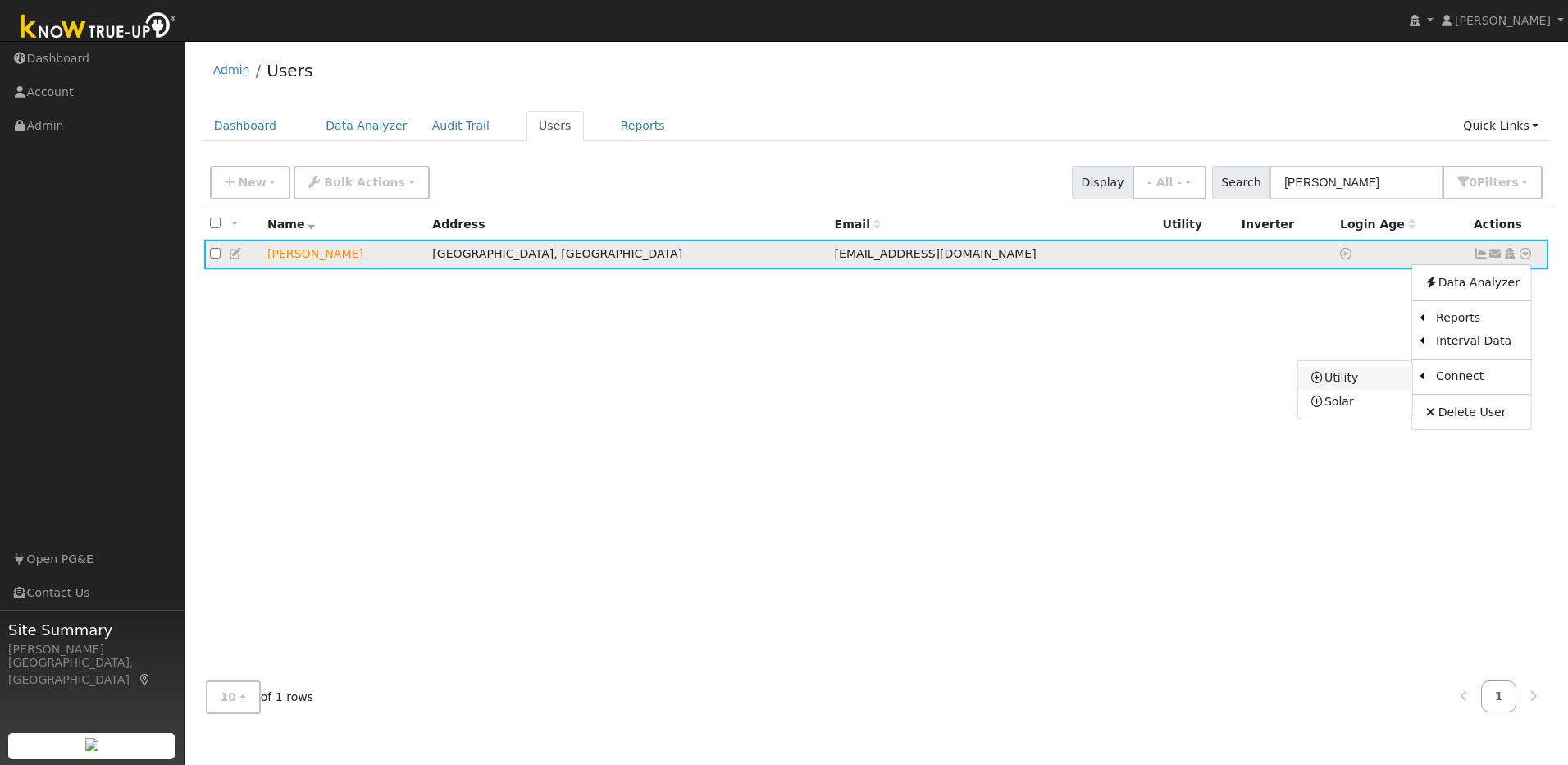
click at [1366, 374] on link "Utility" at bounding box center [1355, 378] width 114 height 23
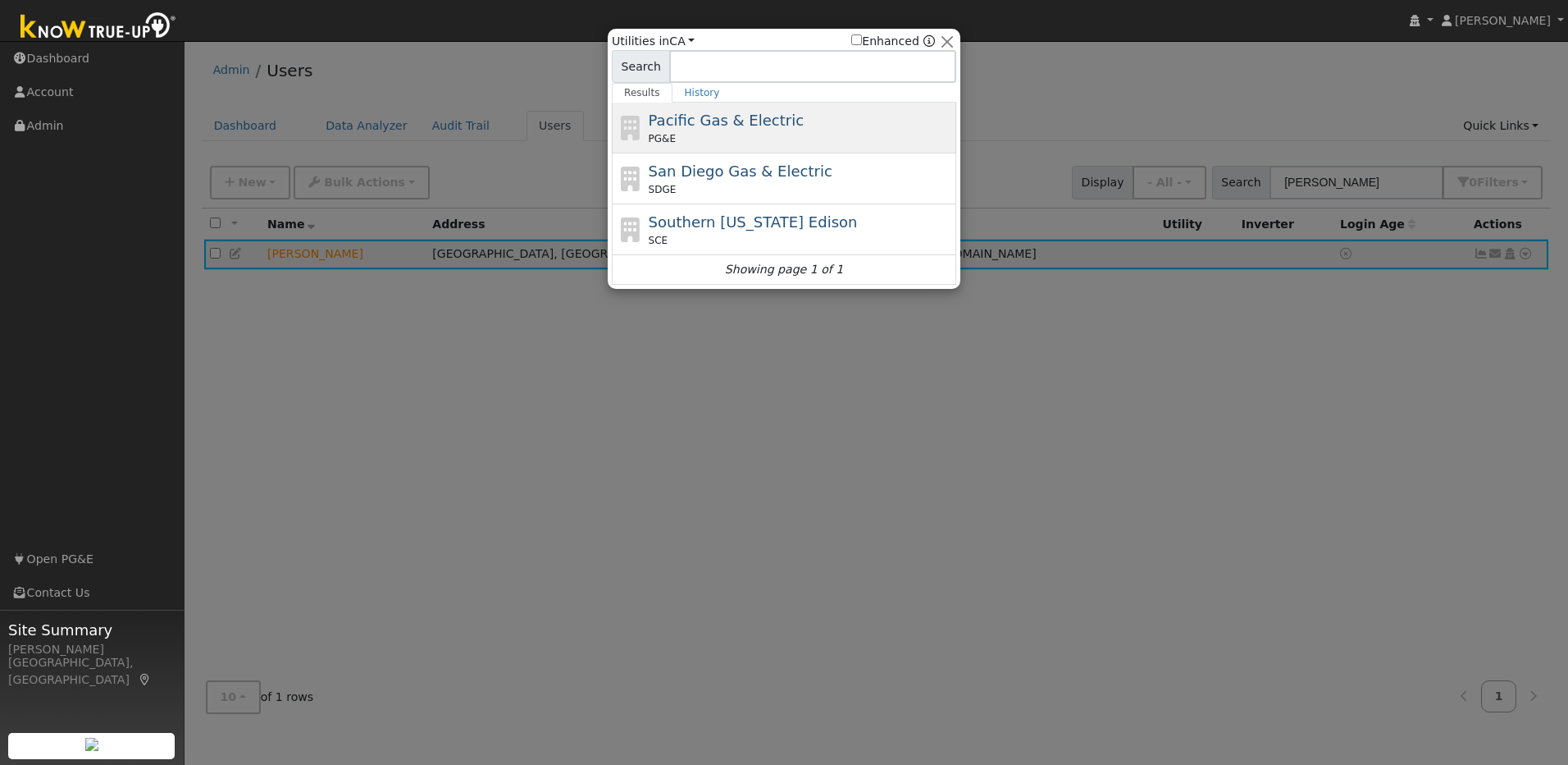
click at [840, 136] on div "PG&E" at bounding box center [801, 138] width 304 height 15
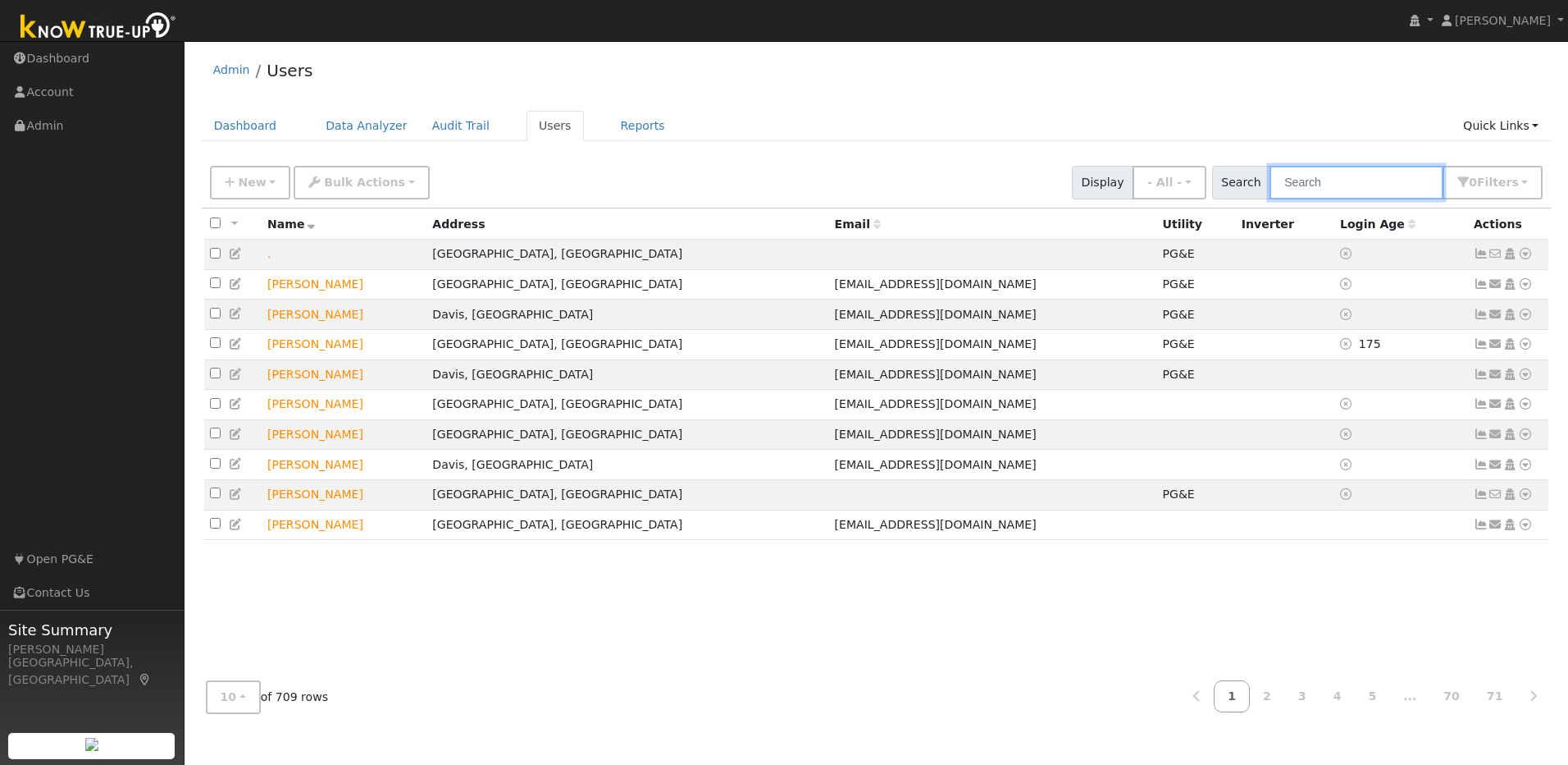
click at [1316, 181] on input "text" at bounding box center [1356, 182] width 174 height 33
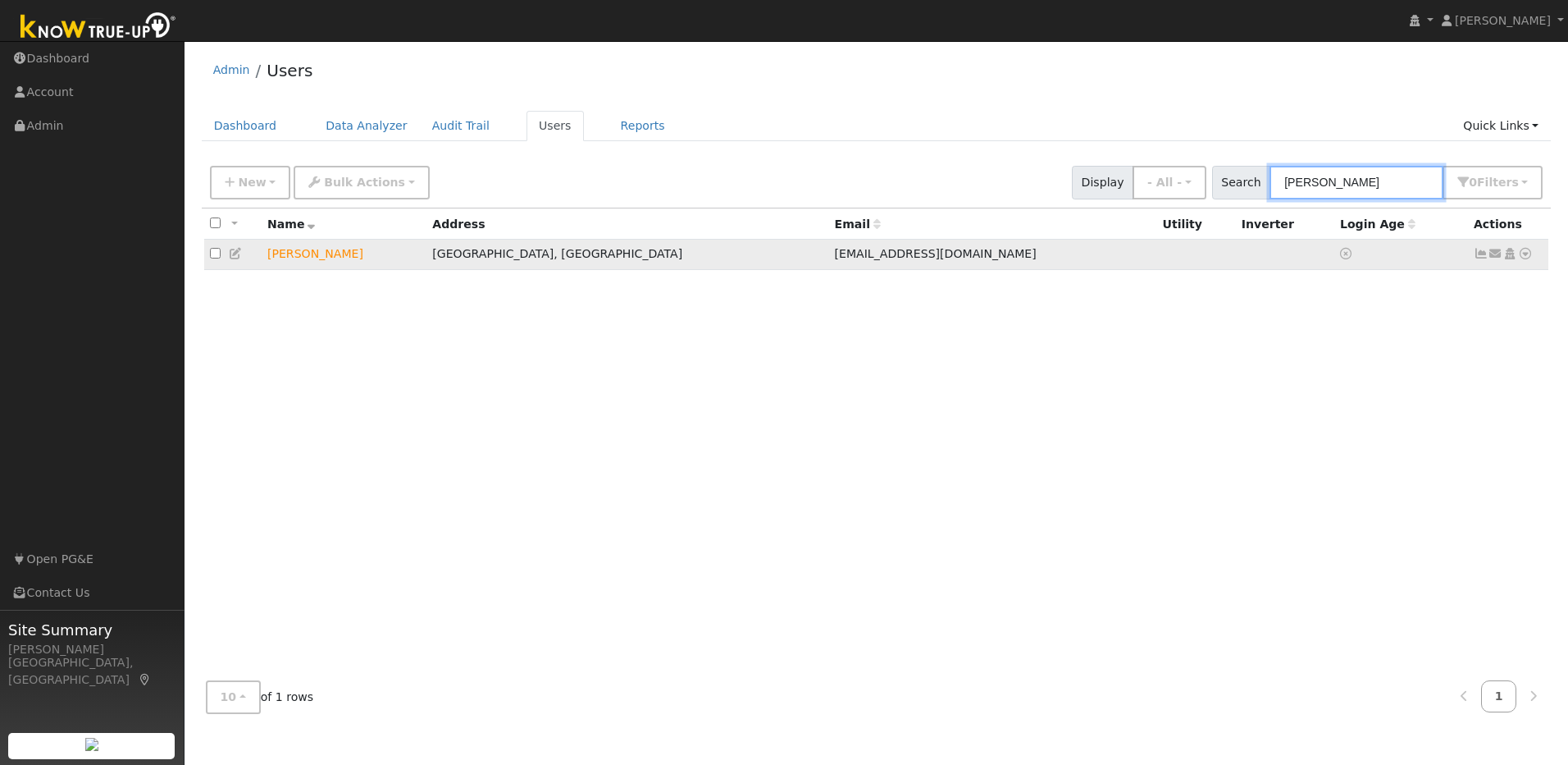
type input "[PERSON_NAME]"
click at [1529, 255] on icon at bounding box center [1525, 254] width 15 height 12
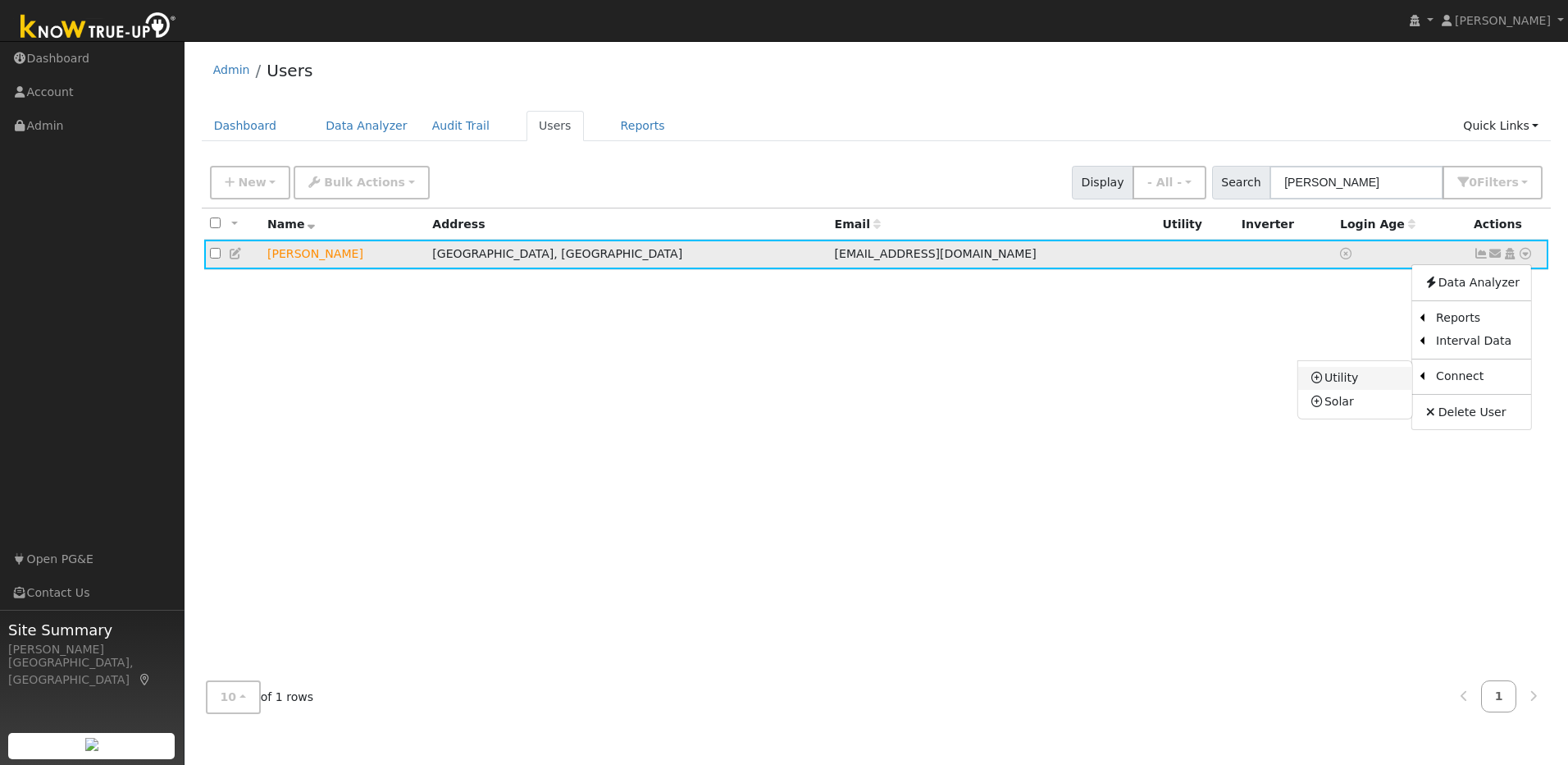
click at [1365, 376] on link "Utility" at bounding box center [1355, 378] width 114 height 23
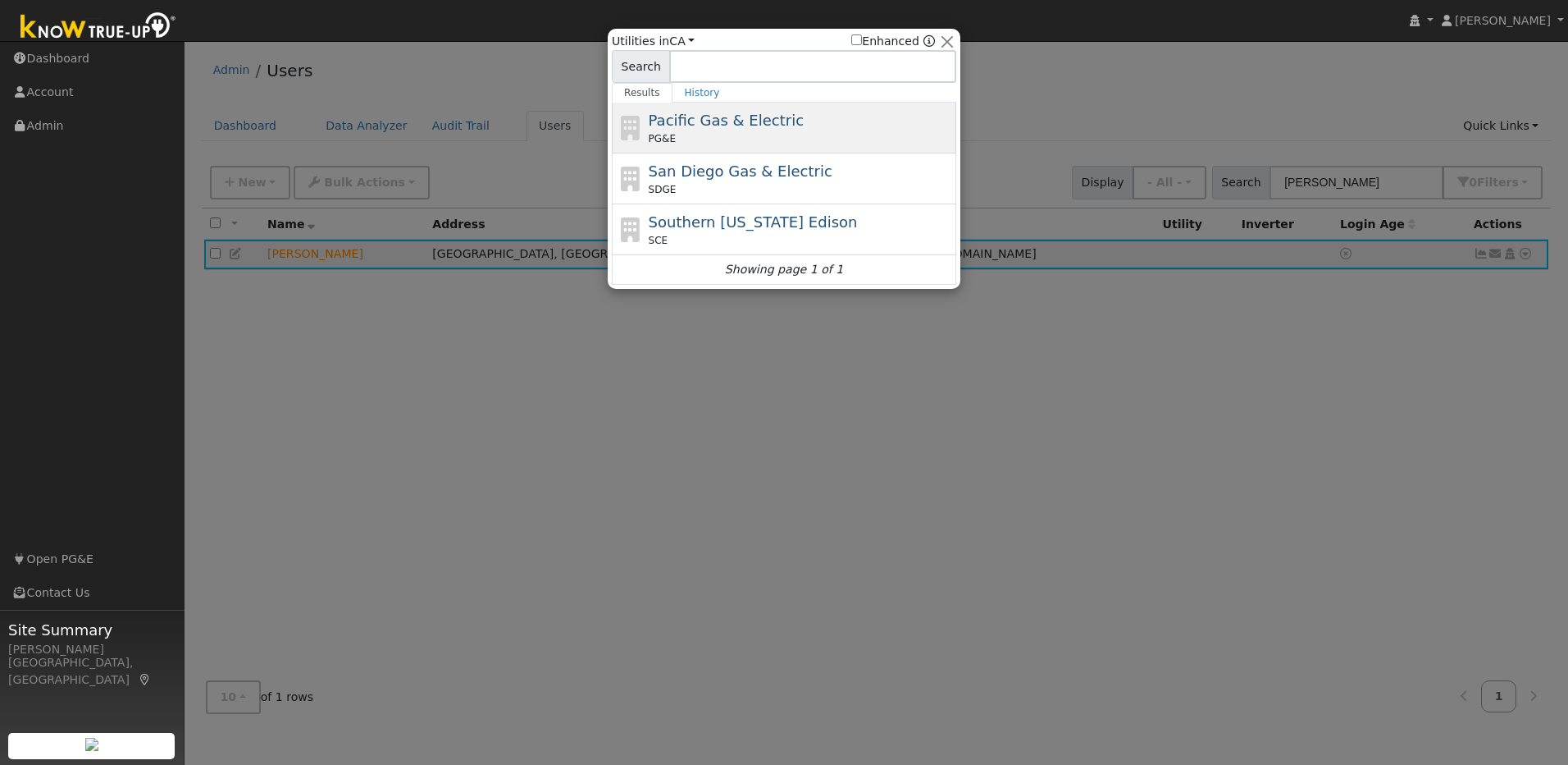
click at [843, 113] on div "Pacific Gas & Electric PG&E" at bounding box center [801, 128] width 304 height 37
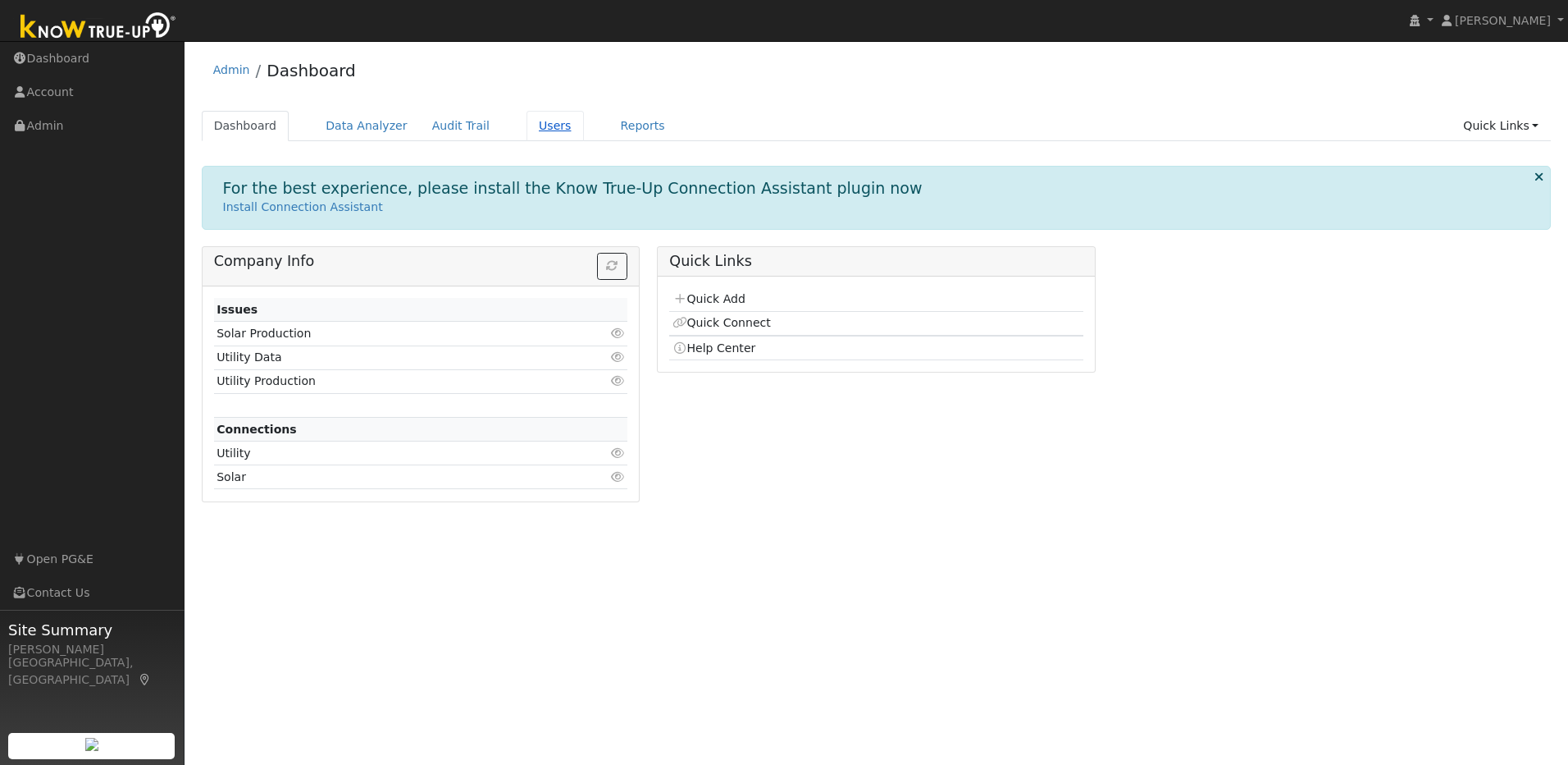
click at [528, 123] on link "Users" at bounding box center [555, 126] width 58 height 30
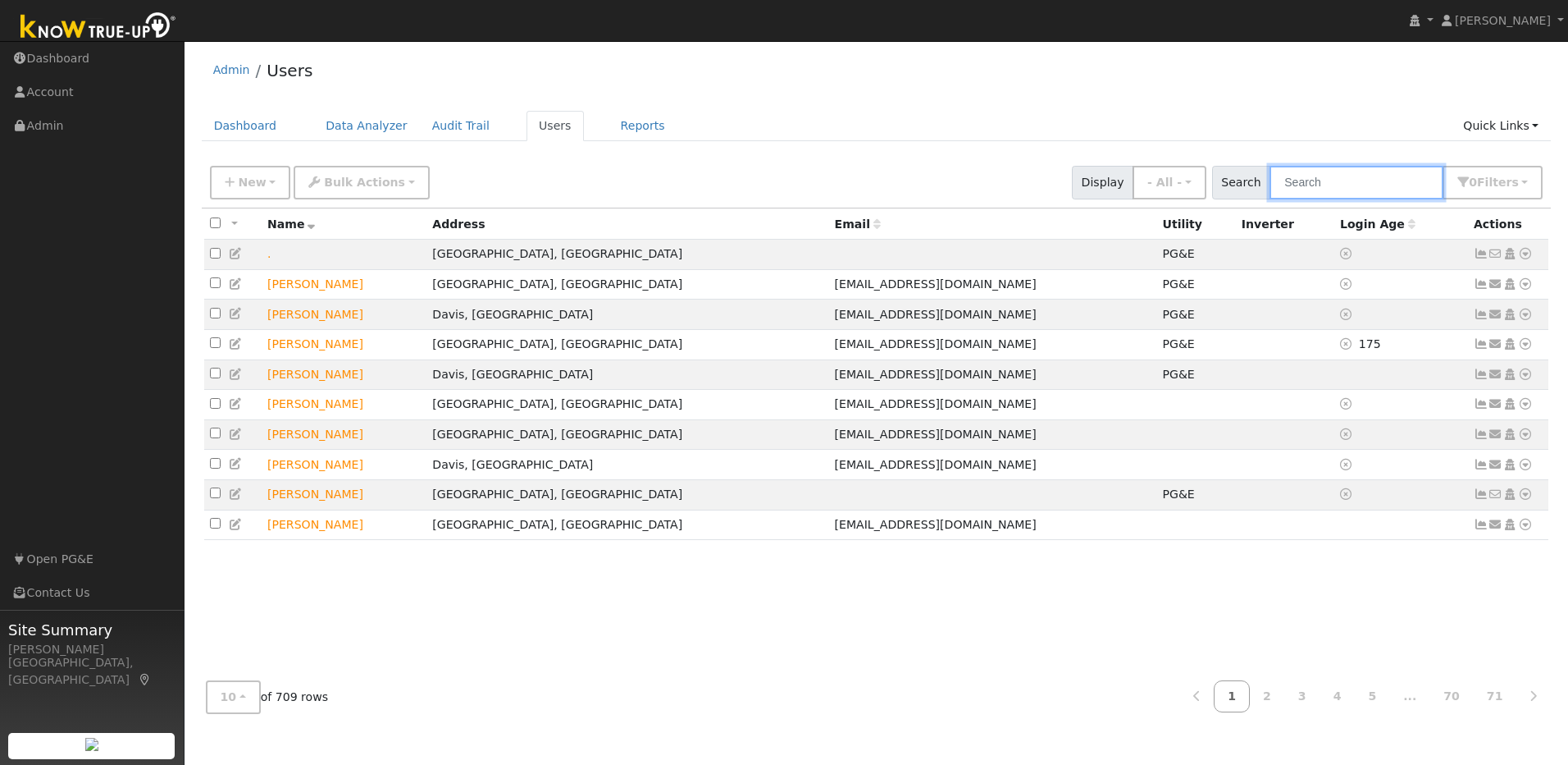
click at [1351, 182] on input "text" at bounding box center [1356, 182] width 174 height 33
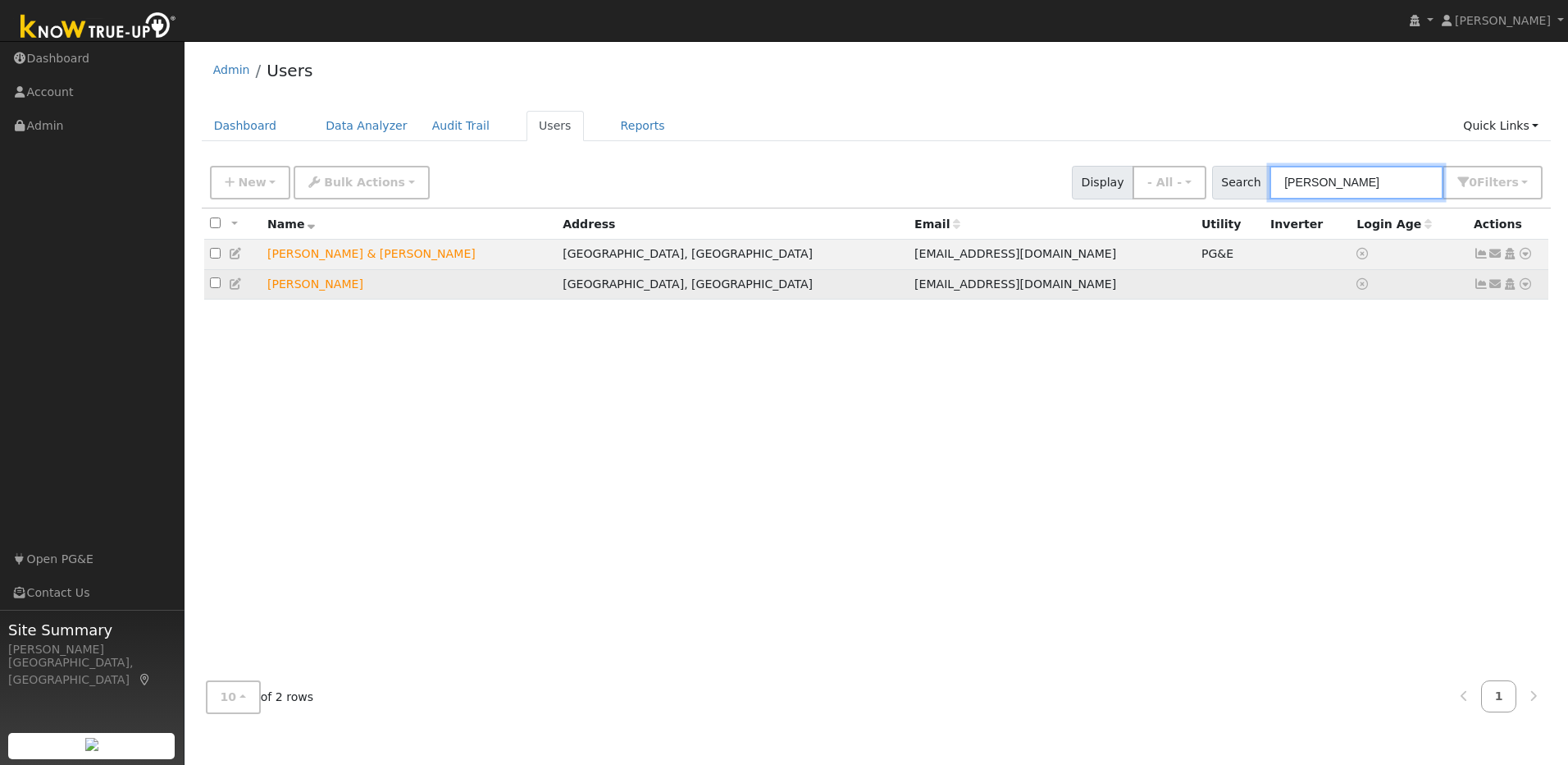
type input "[PERSON_NAME]"
click at [1526, 285] on icon at bounding box center [1525, 284] width 15 height 12
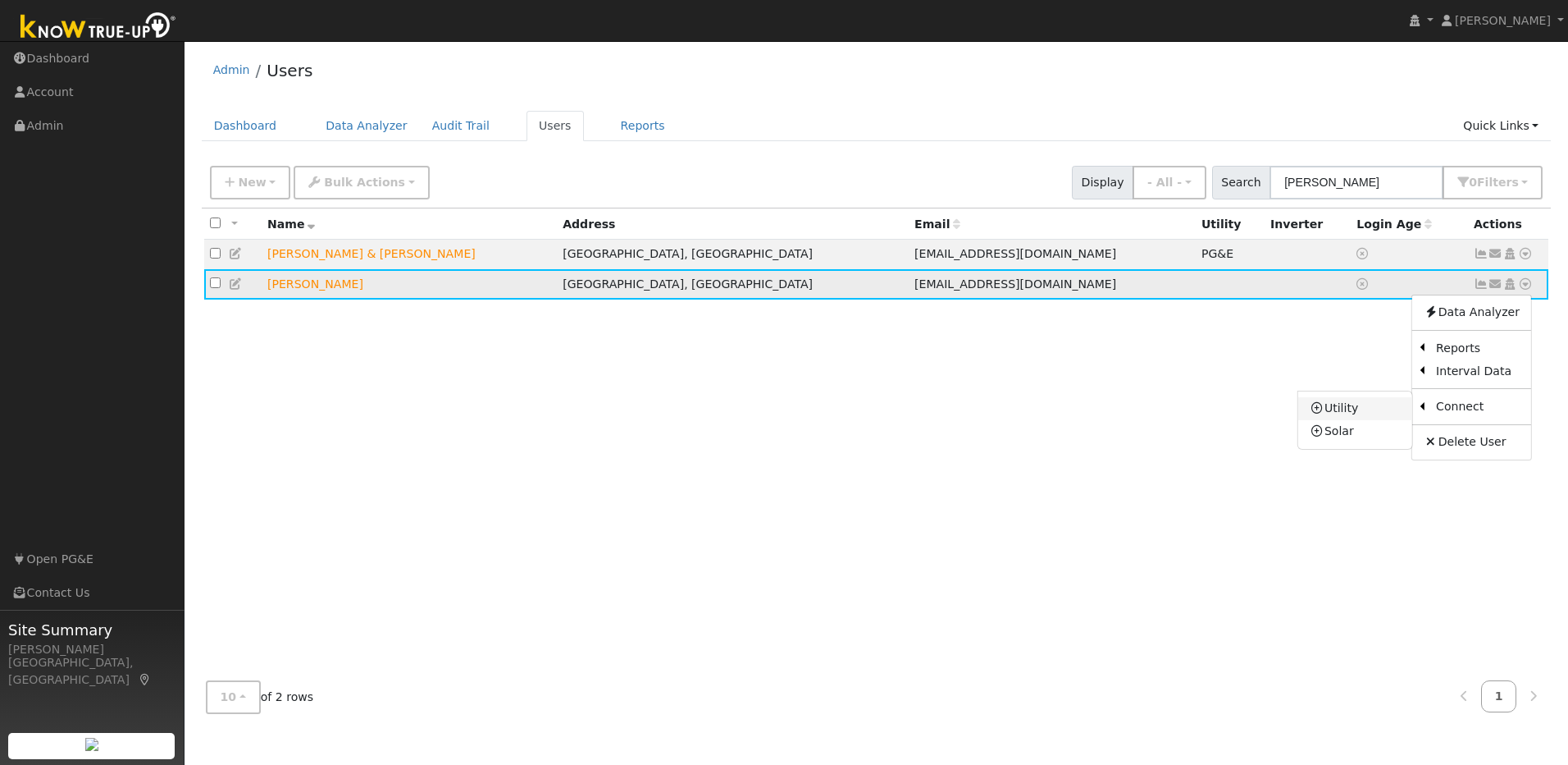
click at [1382, 416] on link "Utility" at bounding box center [1355, 408] width 114 height 23
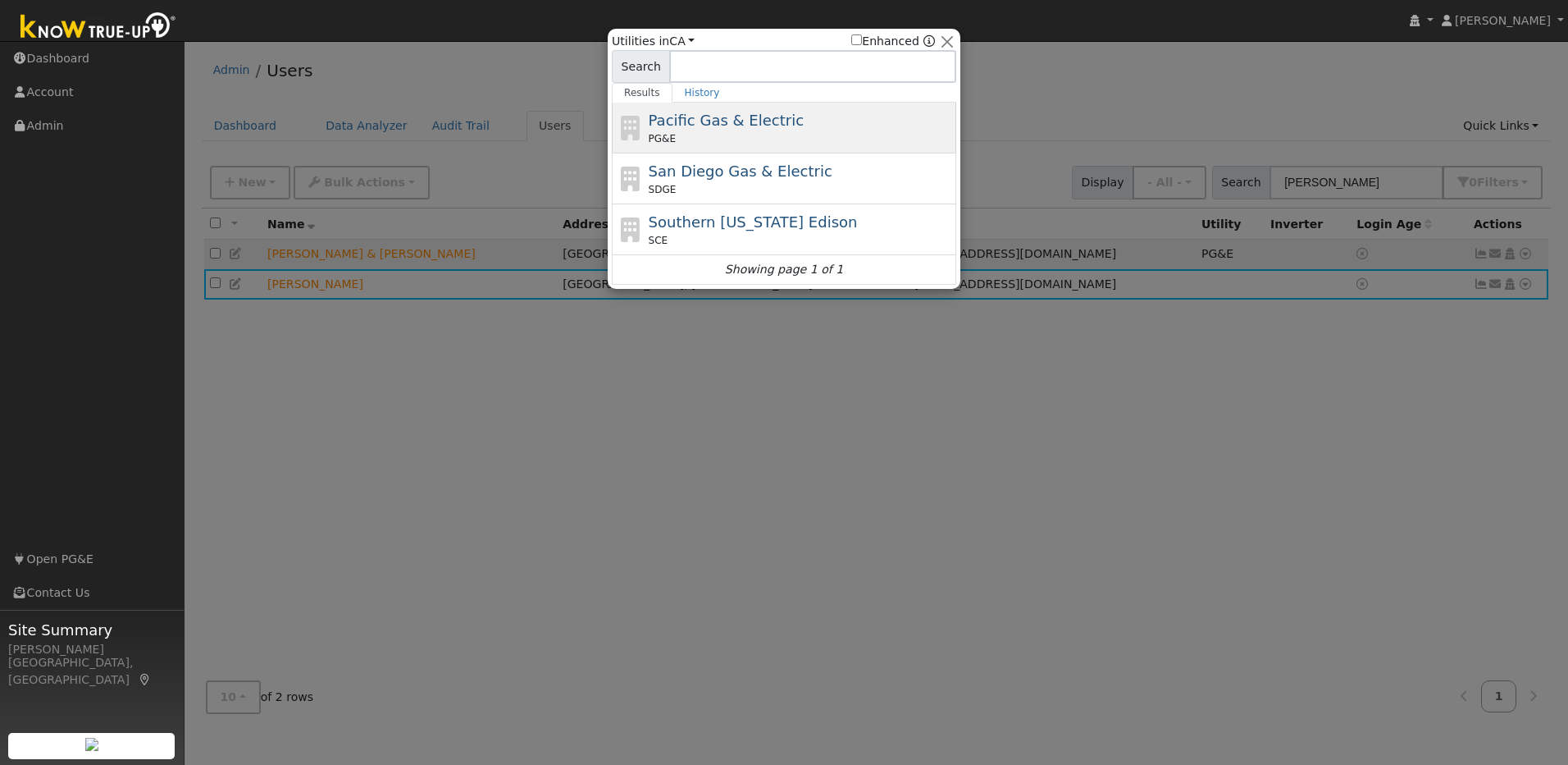
click at [748, 123] on span "Pacific Gas & Electric" at bounding box center [727, 121] width 155 height 18
